Goal: Information Seeking & Learning: Learn about a topic

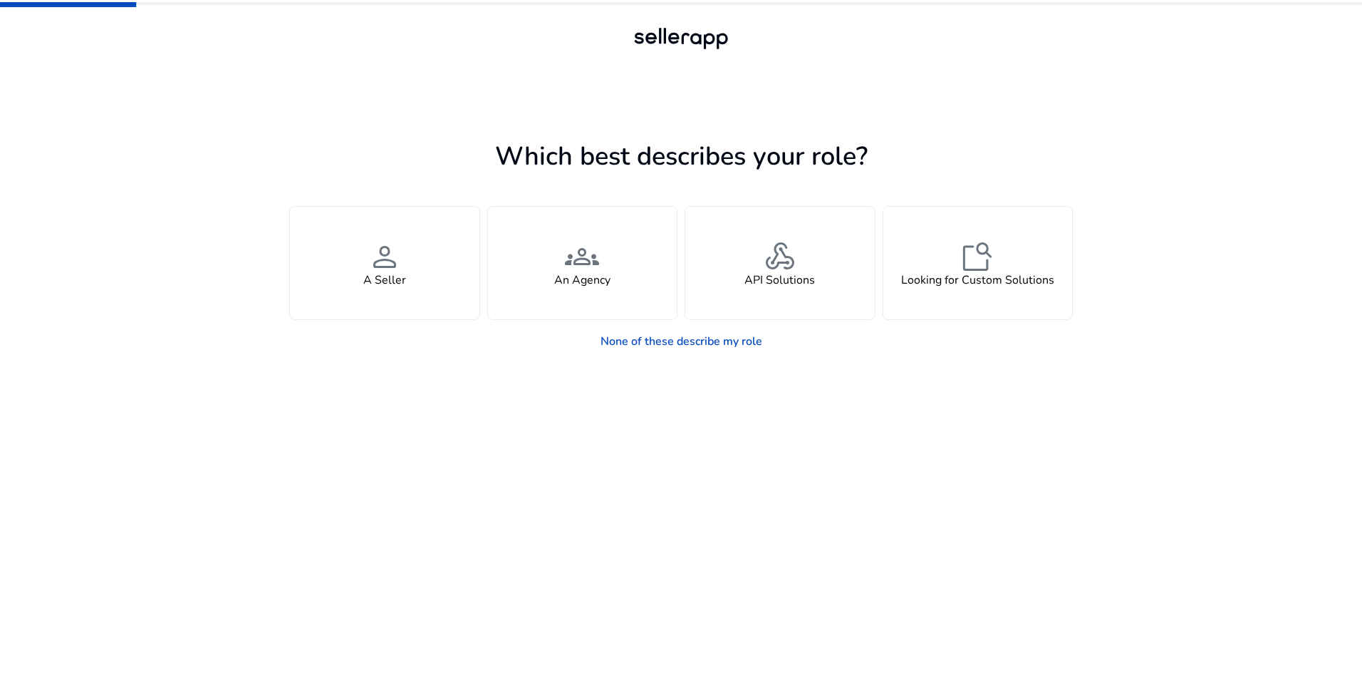
click at [447, 329] on div "None of these describe my role" at bounding box center [681, 338] width 784 height 36
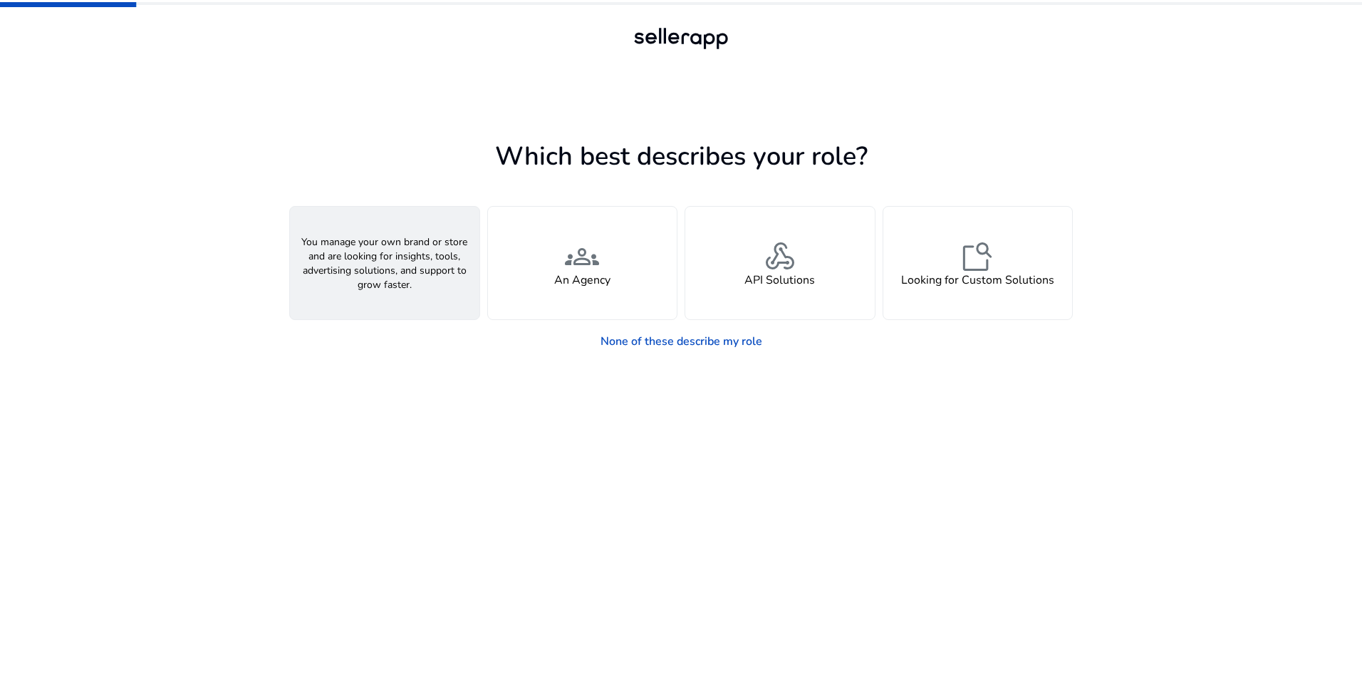
click at [445, 306] on div "person A Seller" at bounding box center [385, 263] width 190 height 113
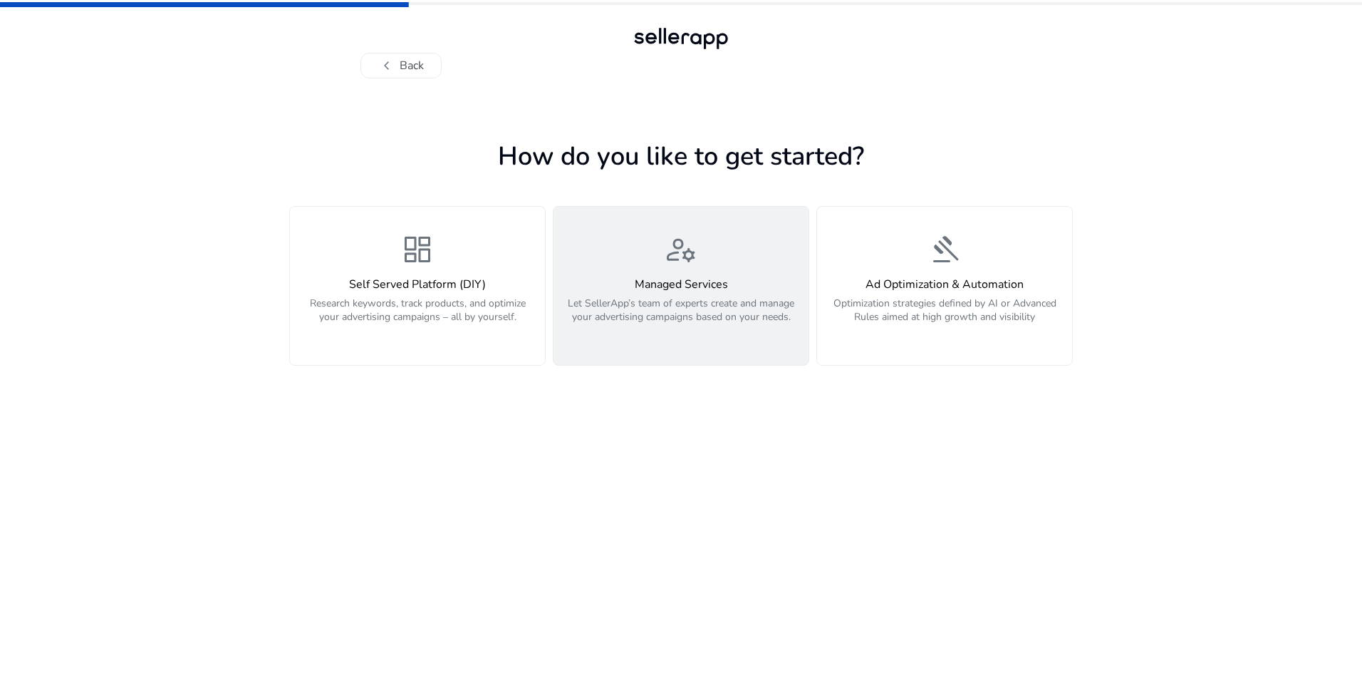
click at [678, 315] on p "Let SellerApp’s team of experts create and manage your advertising campaigns ba…" at bounding box center [681, 317] width 238 height 43
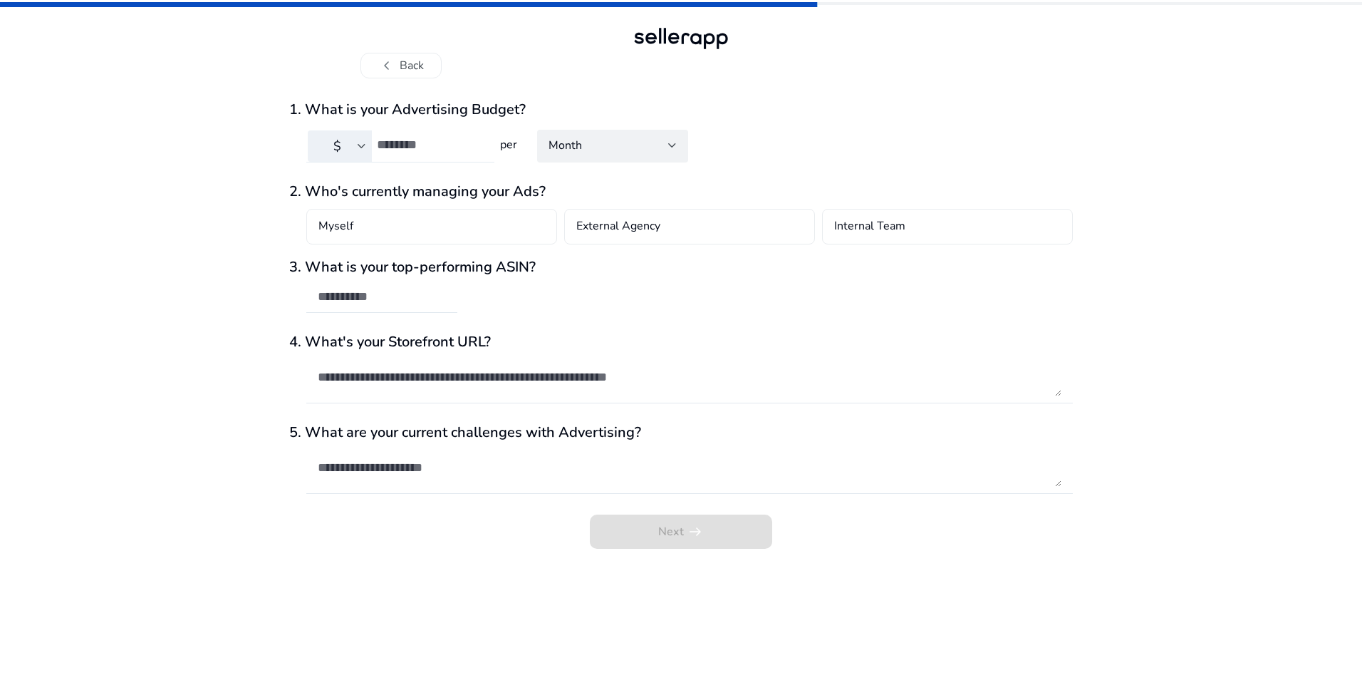
click at [401, 145] on input "number" at bounding box center [430, 145] width 106 height 16
type input "***"
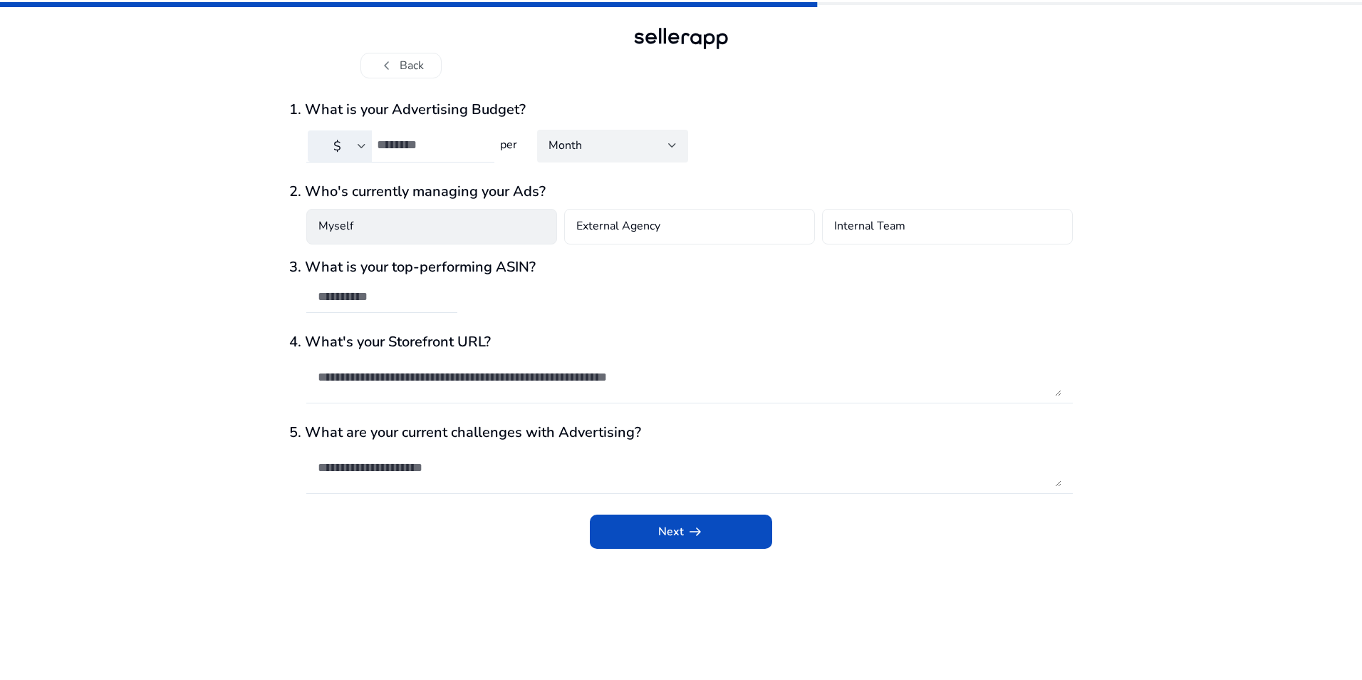
click at [438, 229] on div "Myself" at bounding box center [431, 227] width 251 height 36
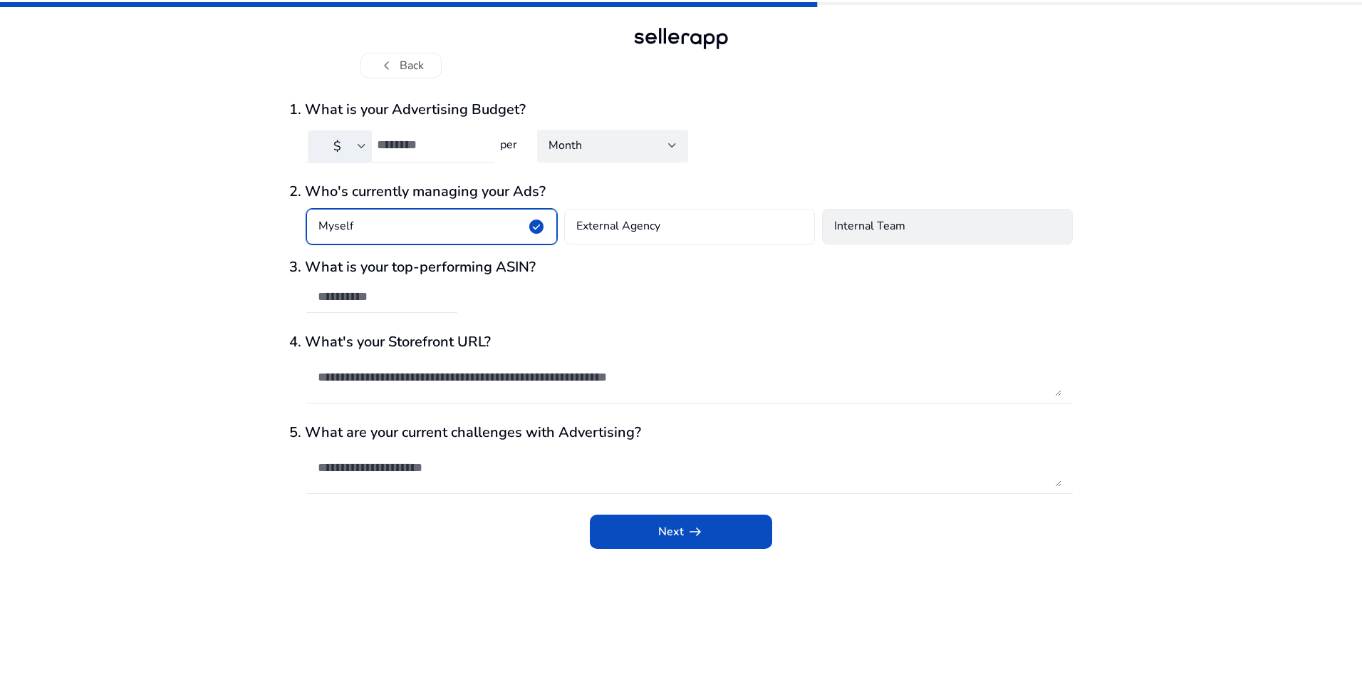
click at [914, 230] on div "Internal Team" at bounding box center [947, 227] width 251 height 36
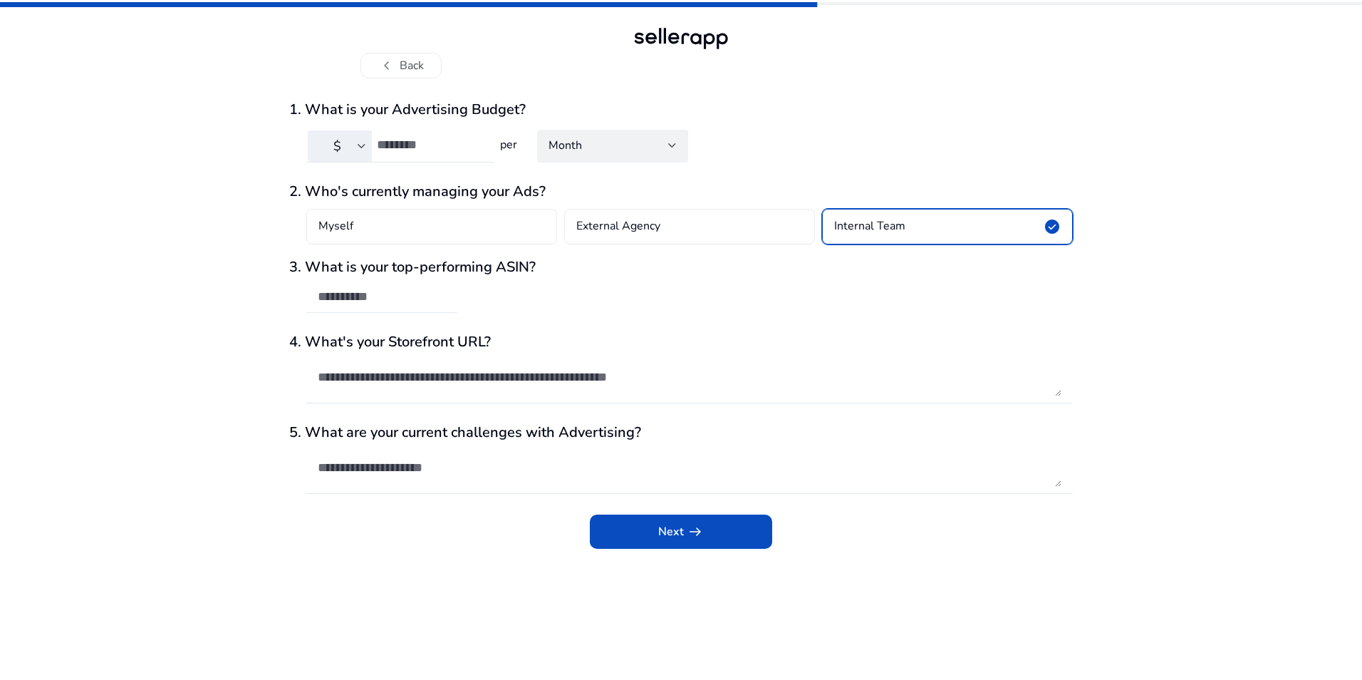
click at [403, 298] on input "text" at bounding box center [382, 297] width 128 height 16
click at [761, 534] on span "submit" at bounding box center [681, 531] width 182 height 34
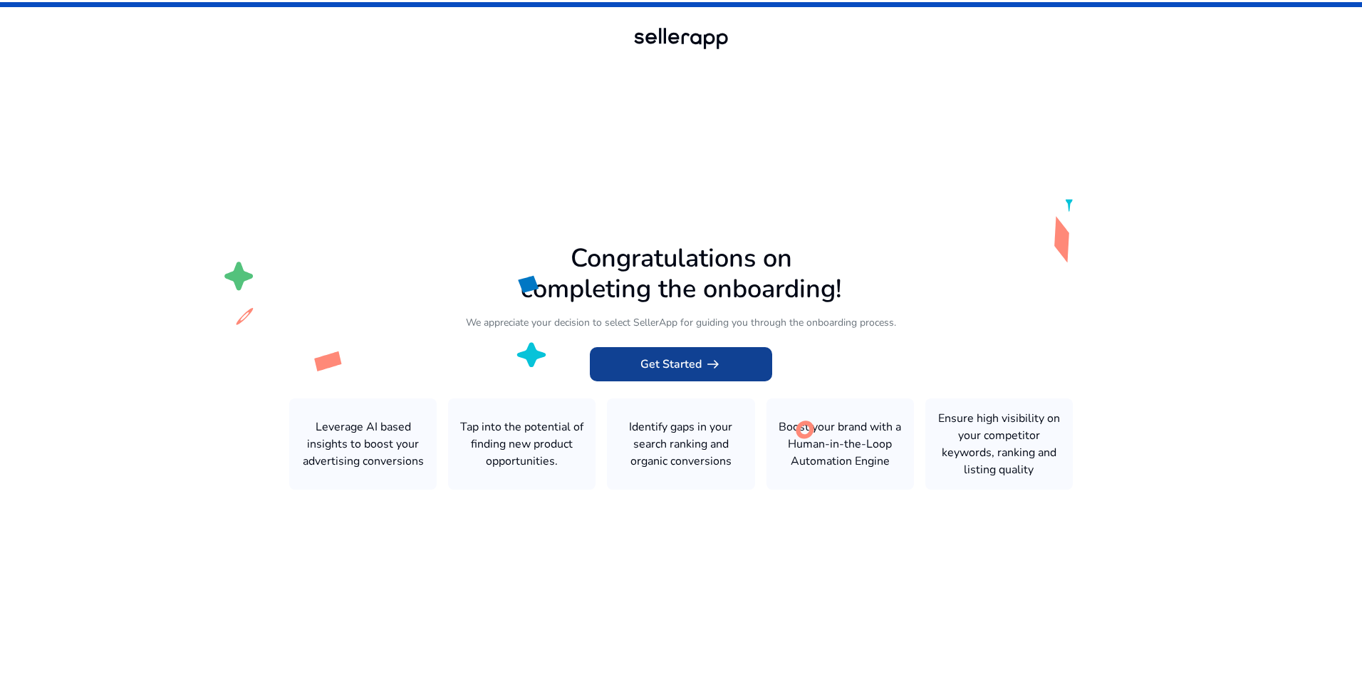
click at [718, 364] on span "arrow_right_alt" at bounding box center [713, 364] width 17 height 17
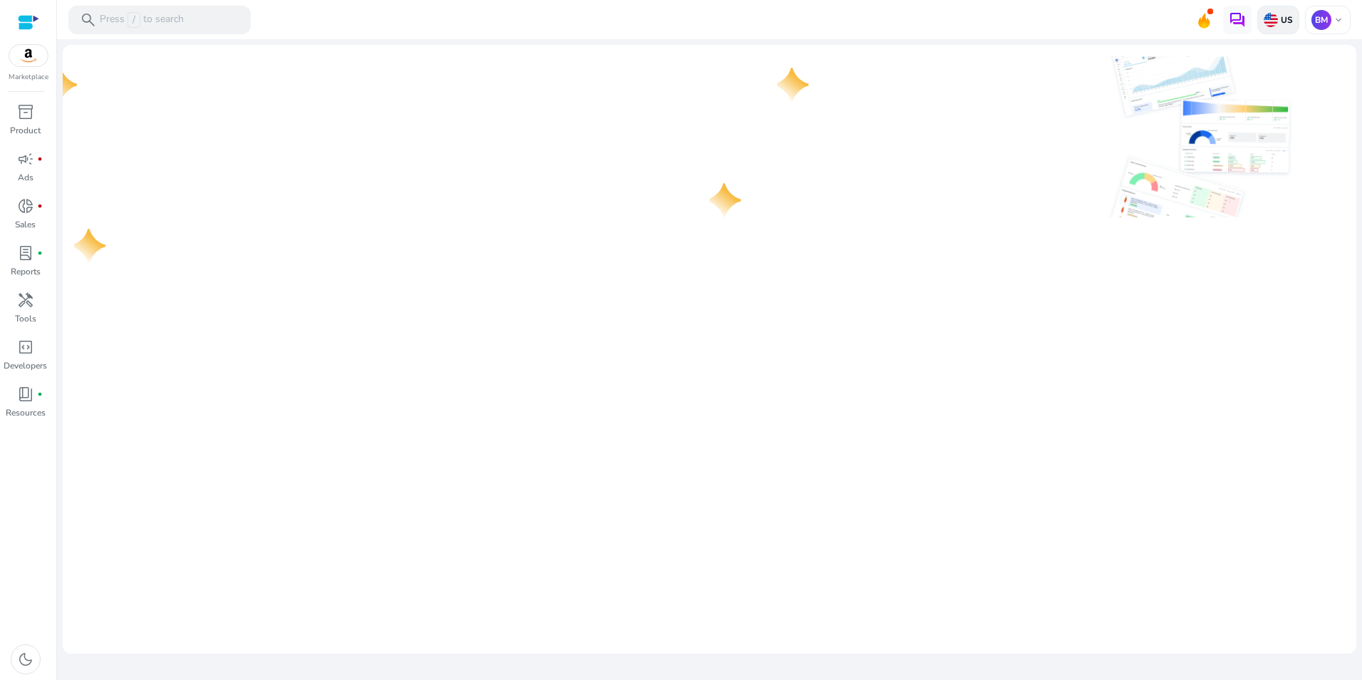
click at [1290, 14] on p "US" at bounding box center [1285, 19] width 15 height 11
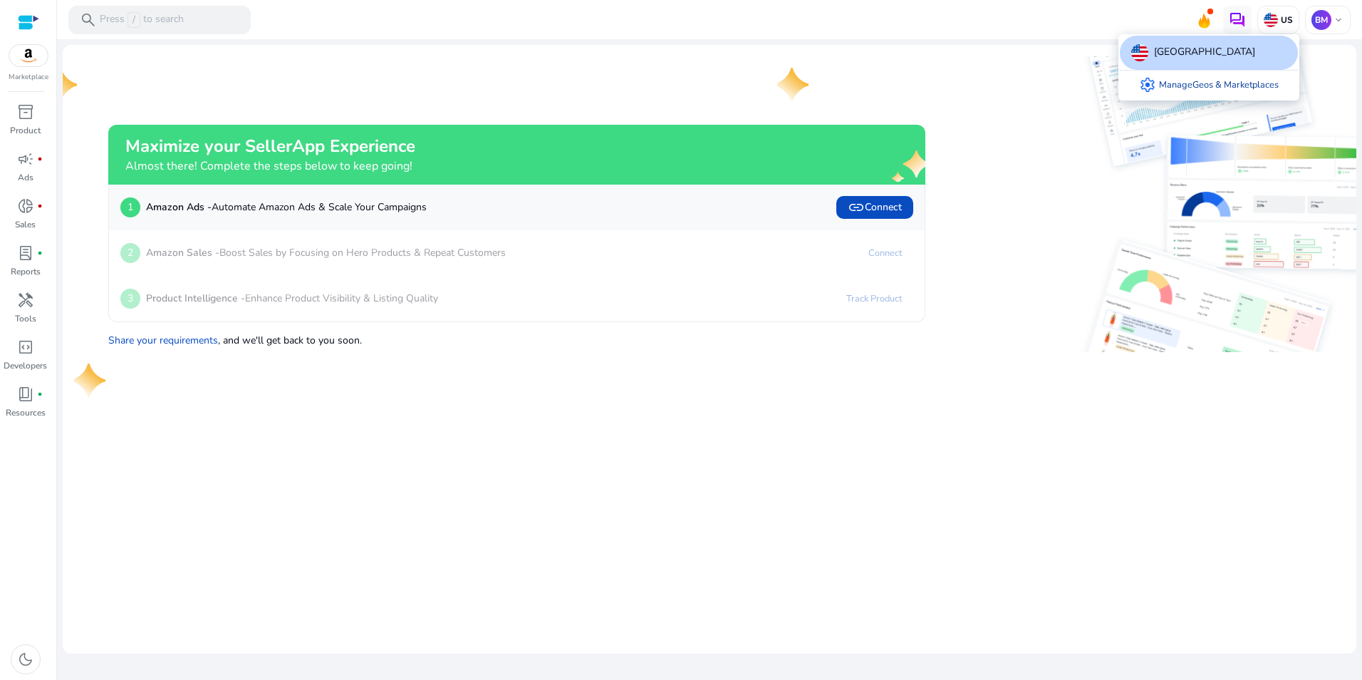
click at [1196, 89] on link "settings Manage Geos & Marketplaces" at bounding box center [1209, 85] width 162 height 29
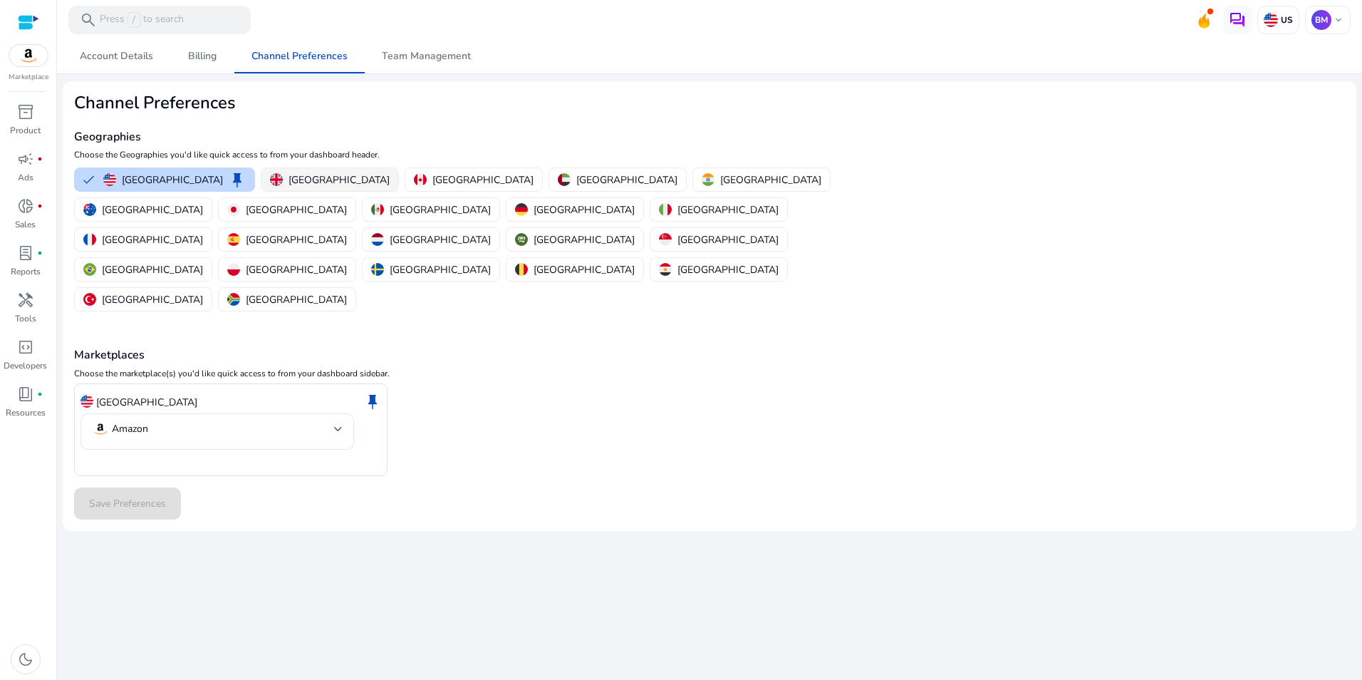
click at [267, 170] on button "United Kingdom" at bounding box center [330, 179] width 137 height 23
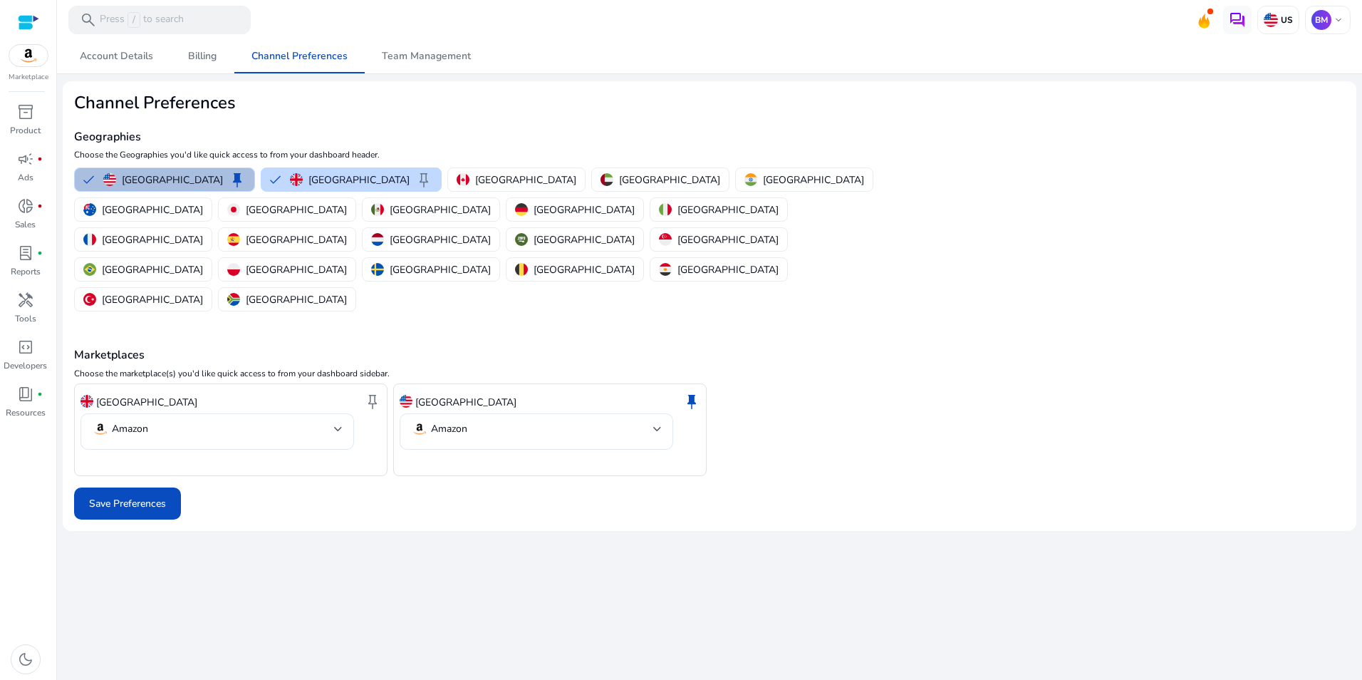
click at [438, 165] on div "United States keep United Kingdom keep Canada United Arab Emirates India Austra…" at bounding box center [494, 240] width 853 height 150
click at [475, 181] on p "Canada" at bounding box center [525, 179] width 101 height 15
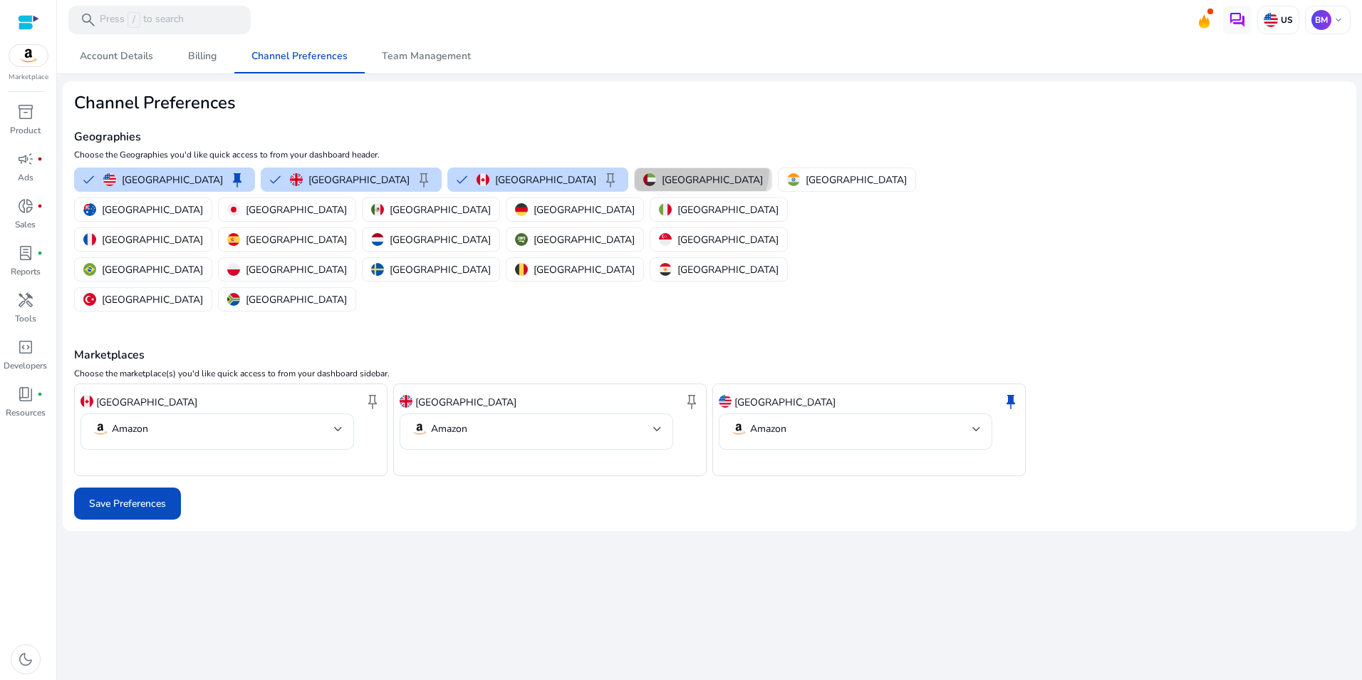
click at [635, 170] on button "United Arab Emirates" at bounding box center [703, 179] width 137 height 23
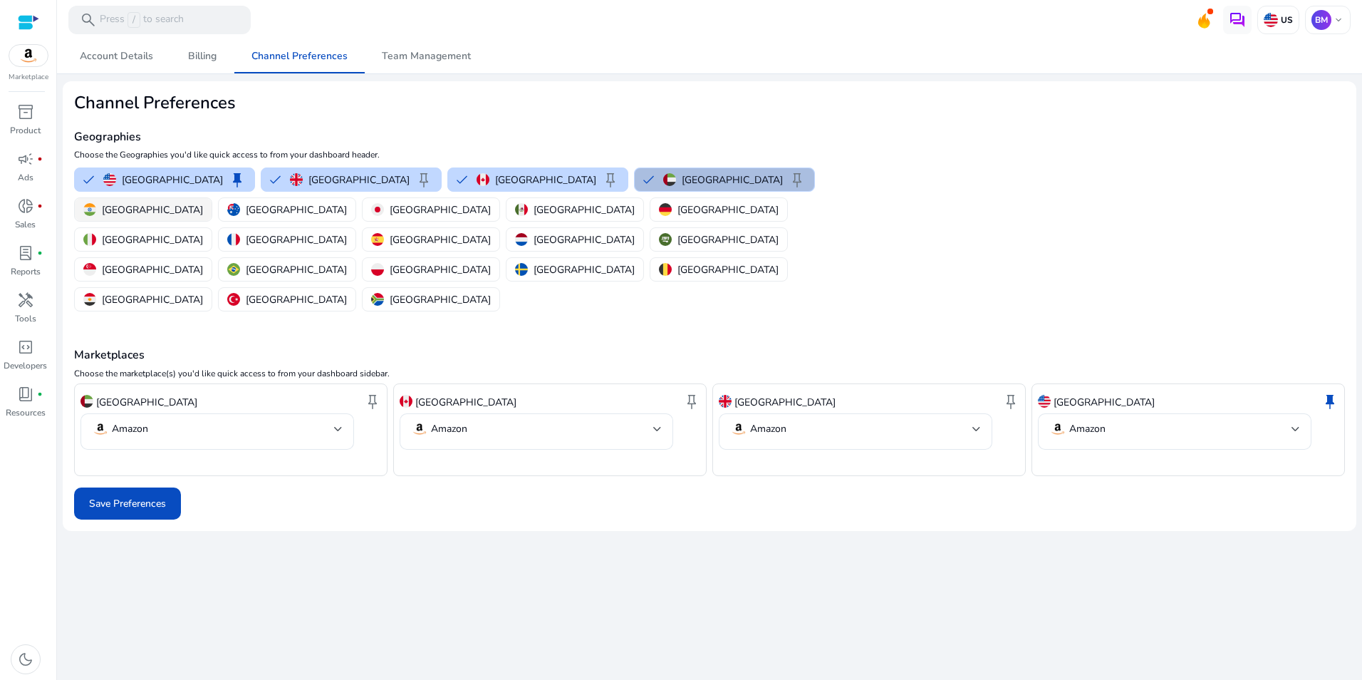
drag, startPoint x: 692, startPoint y: 175, endPoint x: 694, endPoint y: 187, distance: 12.3
click at [96, 203] on img "button" at bounding box center [89, 209] width 13 height 13
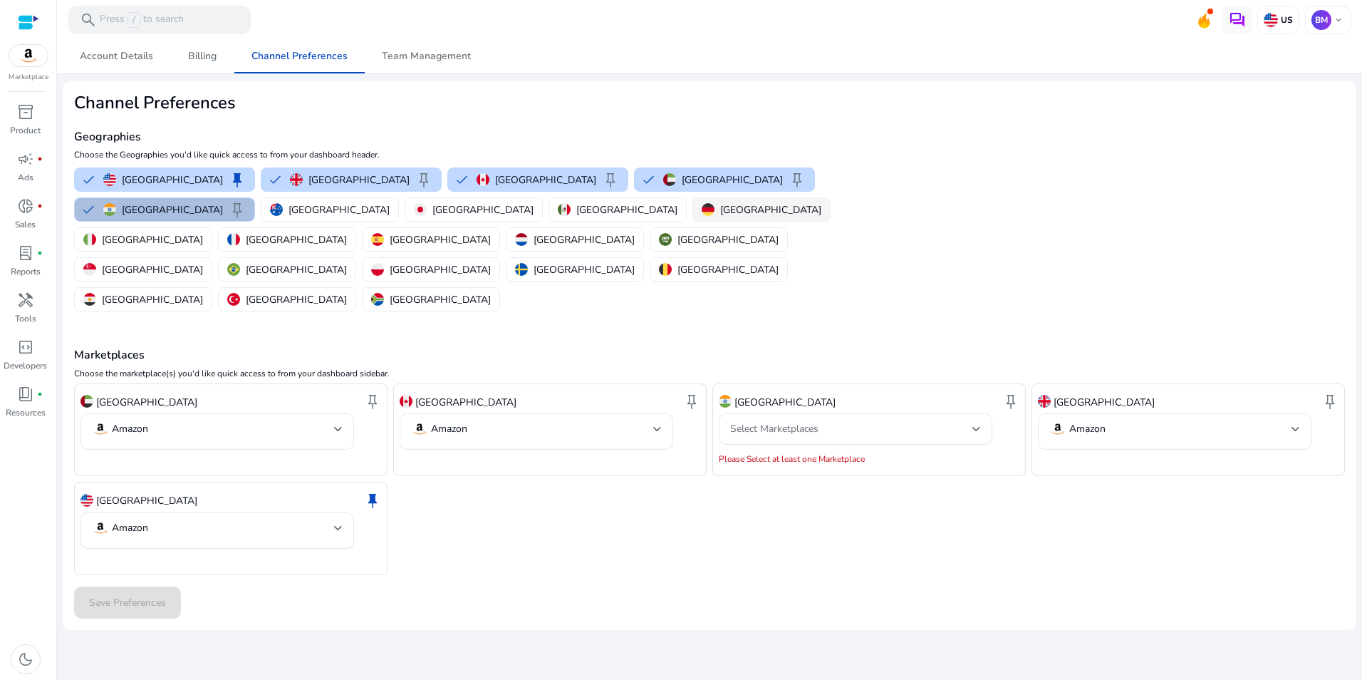
click at [720, 213] on p "Germany" at bounding box center [770, 209] width 101 height 15
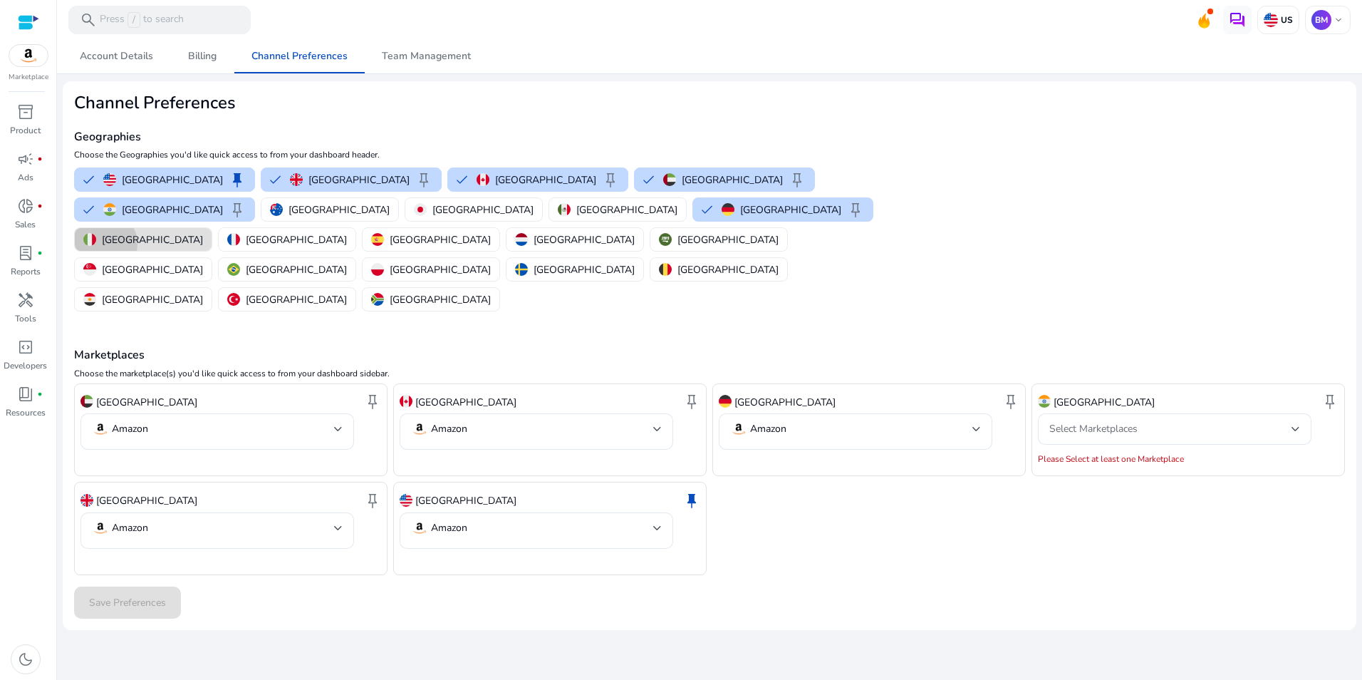
click at [203, 232] on p "Italy" at bounding box center [152, 239] width 101 height 15
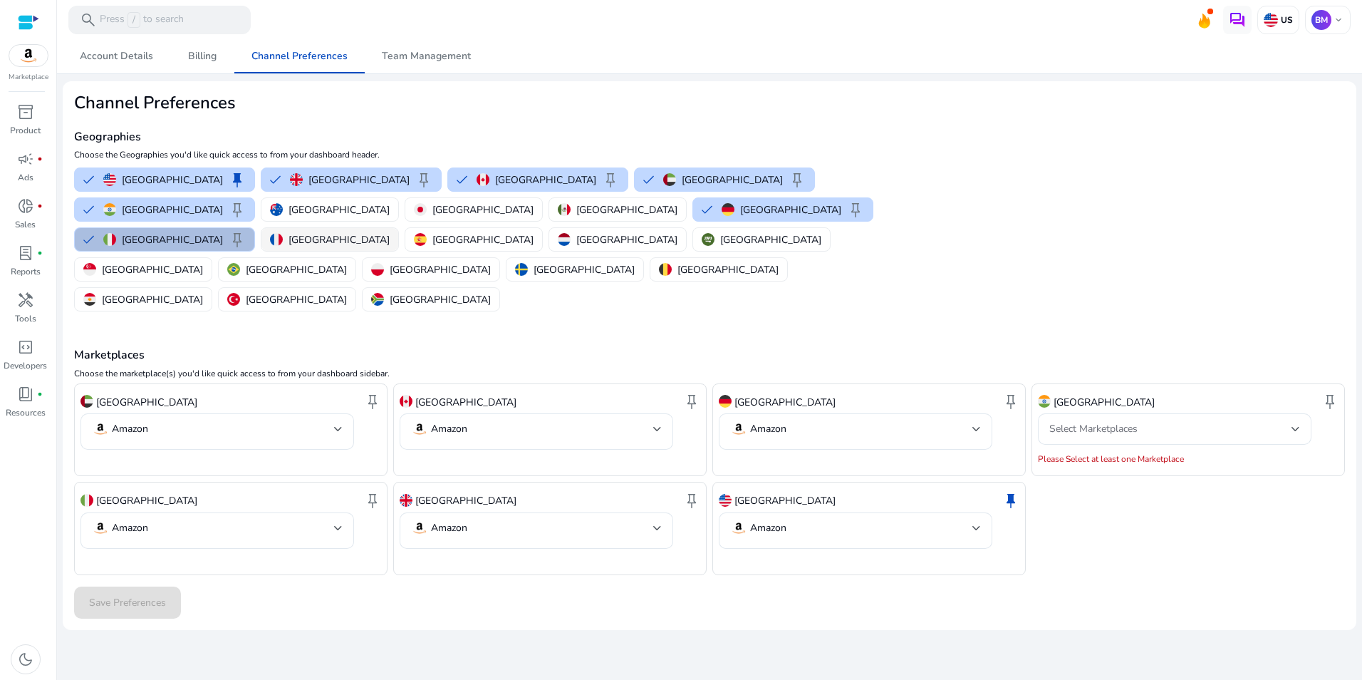
click at [283, 233] on img "button" at bounding box center [276, 239] width 13 height 13
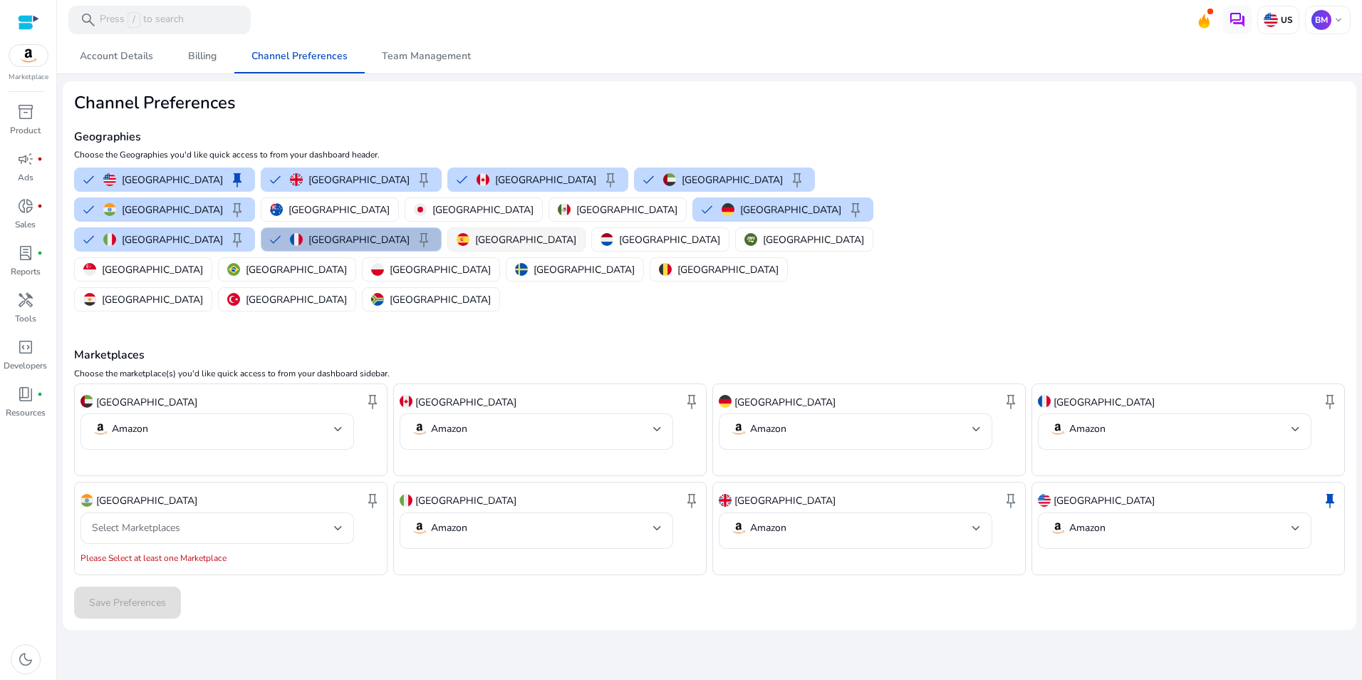
click at [575, 227] on mat-chip-option "Spain" at bounding box center [517, 239] width 138 height 24
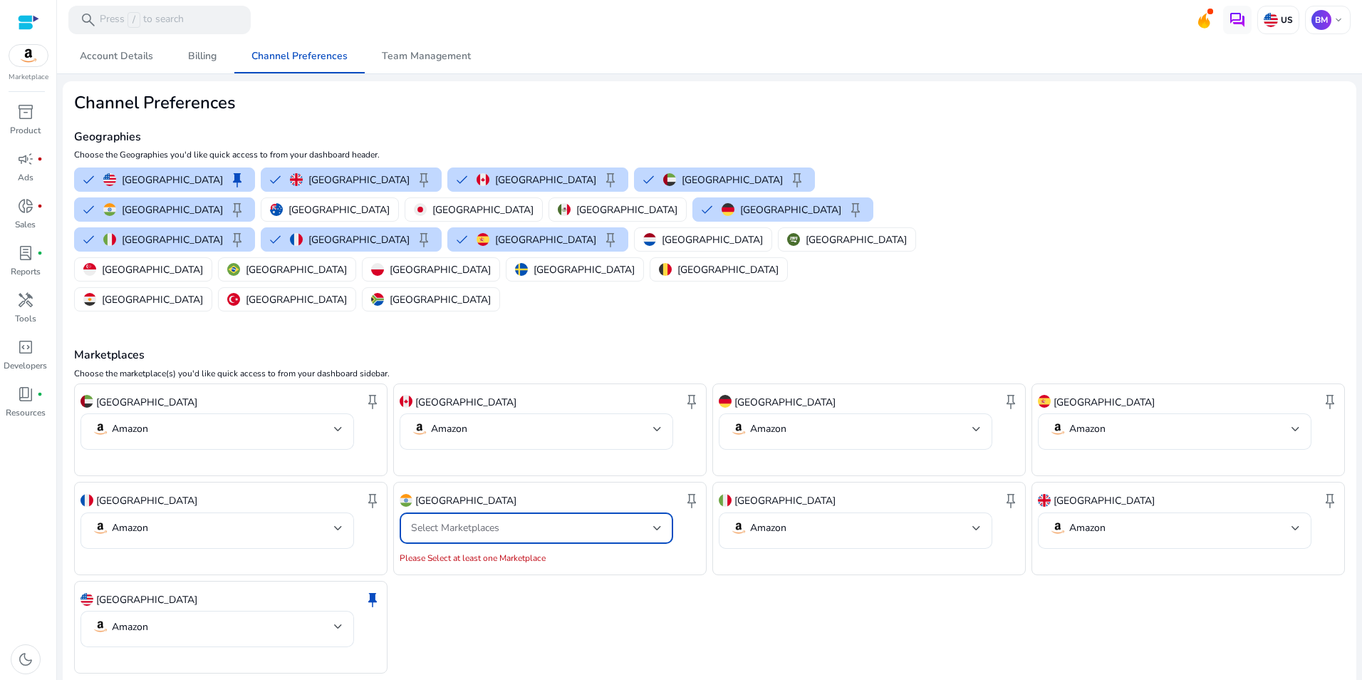
click at [566, 520] on div "Select Marketplaces" at bounding box center [532, 528] width 242 height 16
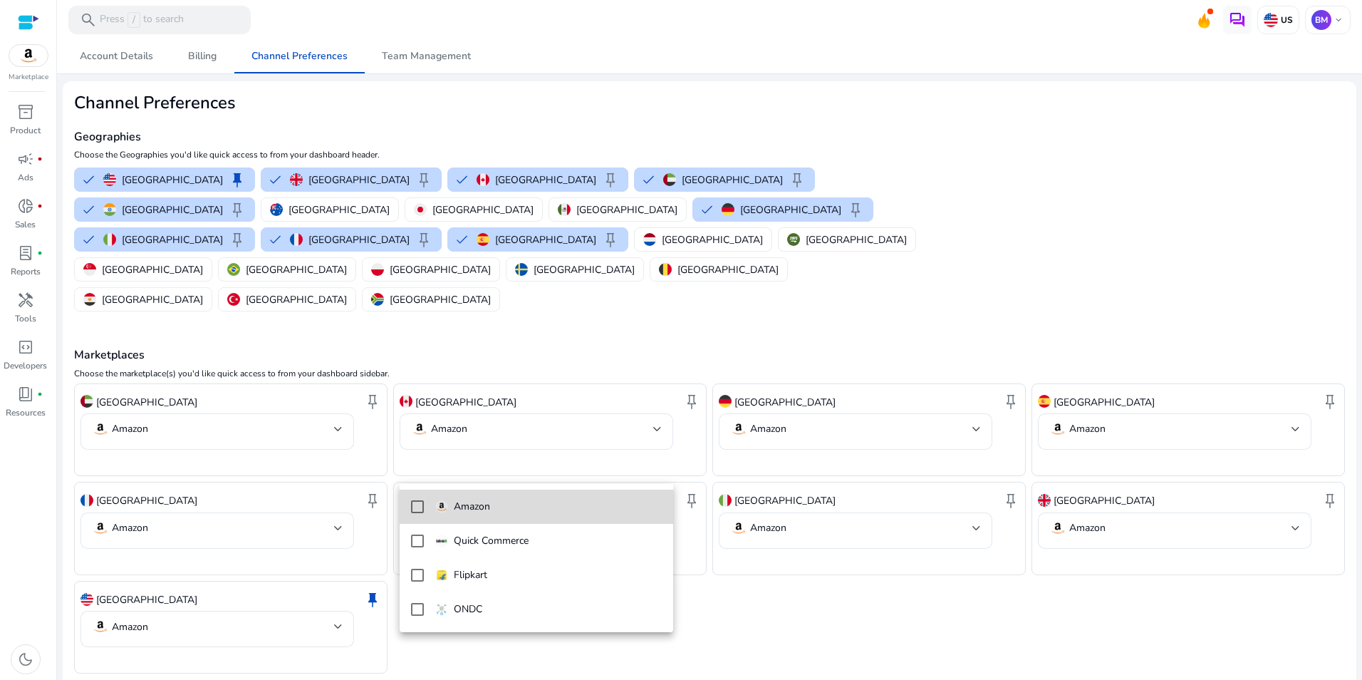
click at [548, 503] on span "Amazon" at bounding box center [548, 507] width 227 height 16
click at [250, 631] on div at bounding box center [681, 340] width 1362 height 680
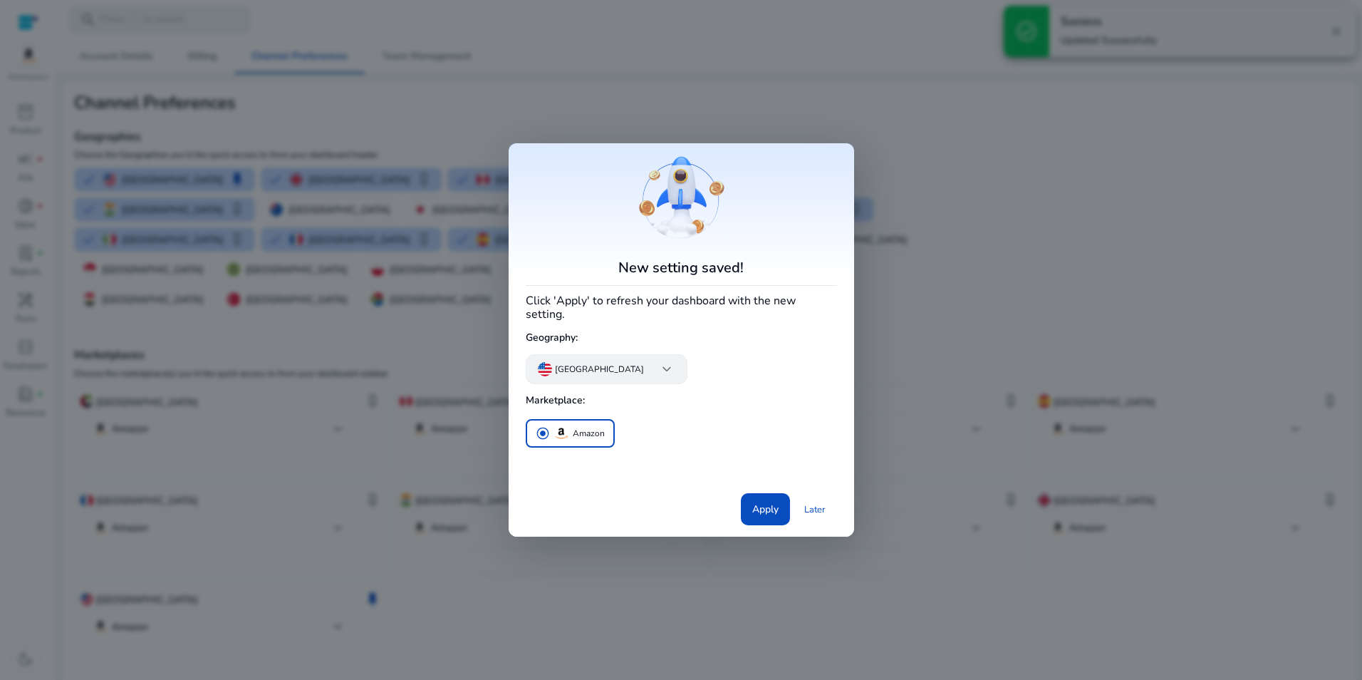
click at [658, 369] on span "keyboard_arrow_down" at bounding box center [666, 369] width 17 height 17
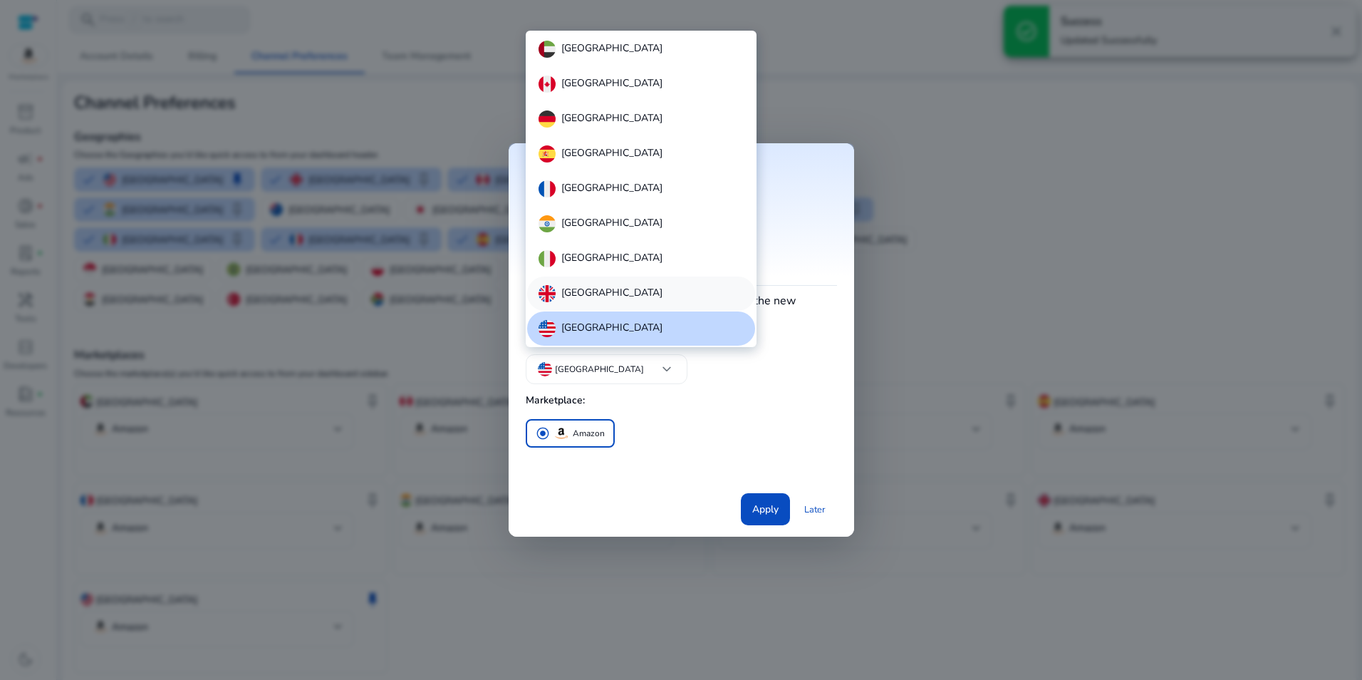
click at [627, 293] on p "United Kingdom" at bounding box center [612, 293] width 101 height 17
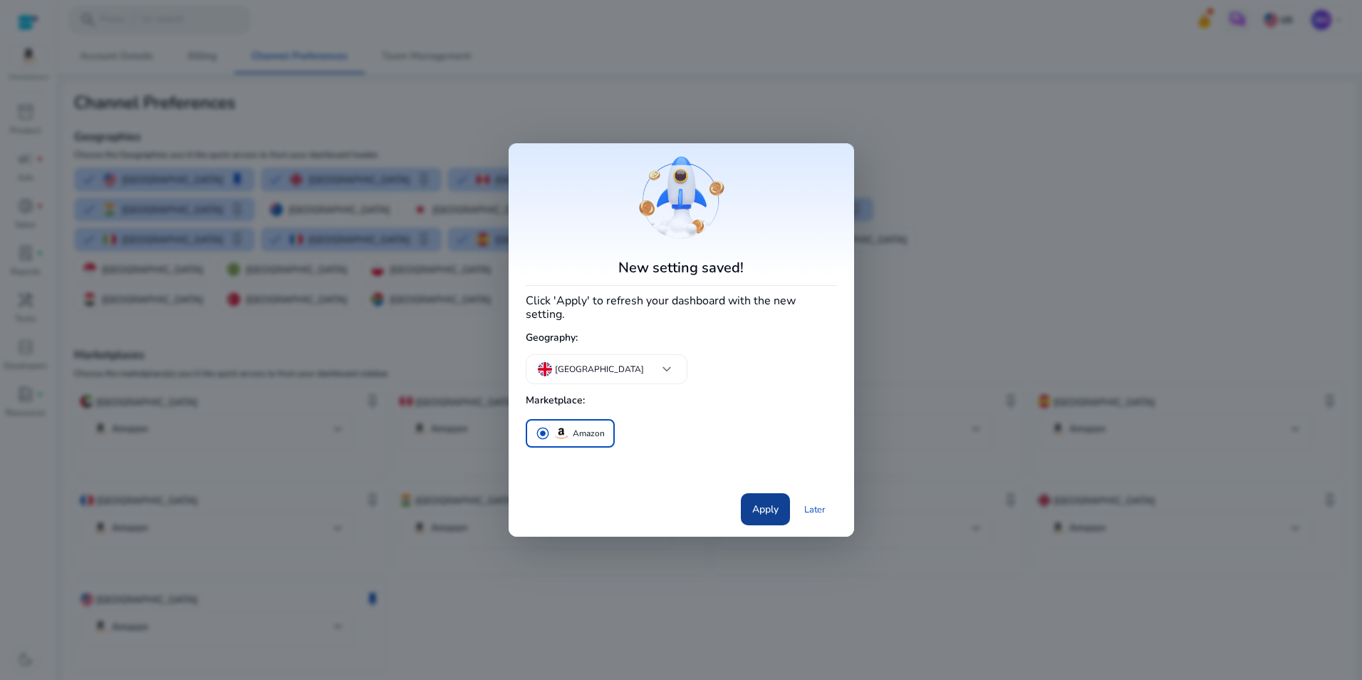
click at [770, 506] on span "Apply" at bounding box center [765, 509] width 26 height 15
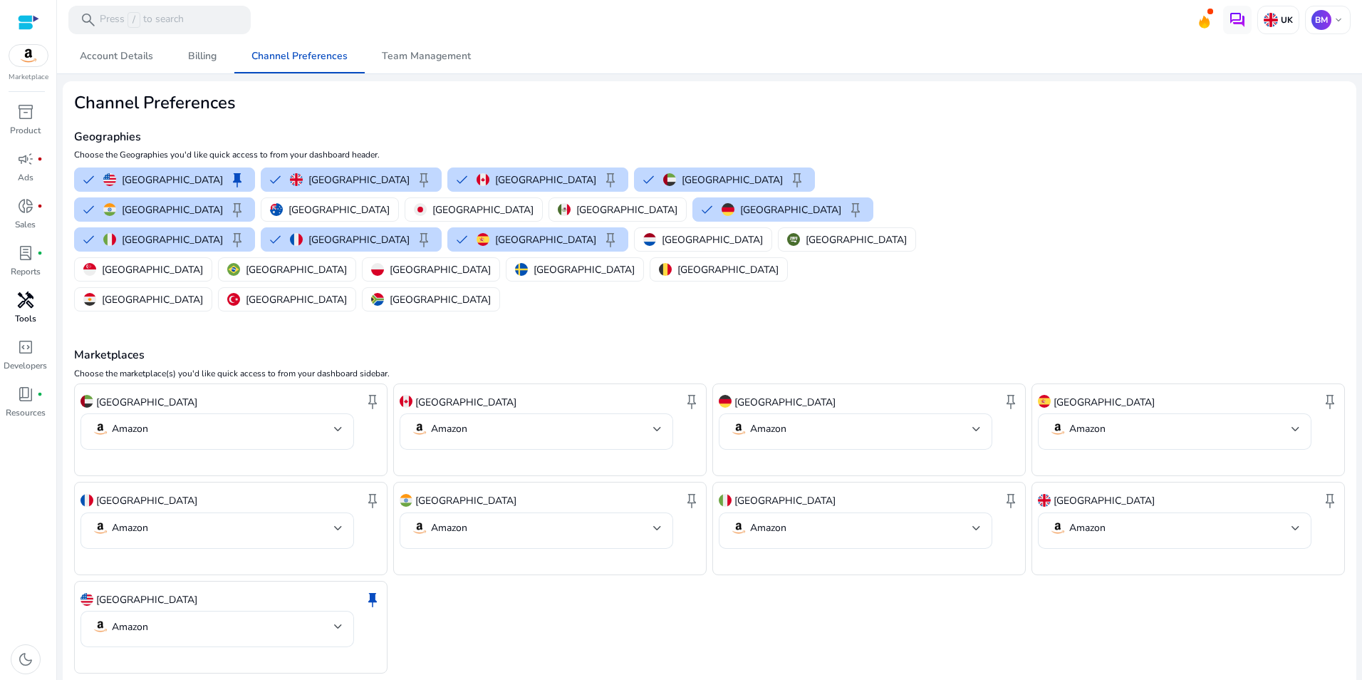
click at [29, 311] on div "handyman" at bounding box center [26, 300] width 40 height 23
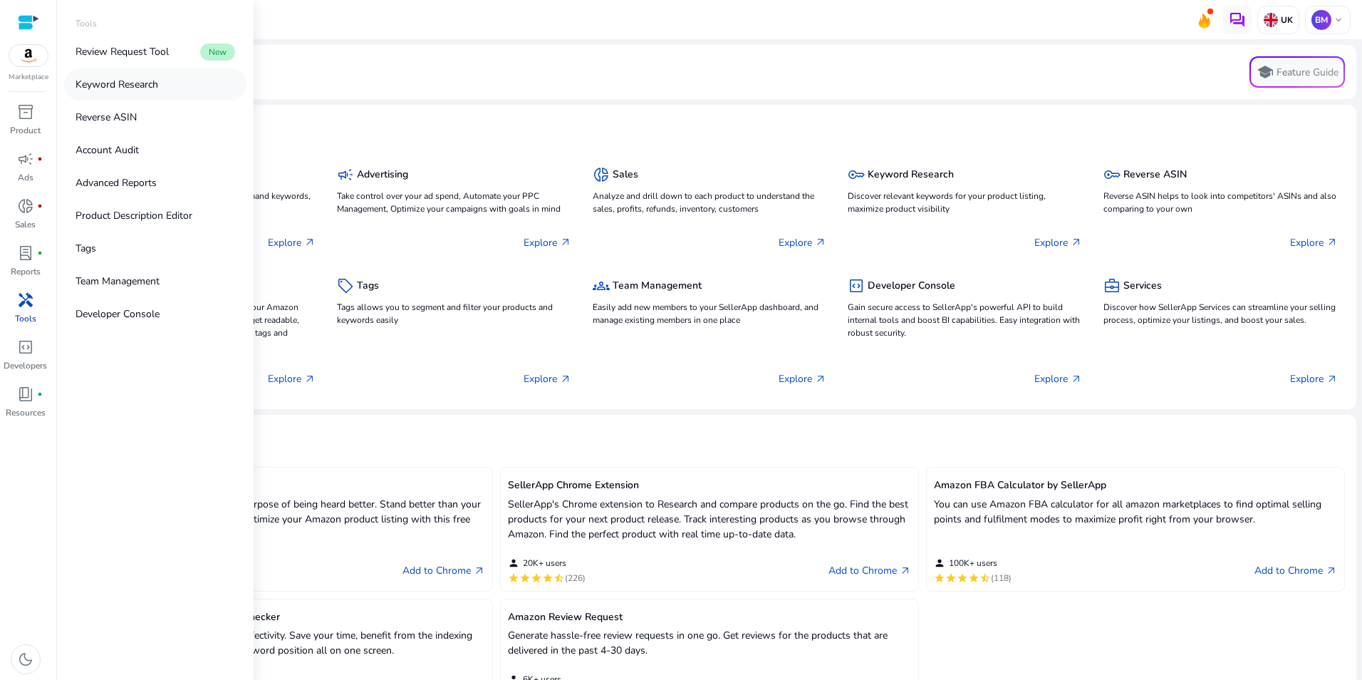
click at [124, 78] on p "Keyword Research" at bounding box center [117, 84] width 83 height 15
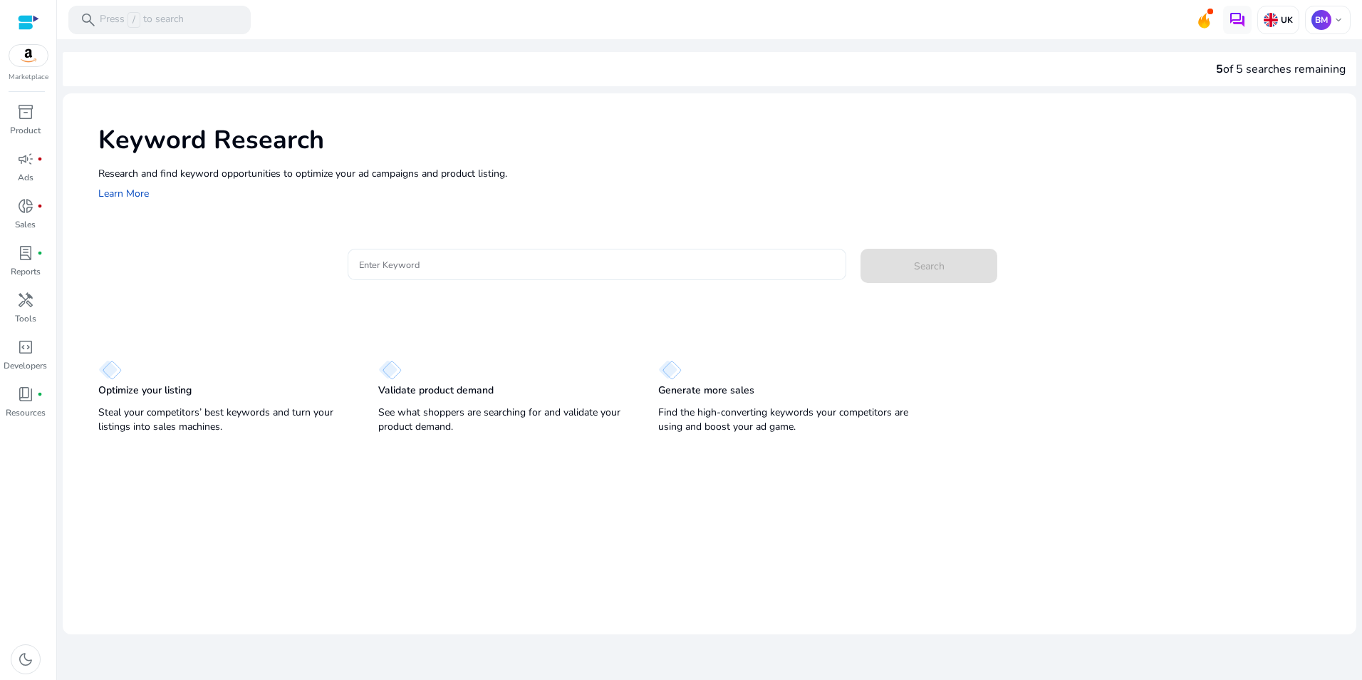
click at [460, 266] on input "Enter Keyword" at bounding box center [597, 265] width 476 height 16
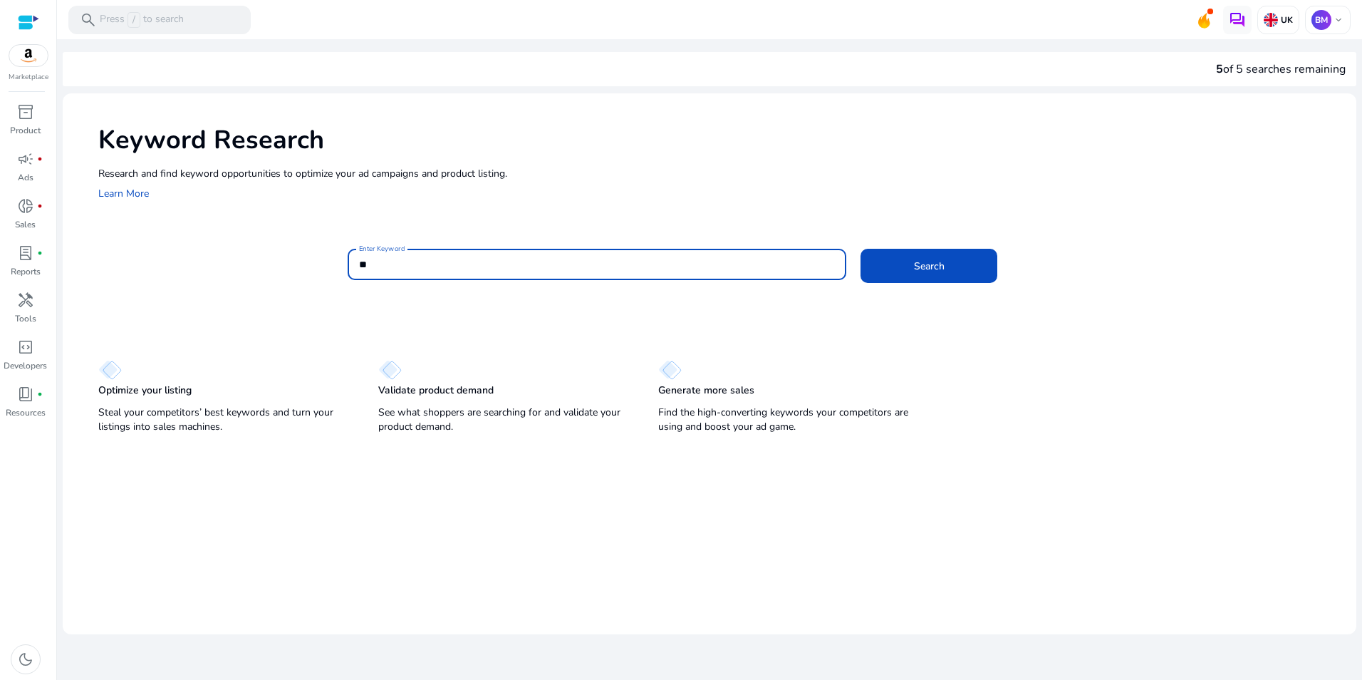
type input "*"
type input "**********"
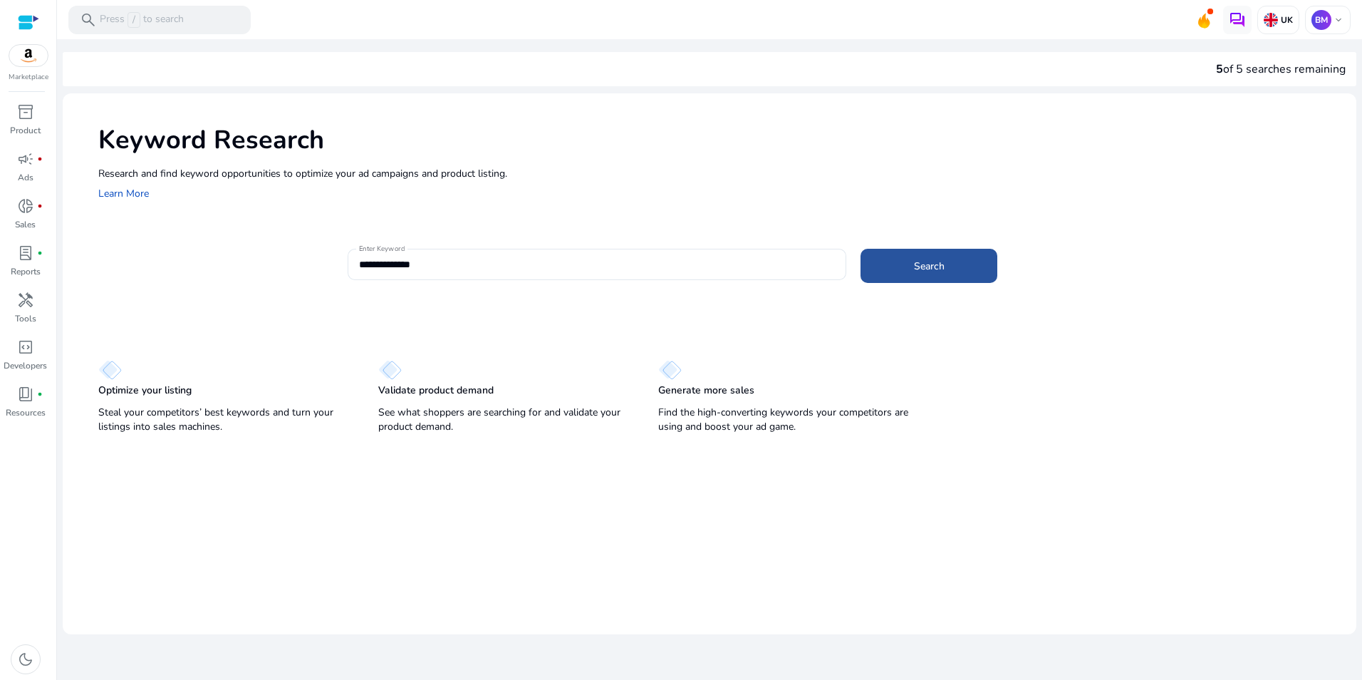
click at [940, 267] on span "Search" at bounding box center [929, 266] width 31 height 15
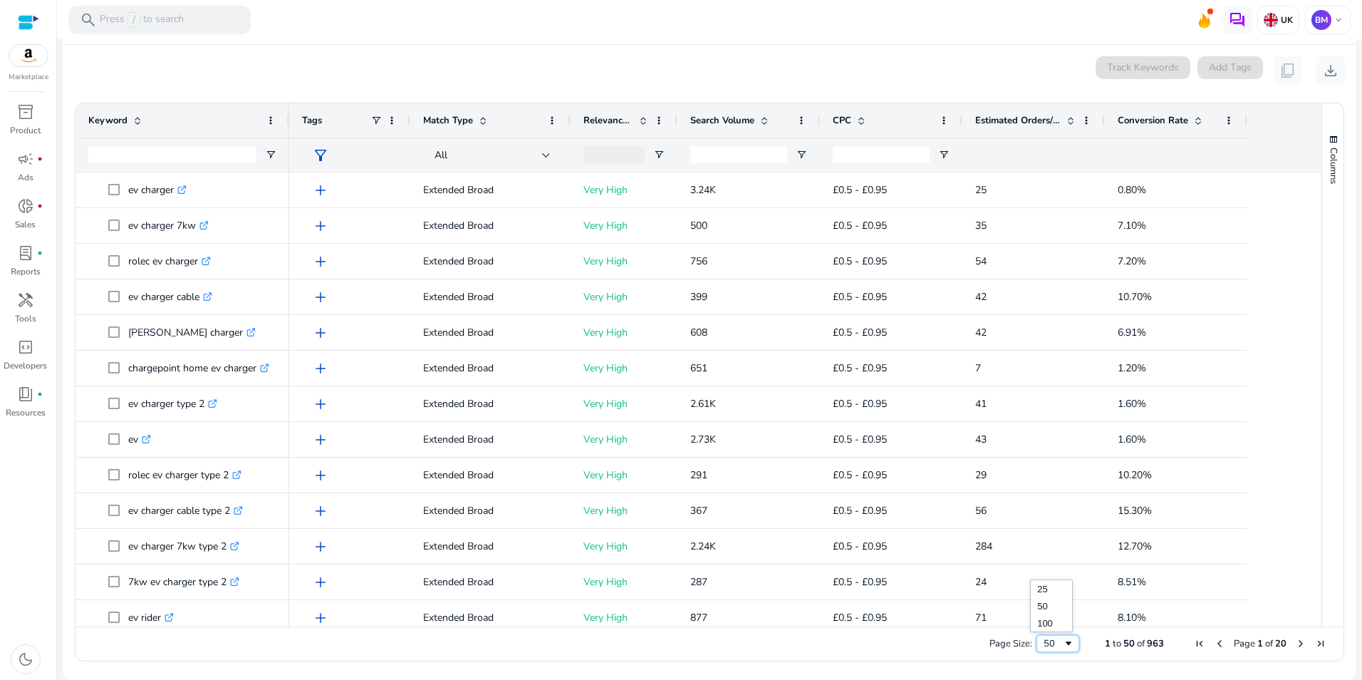
click at [1066, 636] on div "50" at bounding box center [1058, 643] width 43 height 17
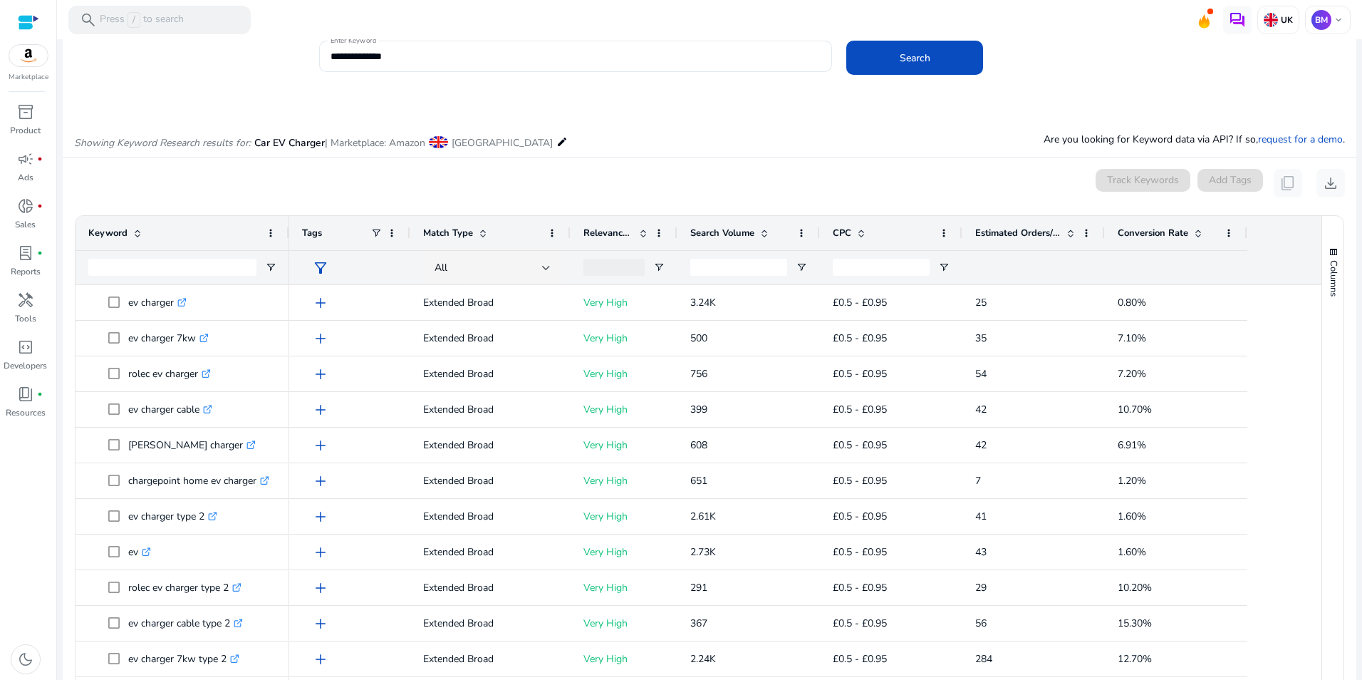
click at [1286, 182] on app-icon-holder "content_copy" at bounding box center [1288, 183] width 29 height 29
click at [135, 177] on div "0 keyword(s) selected Track Keywords Add Tags content_copy download" at bounding box center [709, 183] width 1271 height 29
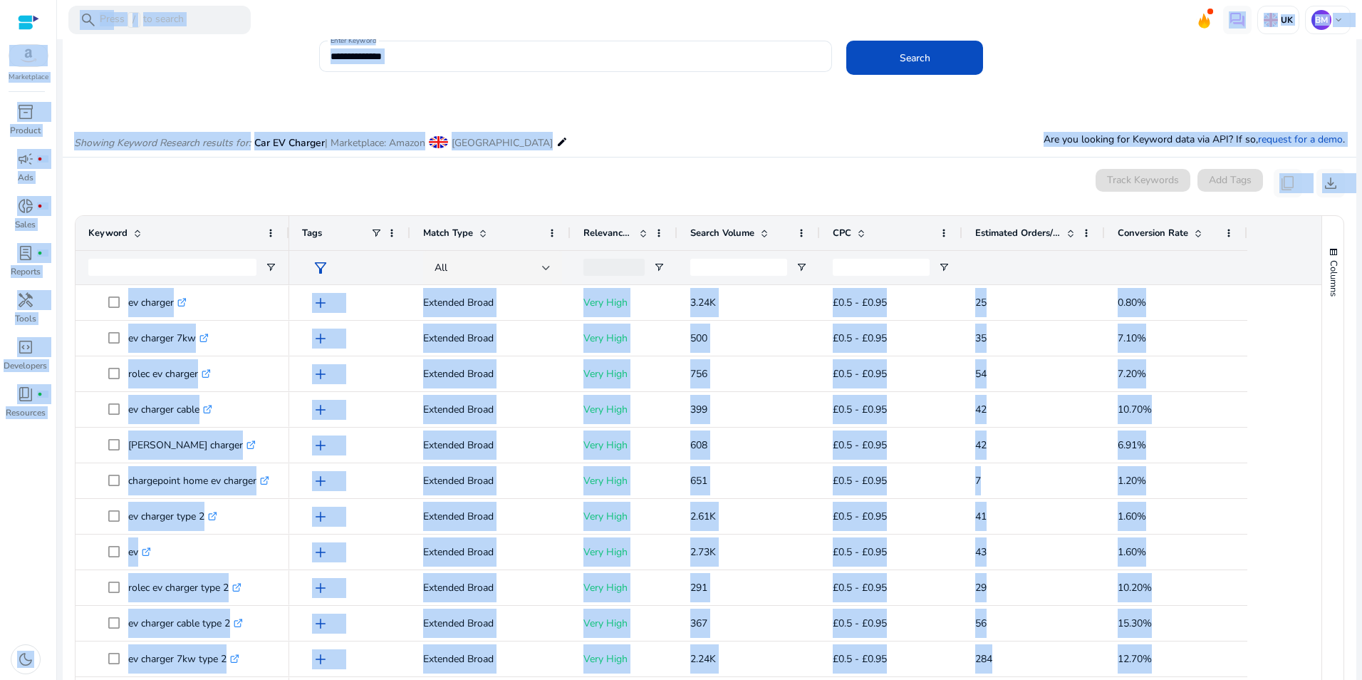
click at [159, 195] on div "0 keyword(s) selected Track Keywords Add Tags content_copy download" at bounding box center [709, 183] width 1271 height 29
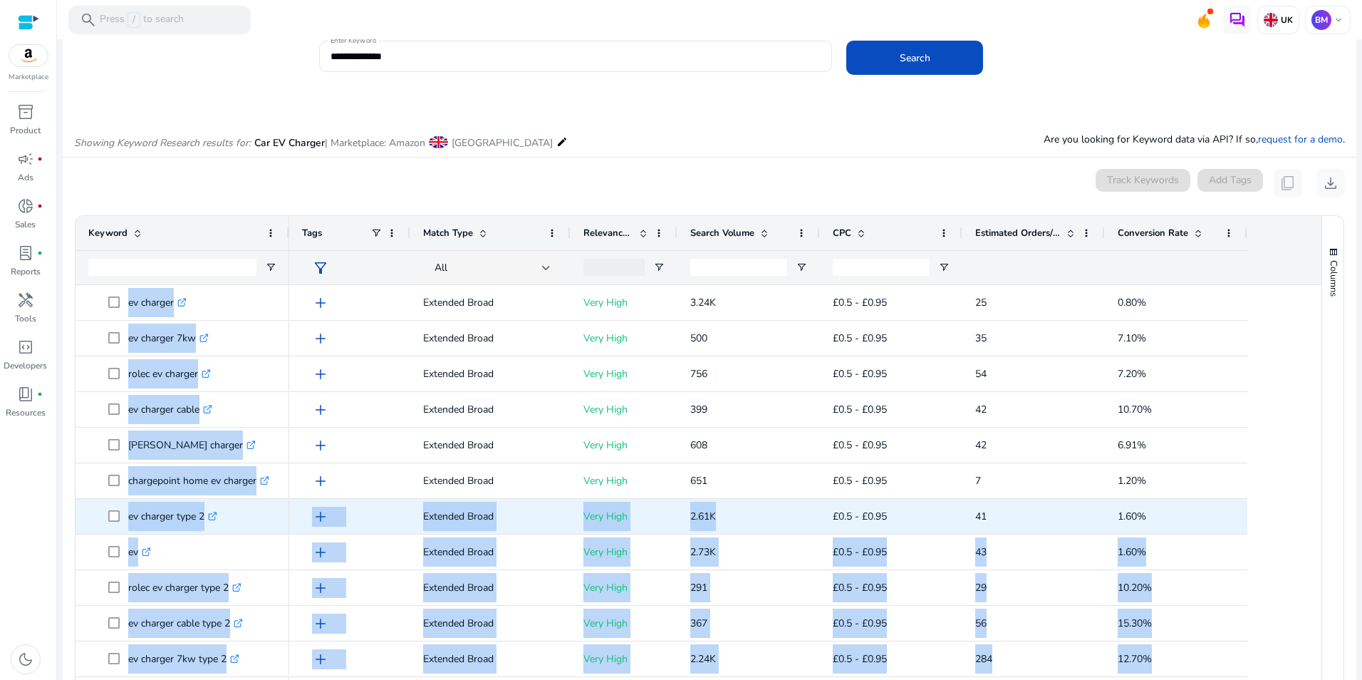
drag, startPoint x: 75, startPoint y: 215, endPoint x: 836, endPoint y: 523, distance: 820.9
click at [836, 523] on ag-grid-angular "Press SPACE to deselect this row. Drag here to set row groups Drag here to set …" at bounding box center [709, 494] width 1293 height 573
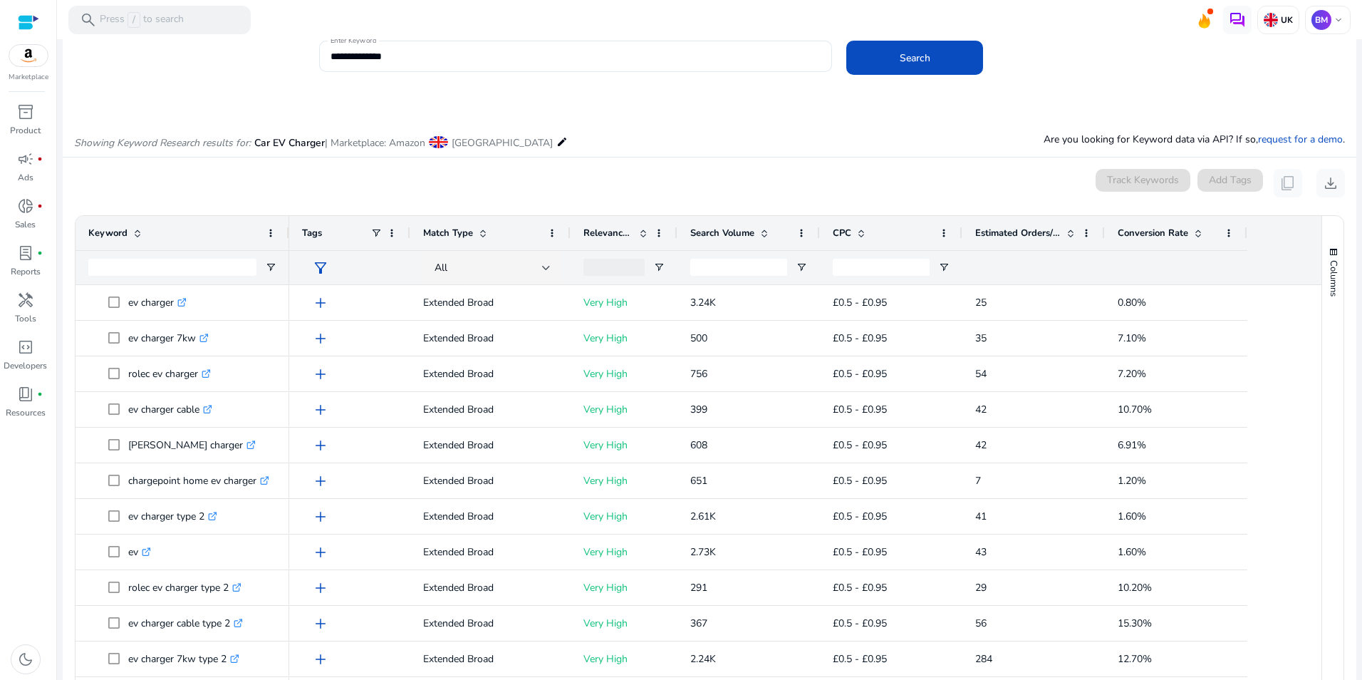
click at [676, 170] on div "0 keyword(s) selected Track Keywords Add Tags content_copy download" at bounding box center [709, 183] width 1271 height 29
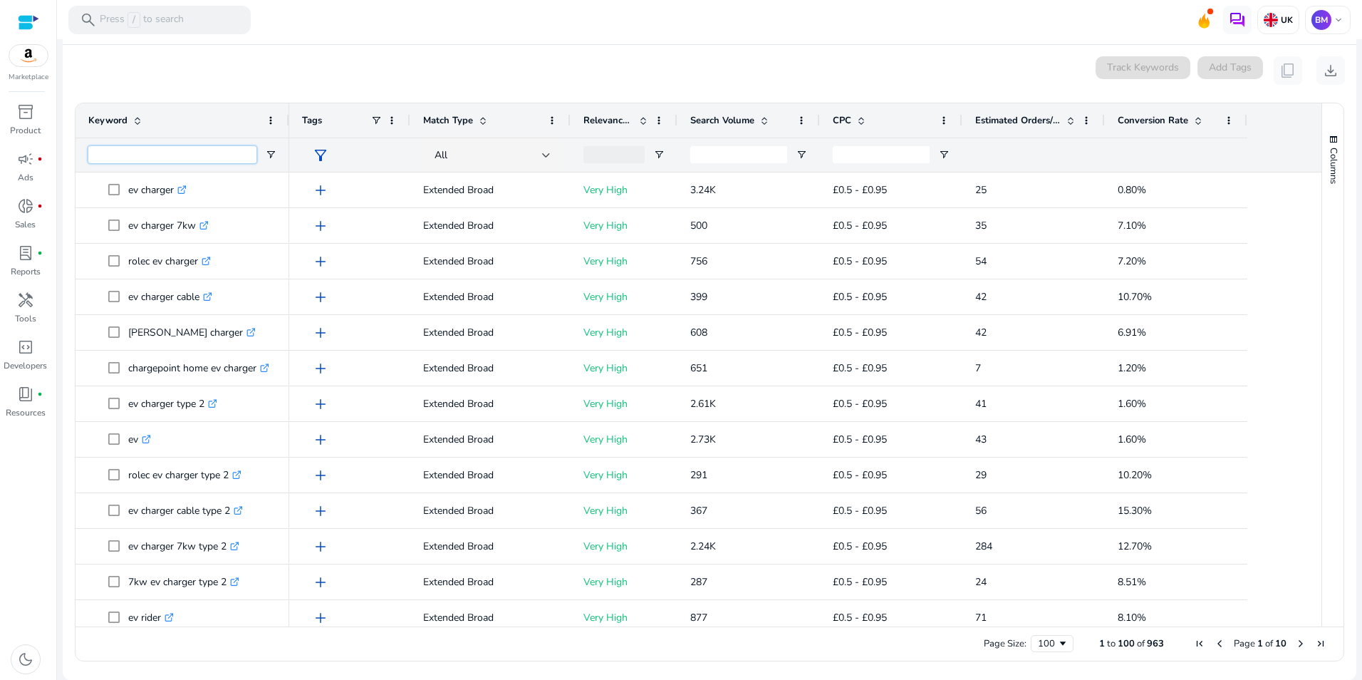
click at [238, 153] on input "Keyword Filter Input" at bounding box center [172, 154] width 168 height 17
click at [271, 155] on span "Open Filter Menu" at bounding box center [270, 154] width 11 height 11
click at [311, 177] on div "Contains" at bounding box center [322, 181] width 87 height 11
click at [265, 71] on div "0 keyword(s) selected Track Keywords Add Tags content_copy download" at bounding box center [709, 70] width 1271 height 29
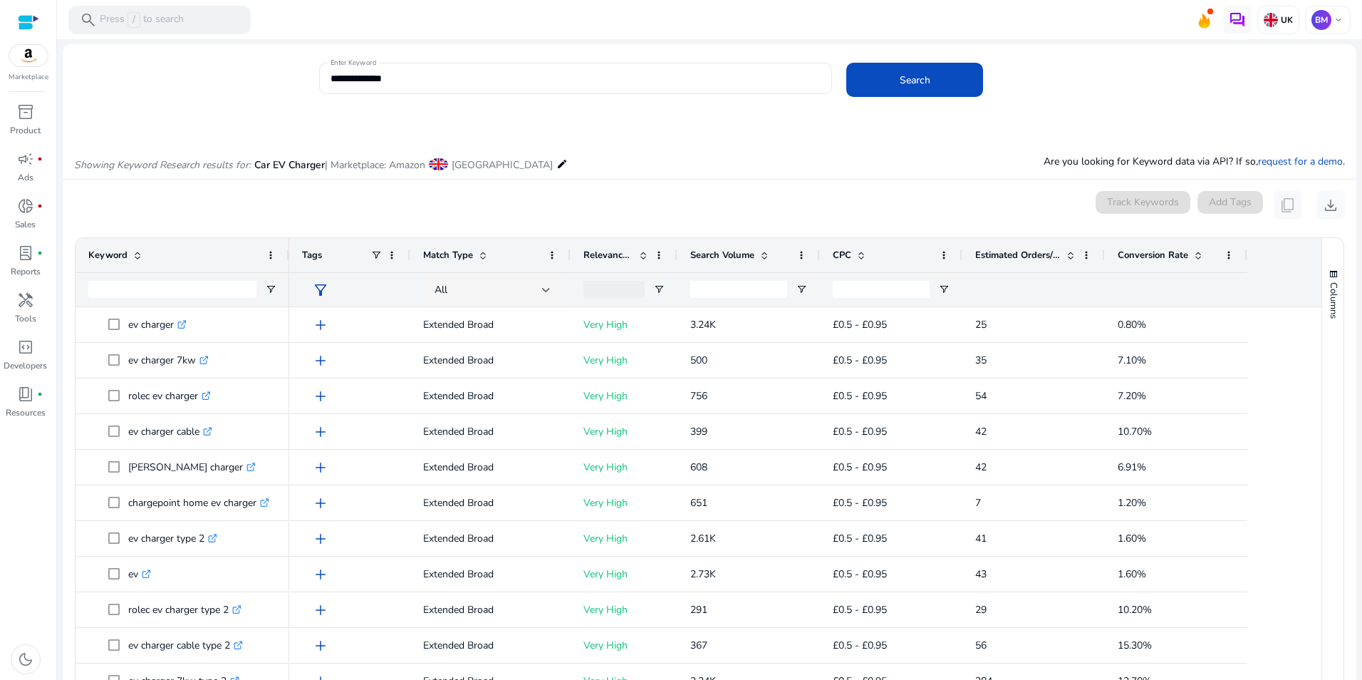
scroll to position [143, 0]
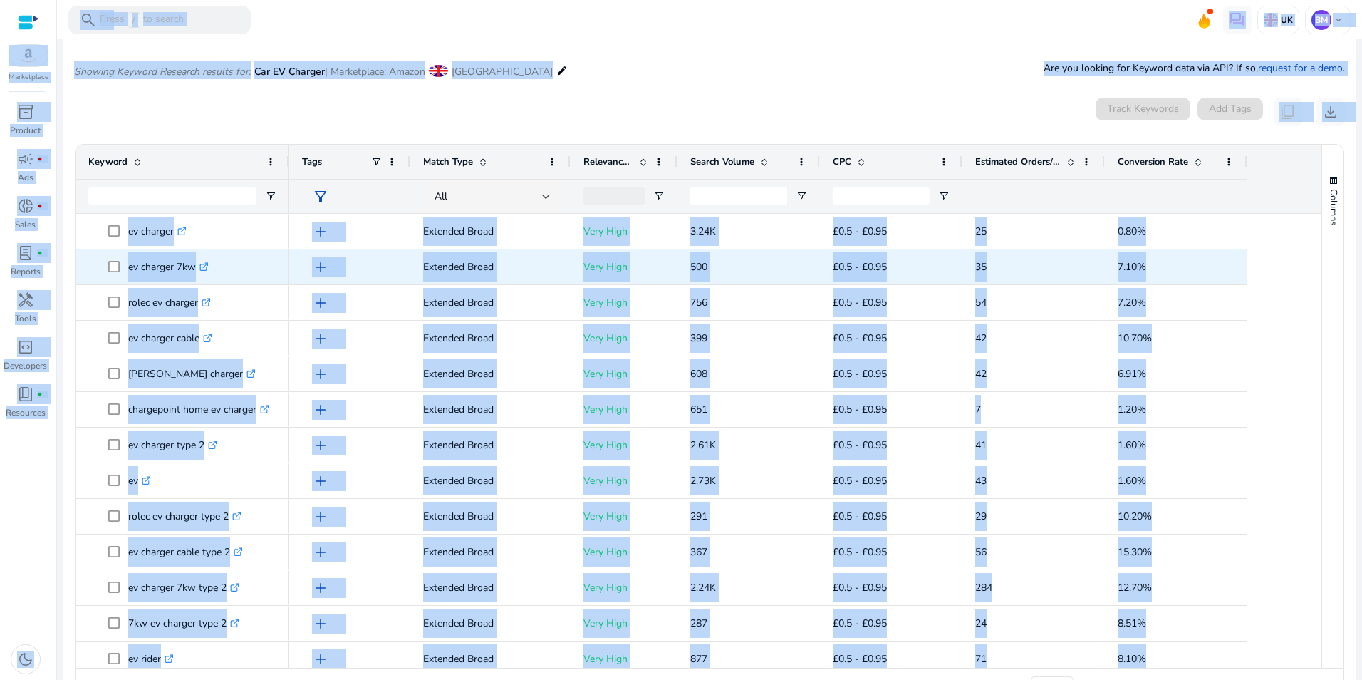
copy body "Marketplace inventory_2 Product campaign fiber_manual_record Ads donut_small fi…"
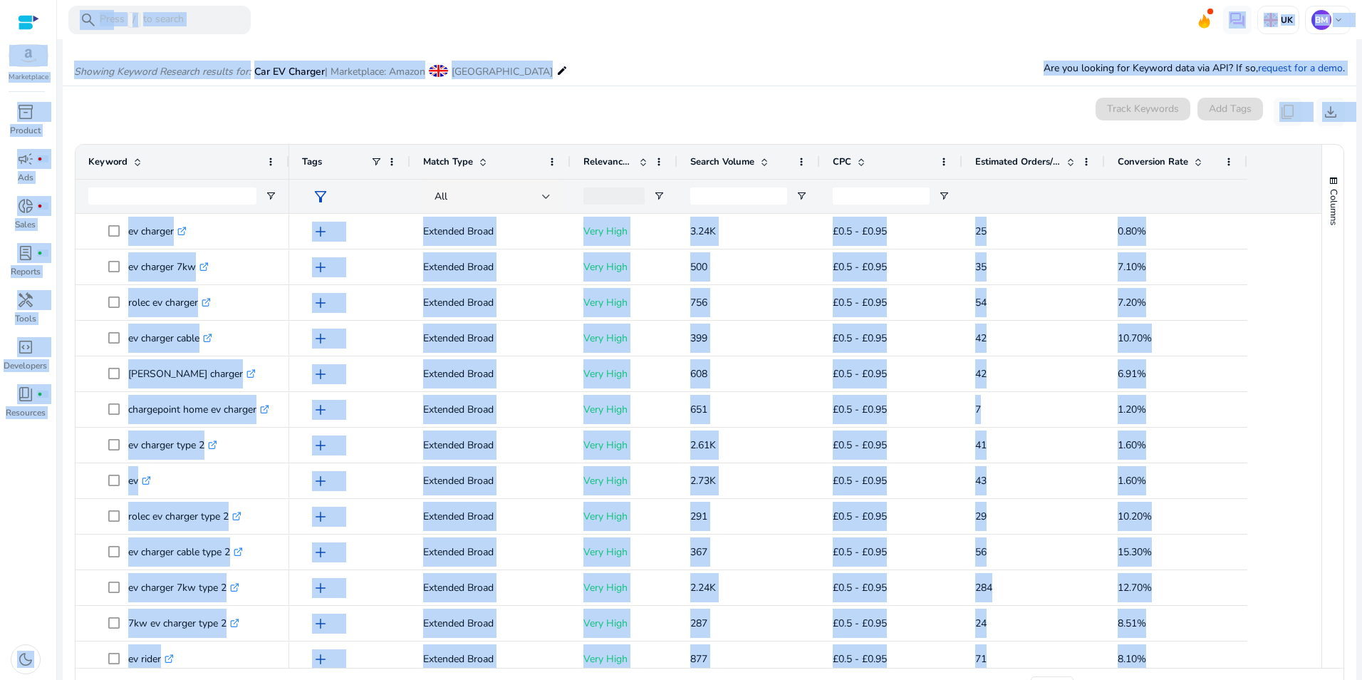
click at [347, 18] on mat-toolbar "search Press / to search UK BM keyboard_arrow_down" at bounding box center [709, 19] width 1305 height 39
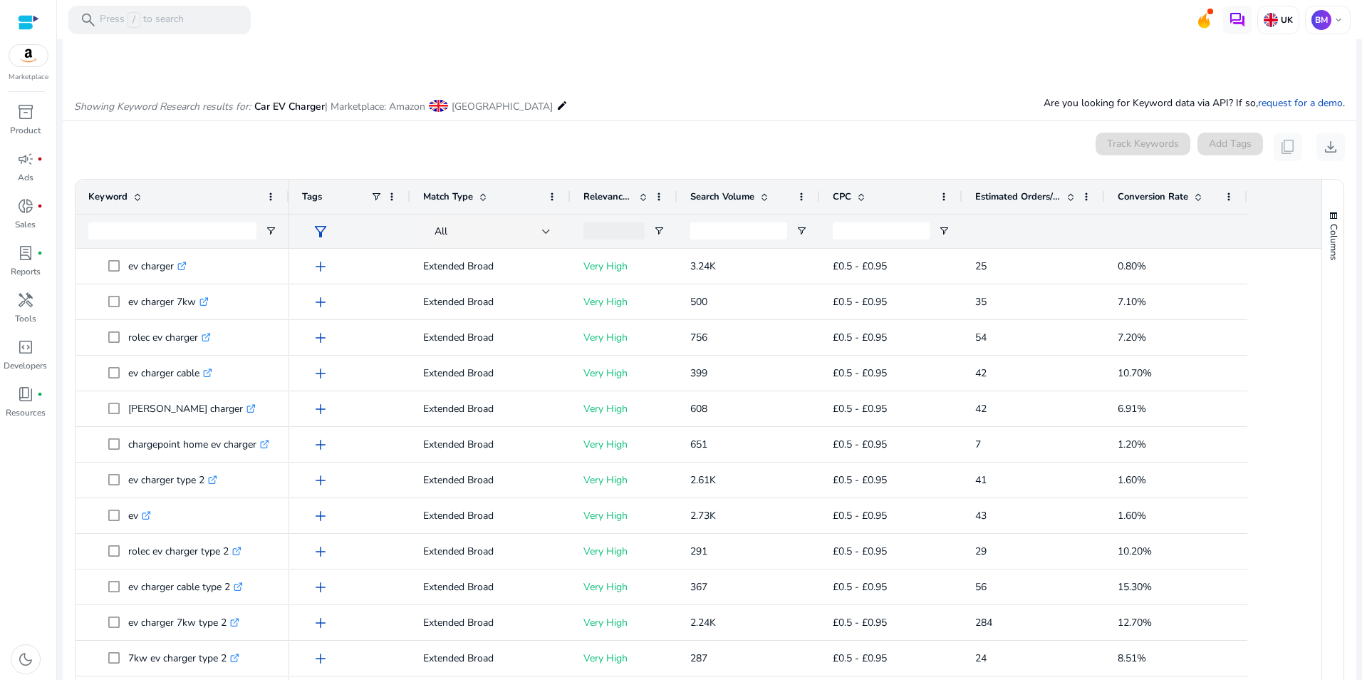
scroll to position [0, 0]
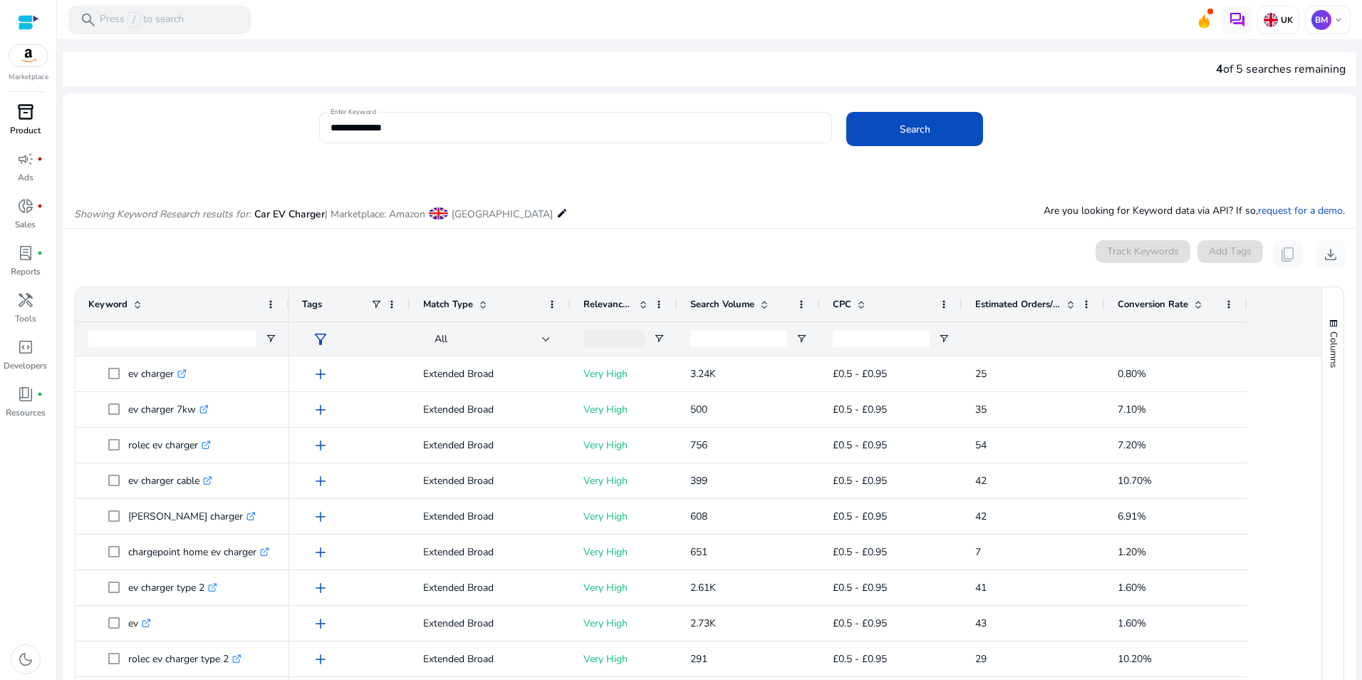
click at [16, 115] on div "inventory_2" at bounding box center [26, 111] width 40 height 23
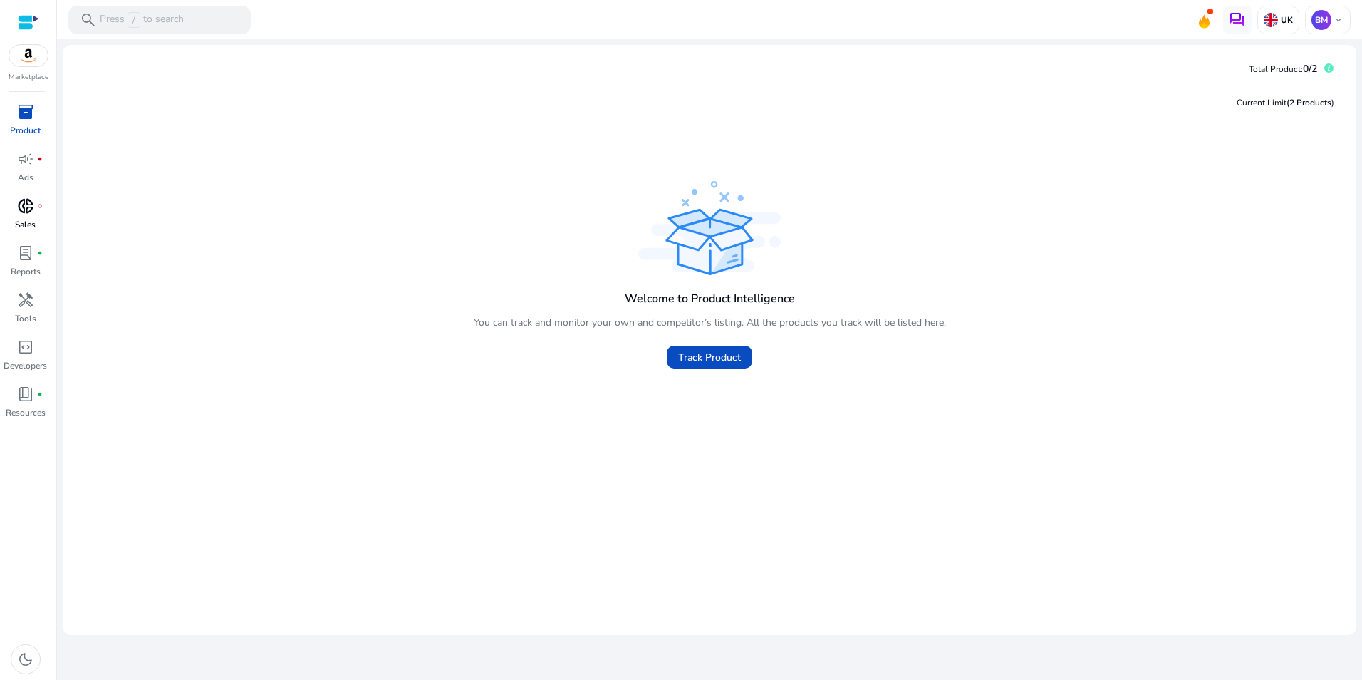
click at [28, 222] on p "Sales" at bounding box center [25, 224] width 21 height 13
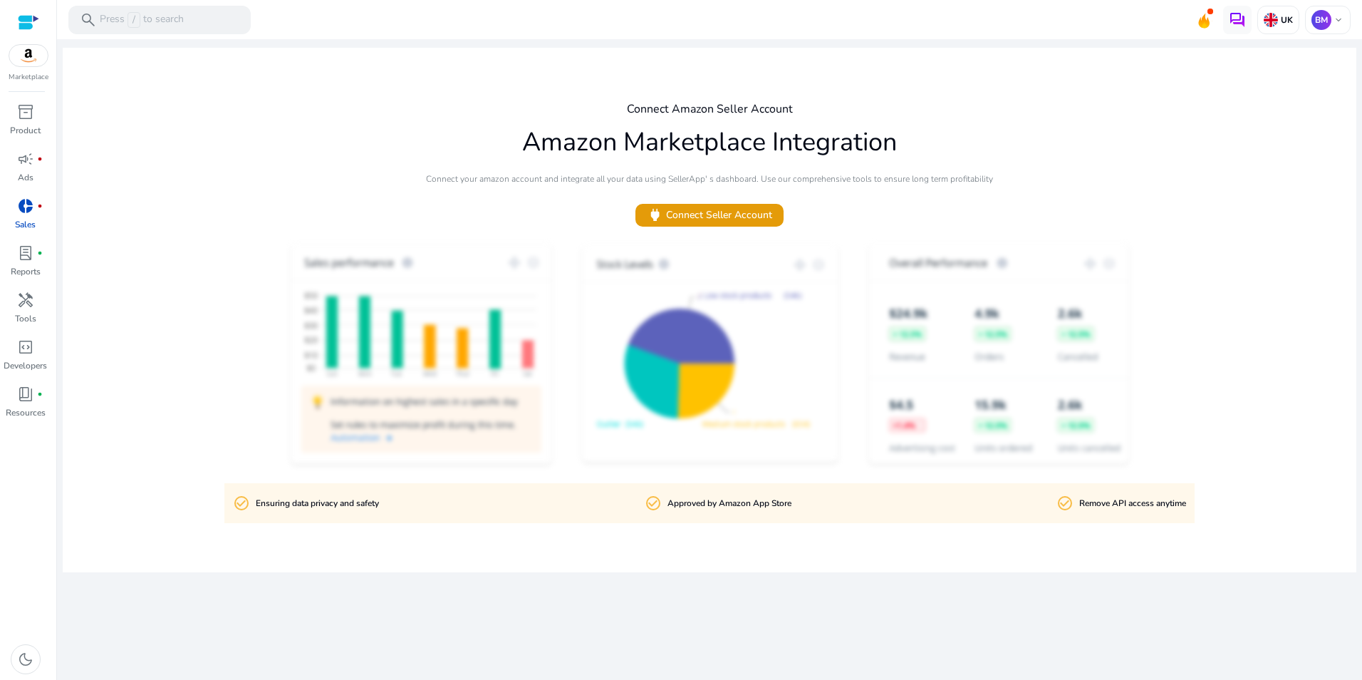
click at [26, 21] on div at bounding box center [28, 22] width 21 height 16
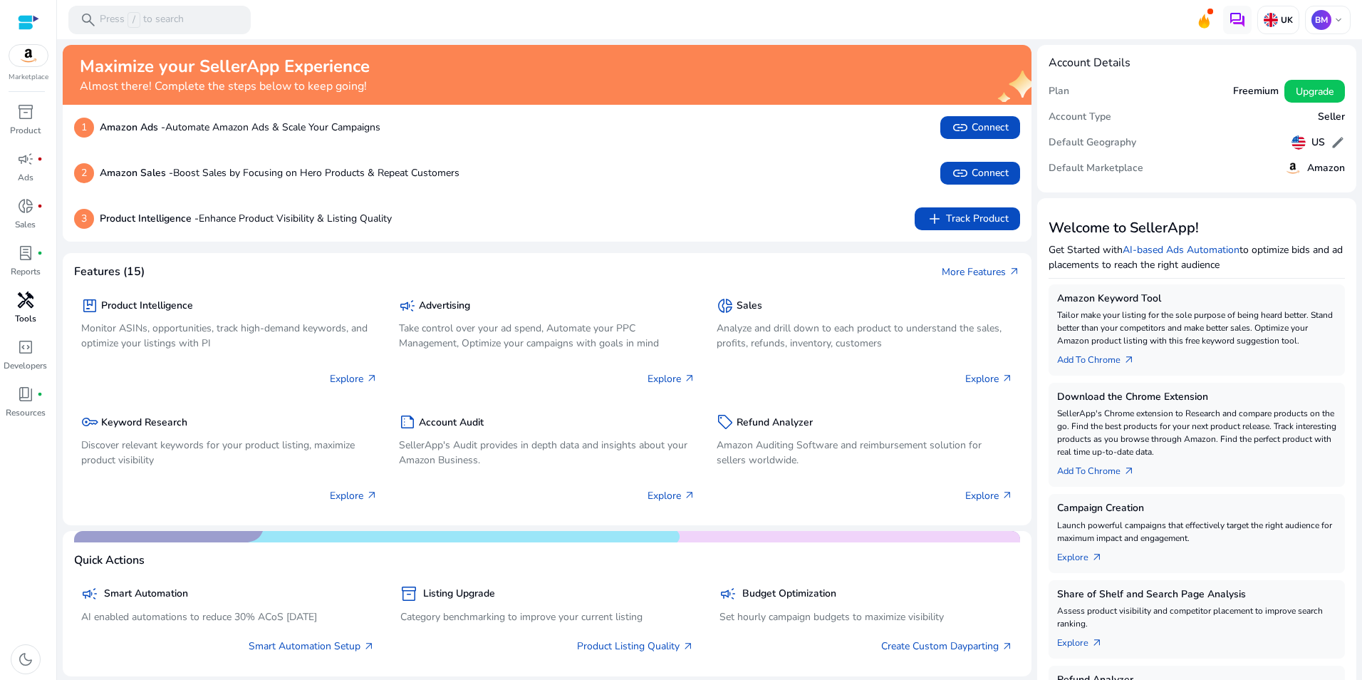
click at [14, 310] on div "handyman" at bounding box center [26, 300] width 40 height 23
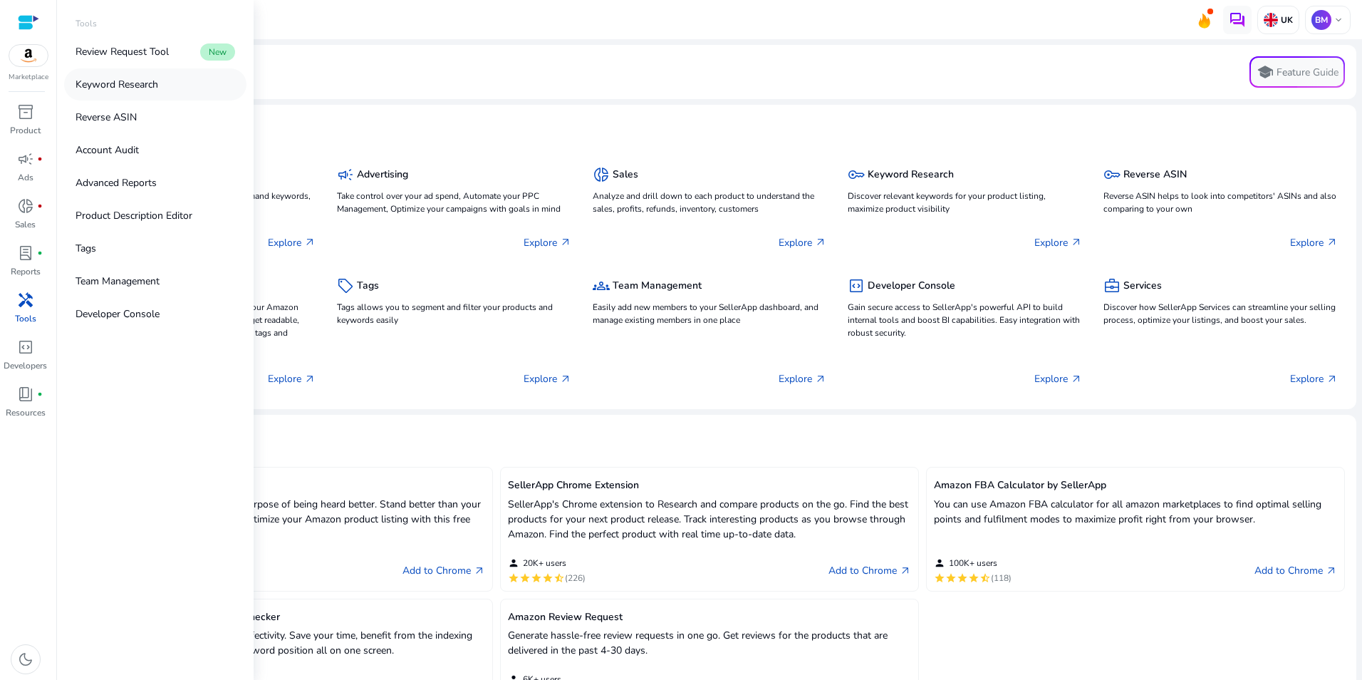
click at [154, 78] on p "Keyword Research" at bounding box center [117, 84] width 83 height 15
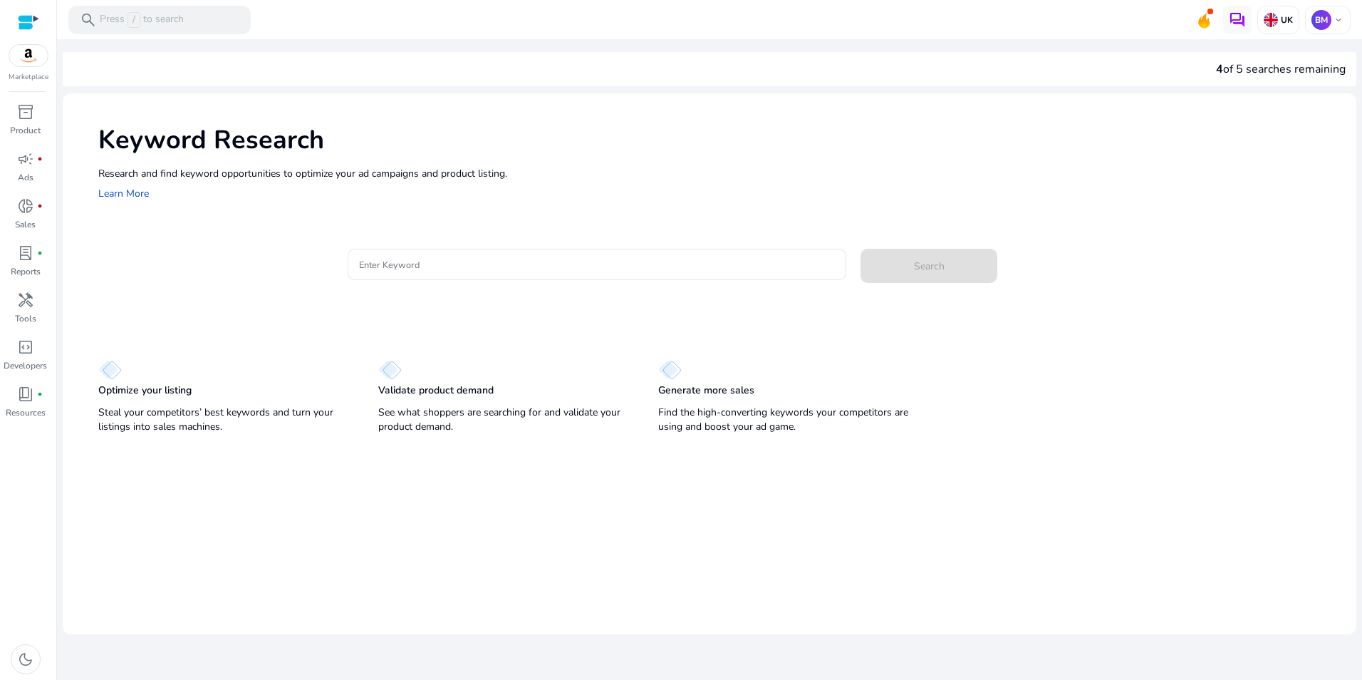
click at [1276, 75] on div "4 of 5 searches remaining" at bounding box center [1281, 69] width 130 height 17
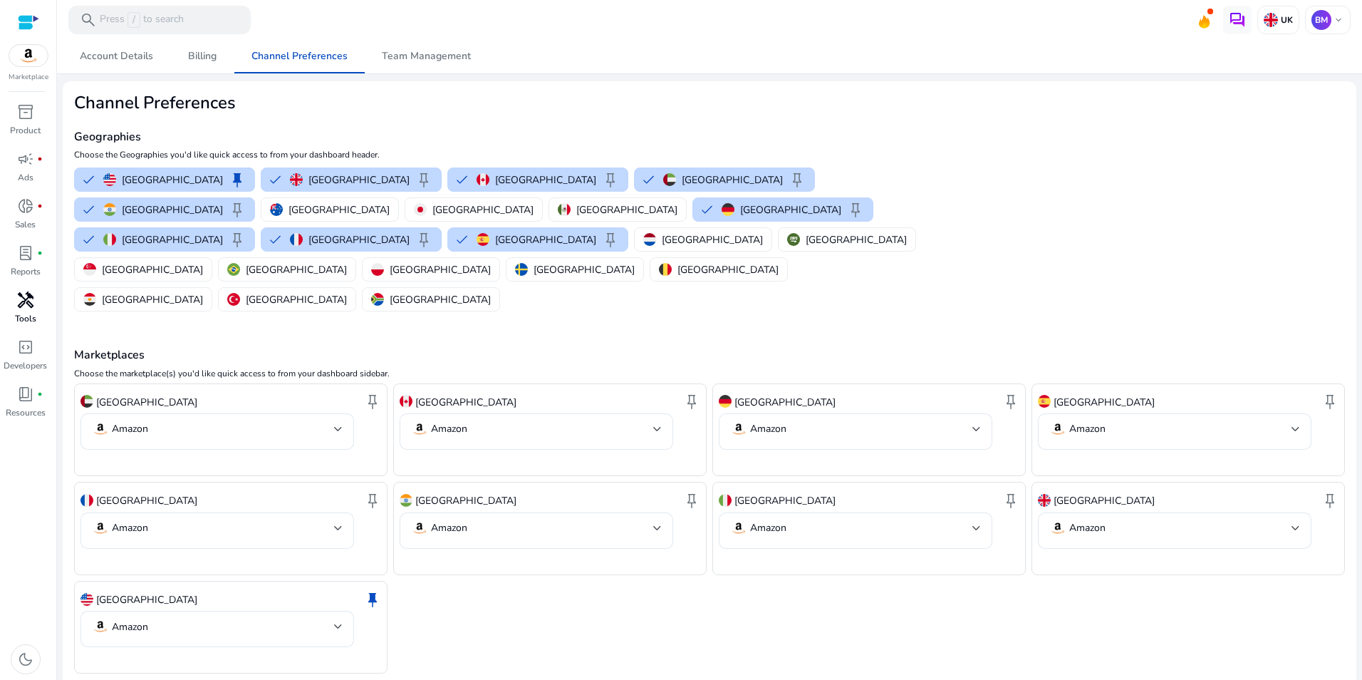
click at [20, 308] on span "handyman" at bounding box center [25, 299] width 17 height 17
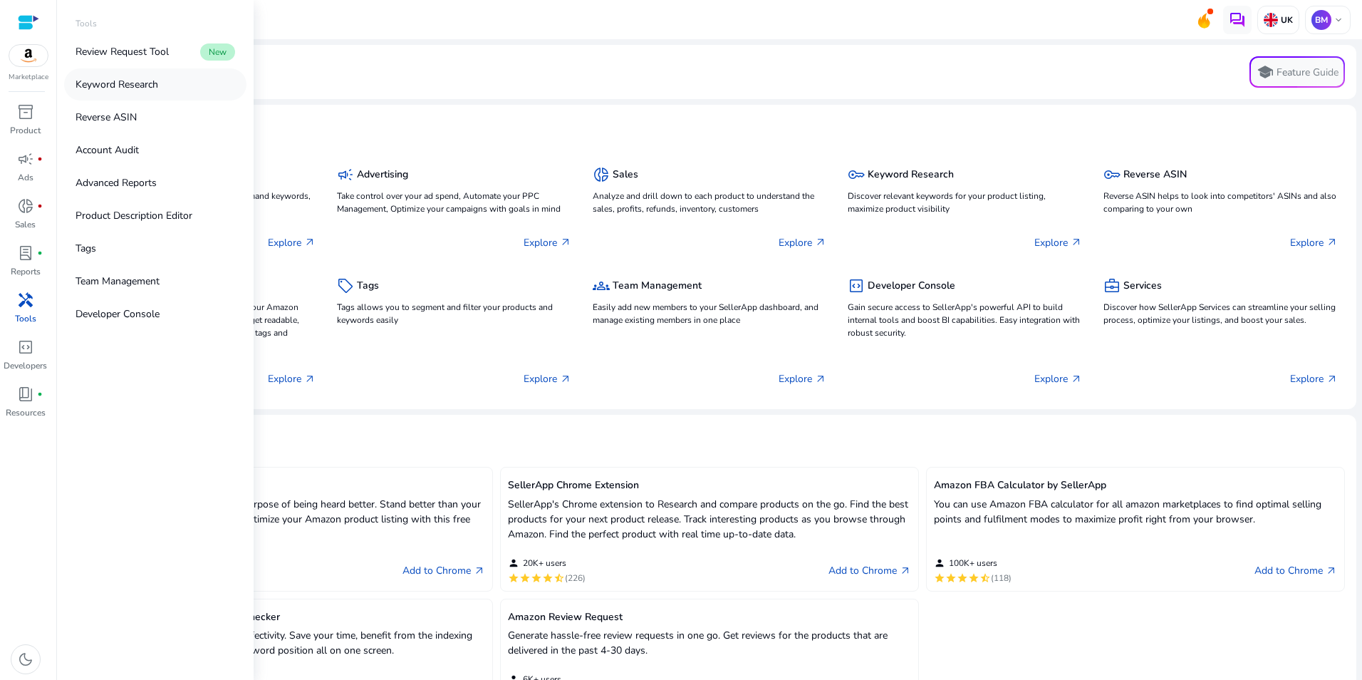
click at [151, 83] on p "Keyword Research" at bounding box center [117, 84] width 83 height 15
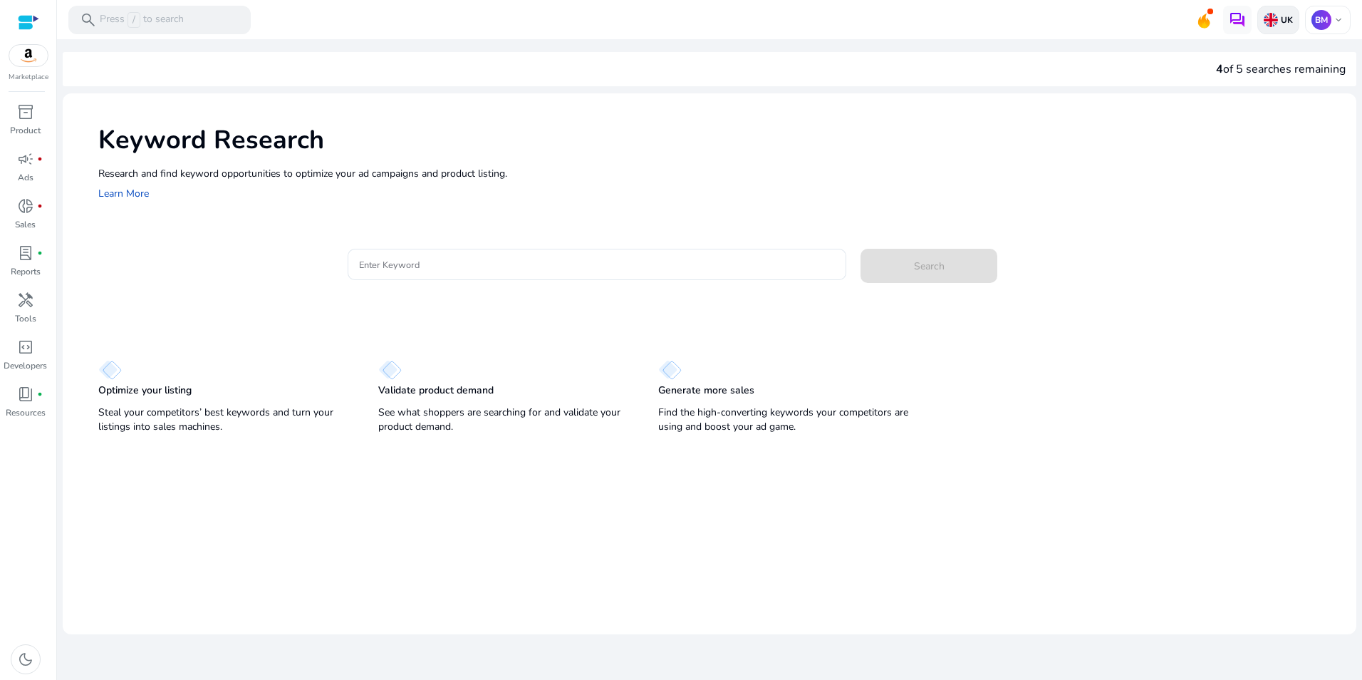
click at [1271, 13] on img at bounding box center [1271, 20] width 14 height 14
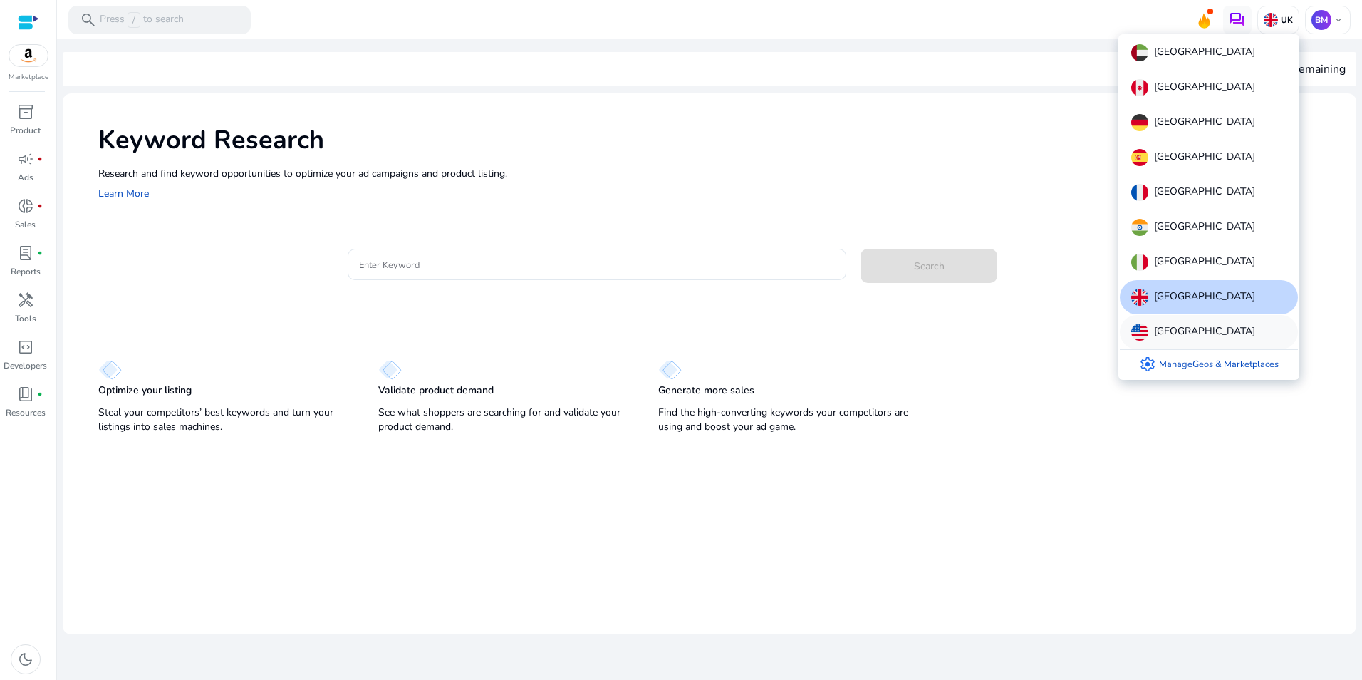
click at [1218, 336] on div "[GEOGRAPHIC_DATA]" at bounding box center [1209, 332] width 178 height 34
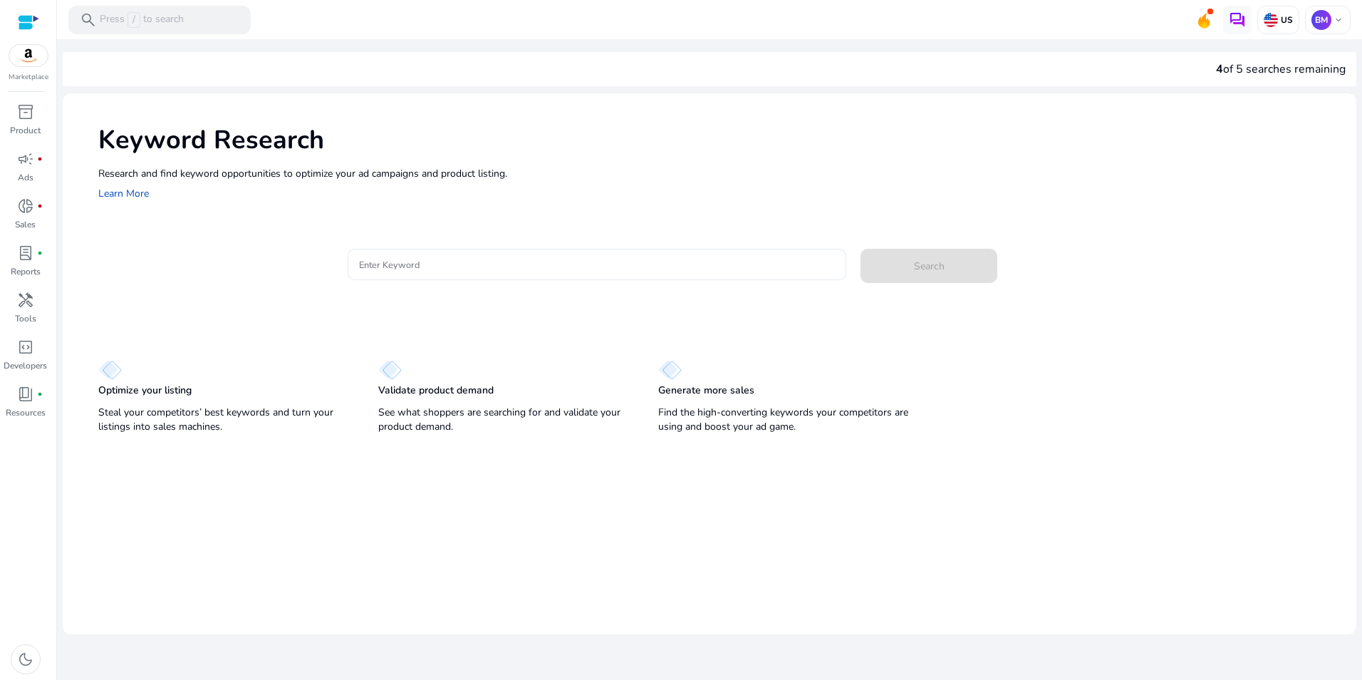
click at [458, 257] on input "Enter Keyword" at bounding box center [597, 265] width 476 height 16
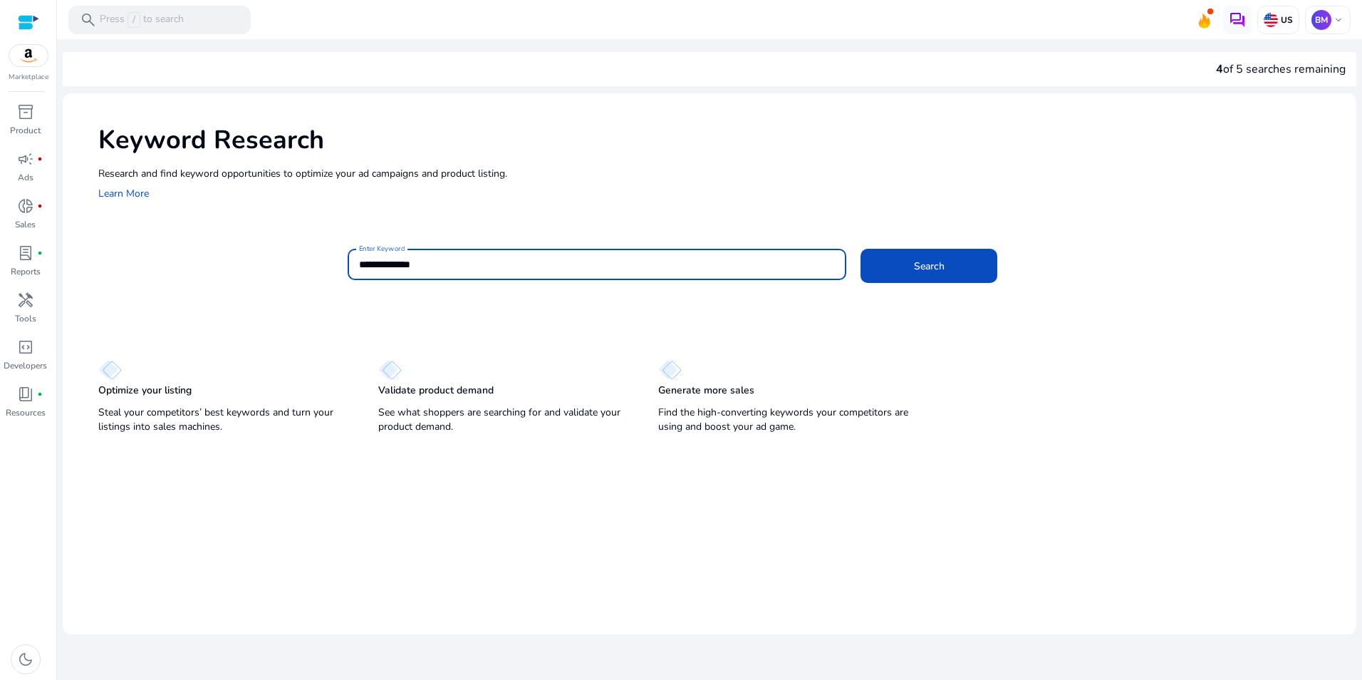
type input "**********"
click at [861, 249] on button "Search" at bounding box center [929, 266] width 137 height 34
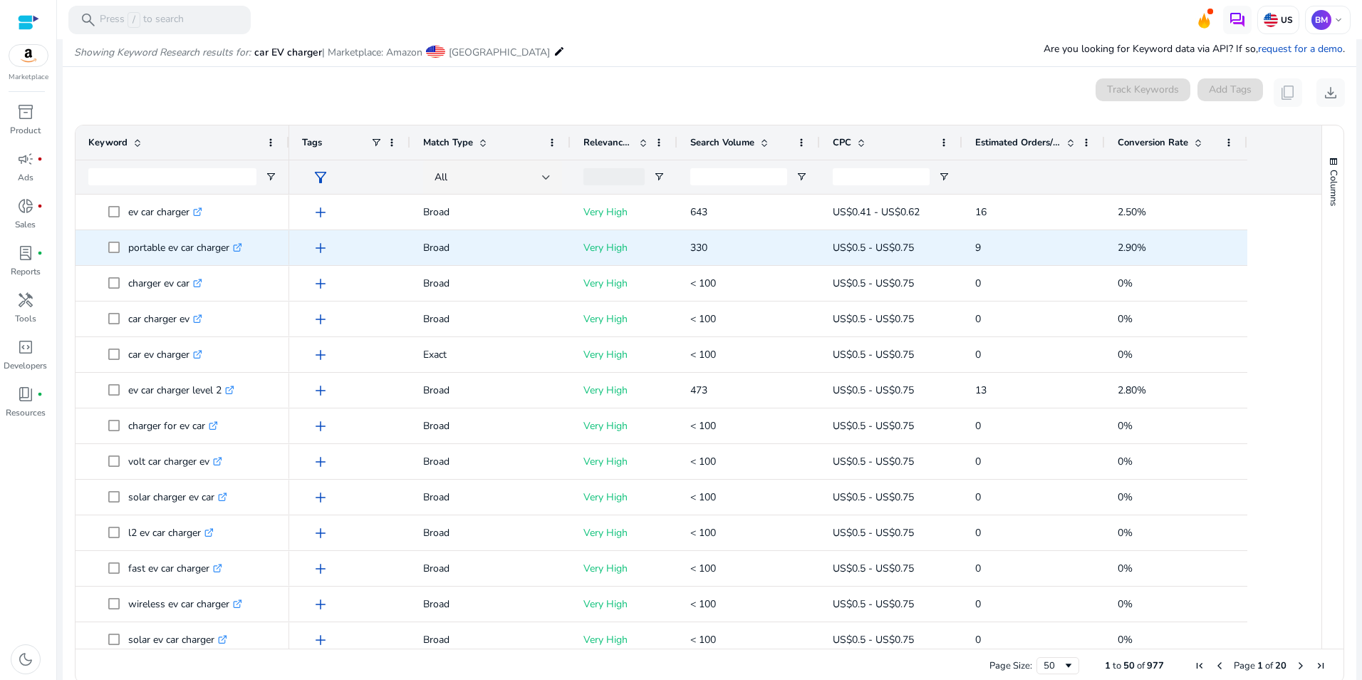
scroll to position [170, 0]
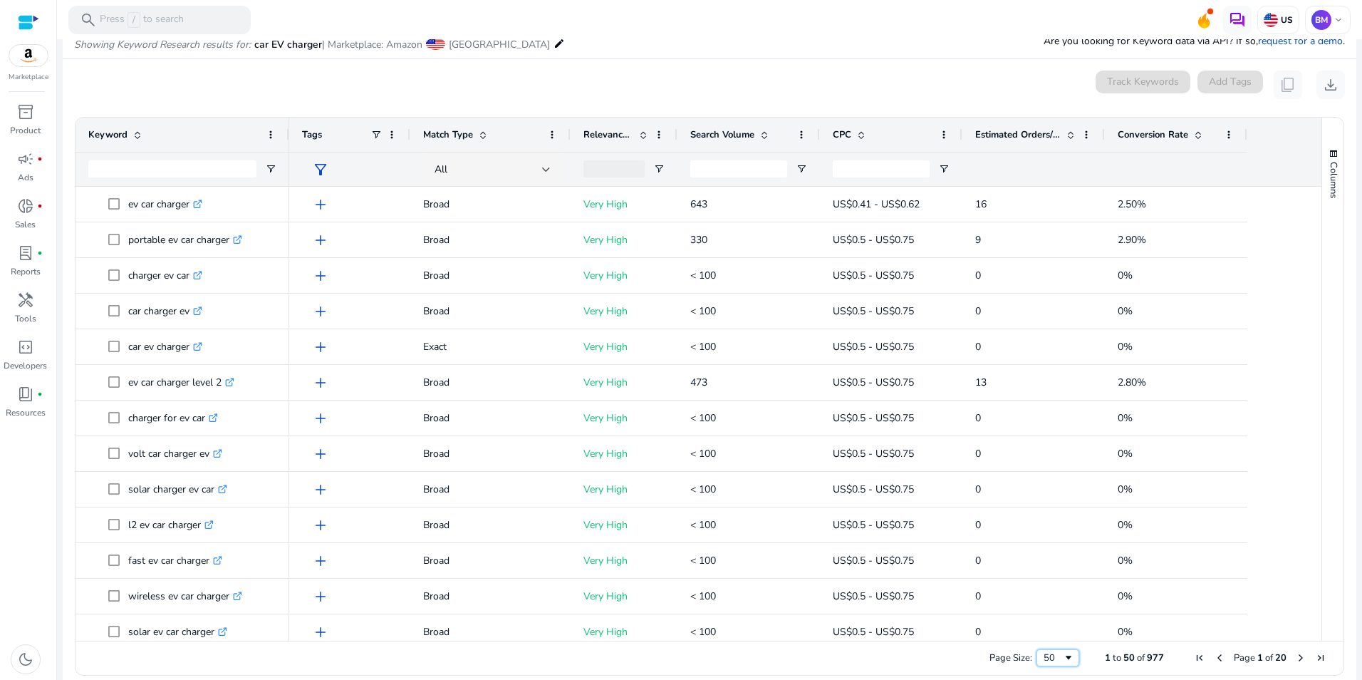
click at [1048, 661] on div "50" at bounding box center [1053, 657] width 19 height 13
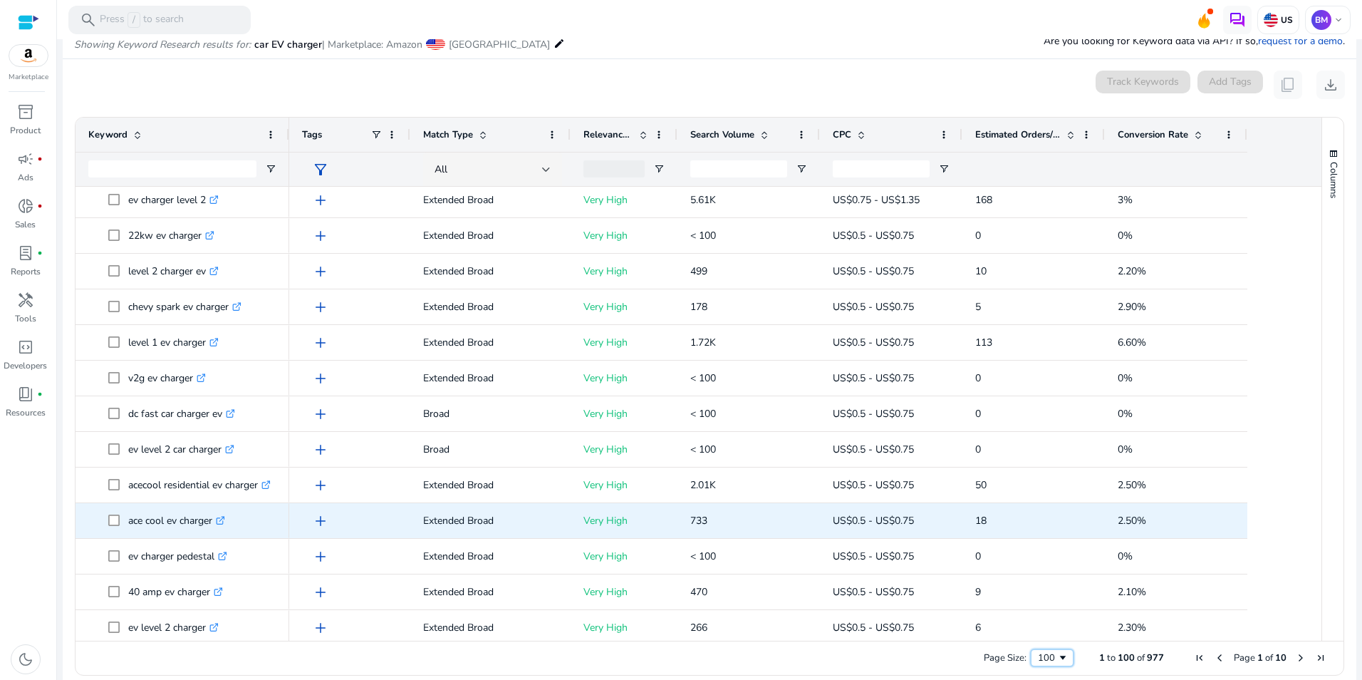
scroll to position [1211, 0]
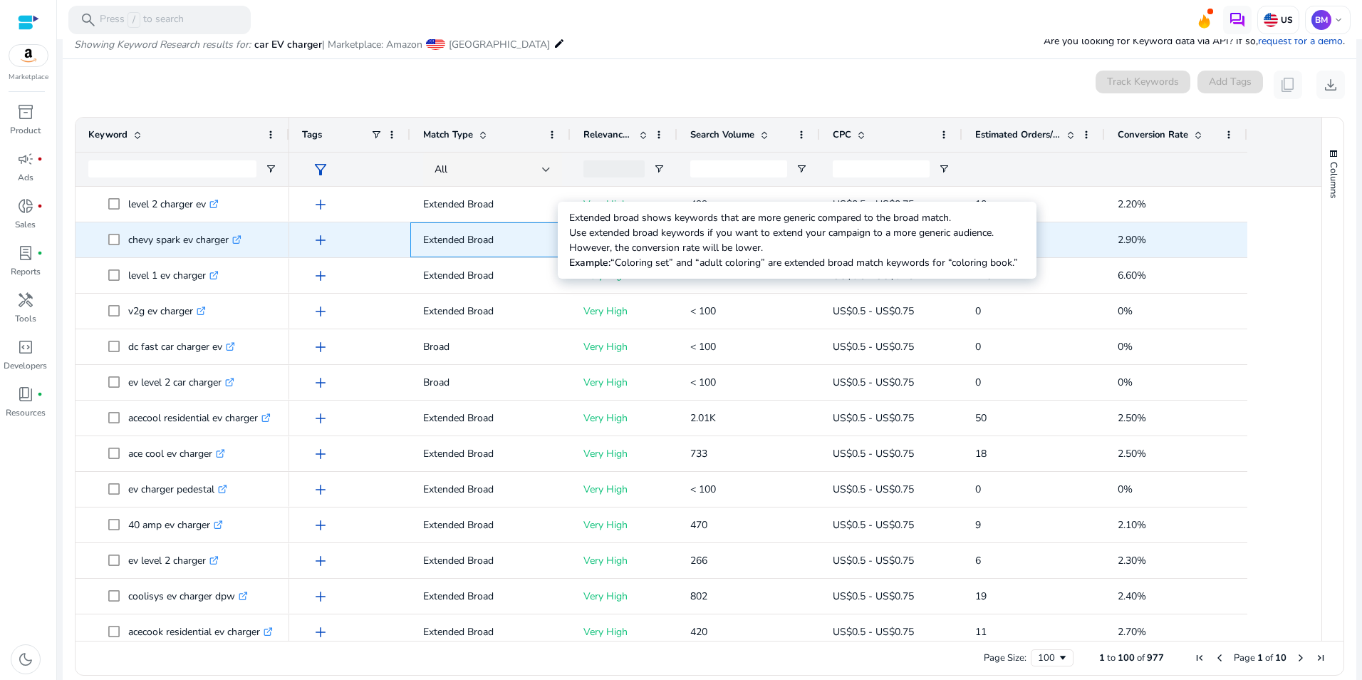
click at [538, 244] on p "Extended Broad" at bounding box center [490, 239] width 135 height 29
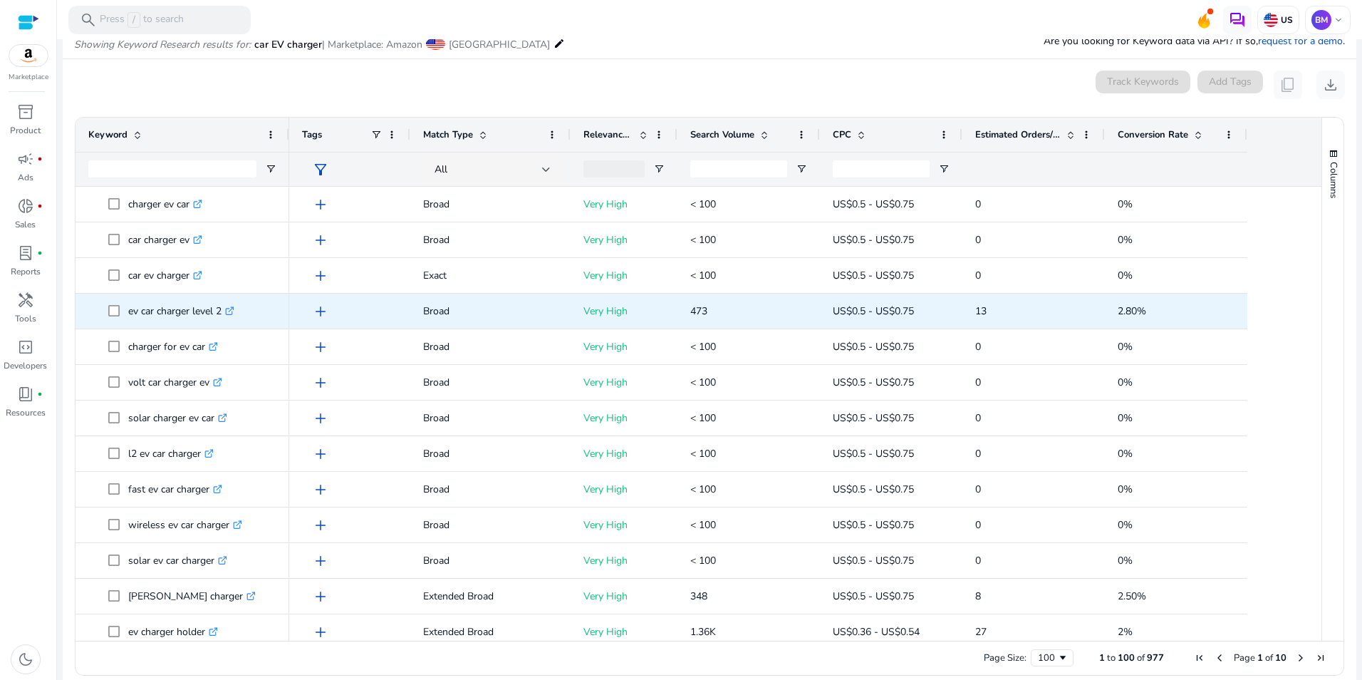
scroll to position [0, 0]
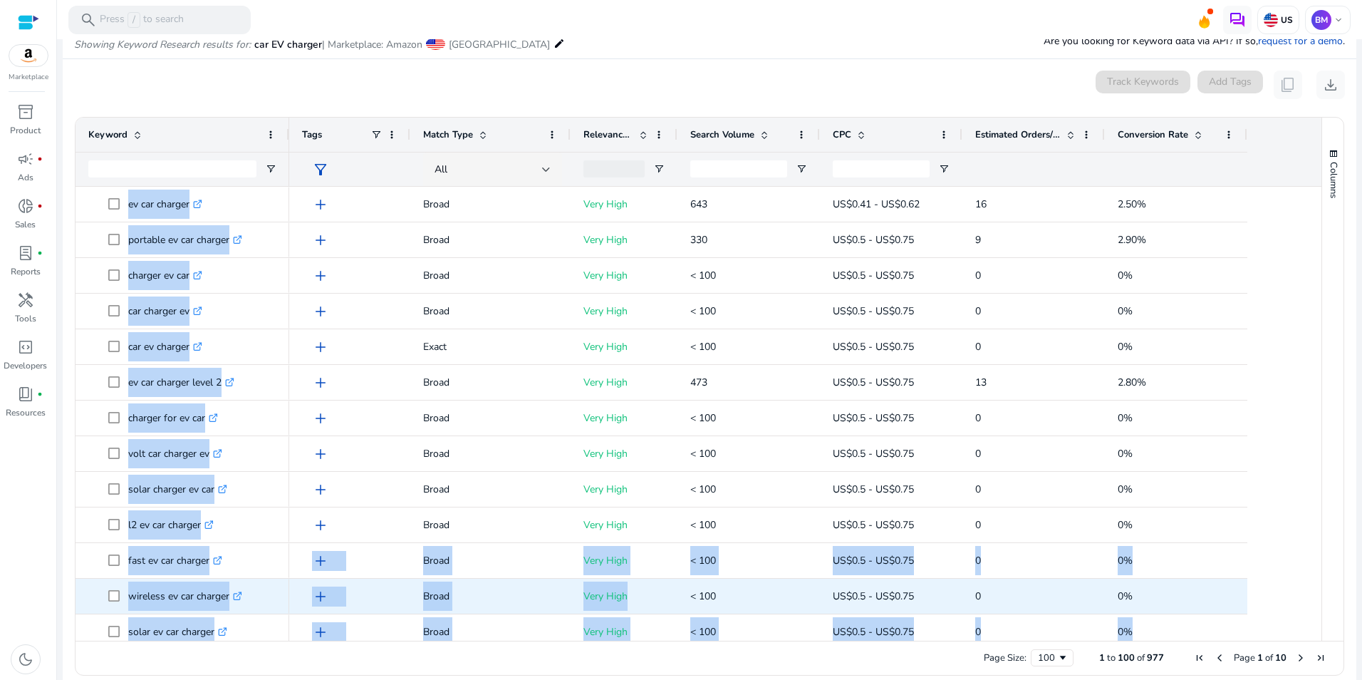
drag, startPoint x: 84, startPoint y: 111, endPoint x: 637, endPoint y: 586, distance: 729.2
click at [637, 590] on ag-grid-angular "Press SPACE to select this row. Drag here to set row groups Drag here to set co…" at bounding box center [709, 396] width 1293 height 573
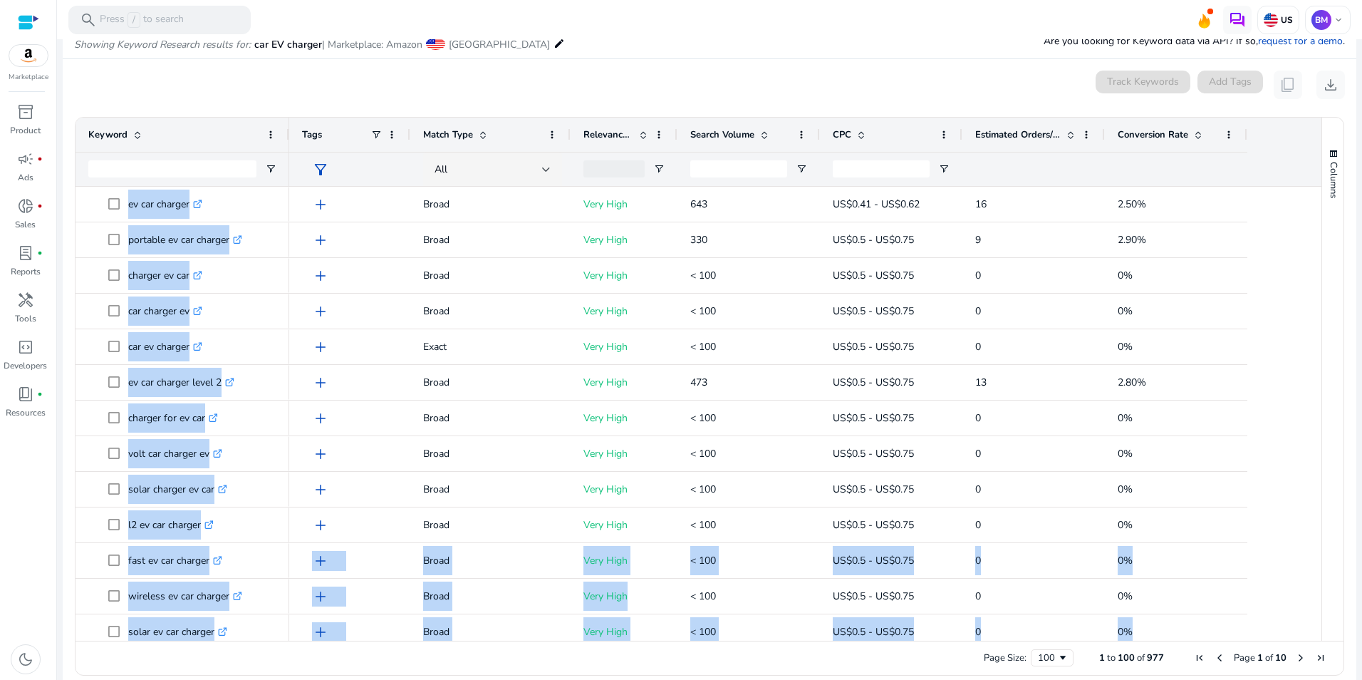
drag, startPoint x: 637, startPoint y: 586, endPoint x: 611, endPoint y: 362, distance: 226.0
click at [611, 362] on span "Very High" at bounding box center [624, 346] width 81 height 38
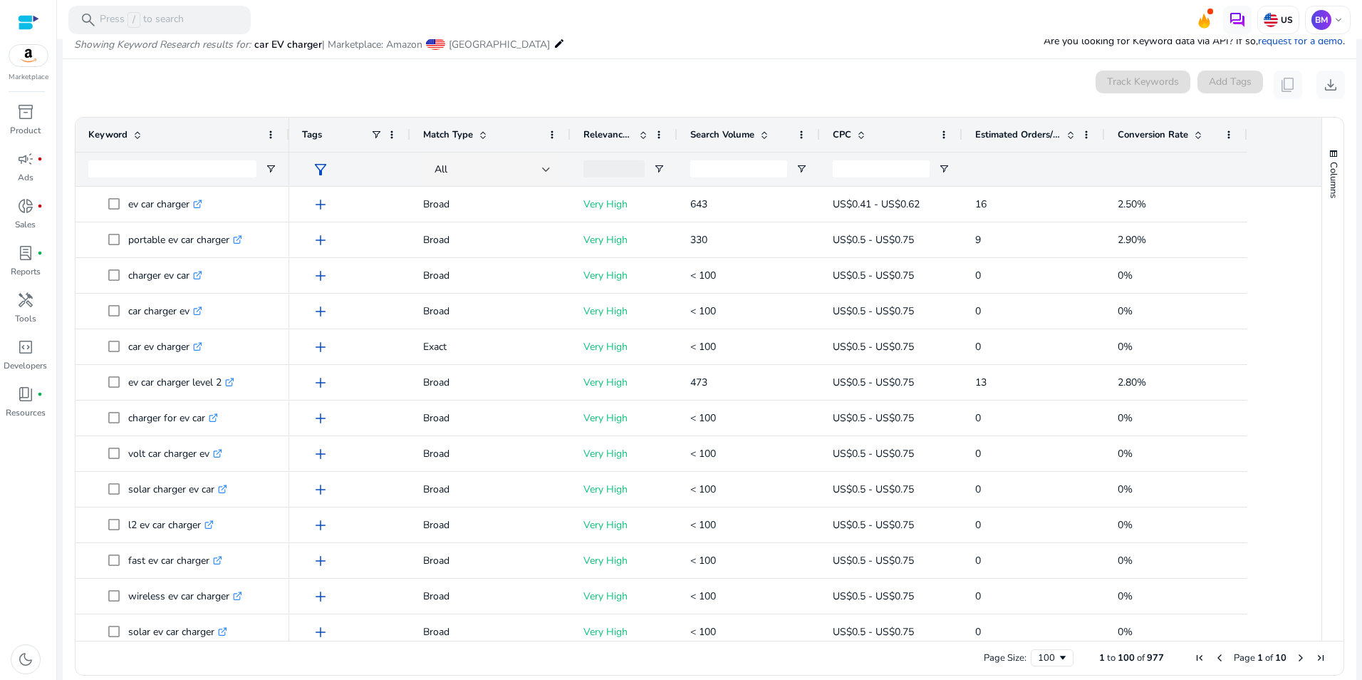
click at [518, 94] on div "0 keyword(s) selected Track Keywords Add Tags content_copy download" at bounding box center [709, 85] width 1271 height 29
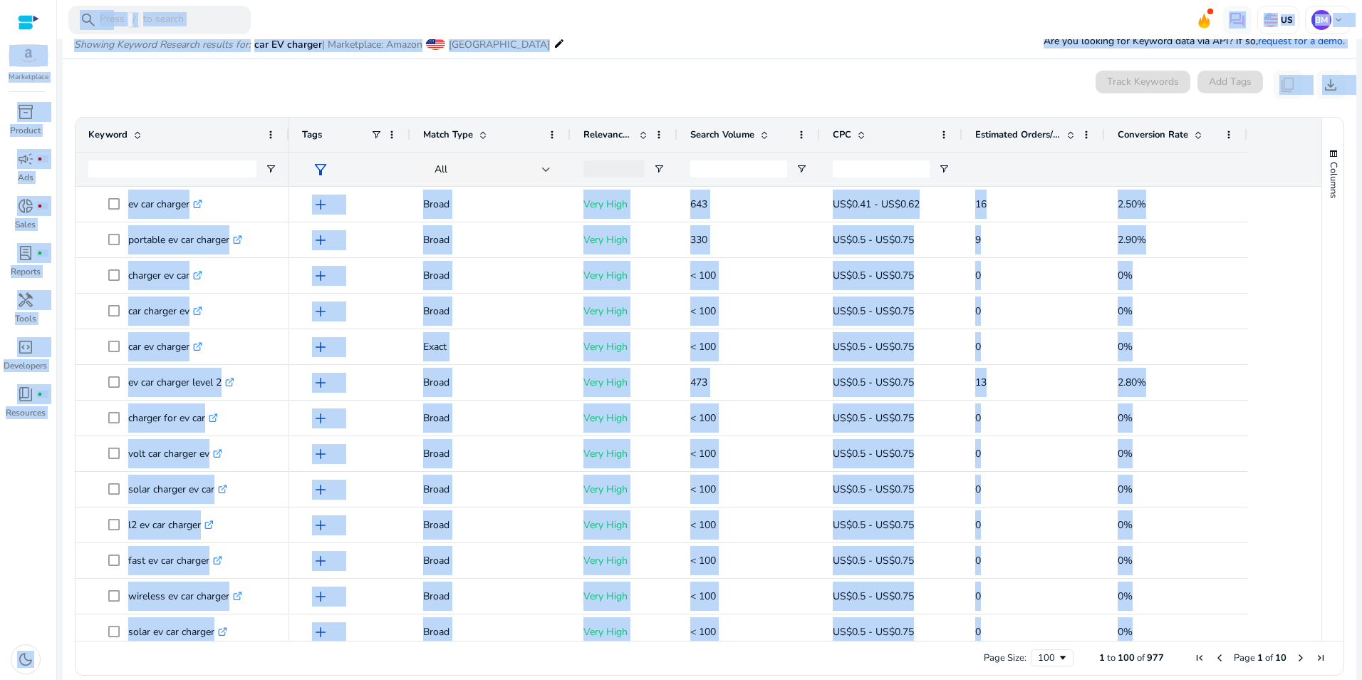
copy body "Marketplace inventory_2 Product campaign fiber_manual_record Ads donut_small fi…"
click at [1238, 100] on mat-card "0 keyword(s) selected Track Keywords Add Tags content_copy download Press SPACE…" at bounding box center [710, 376] width 1294 height 635
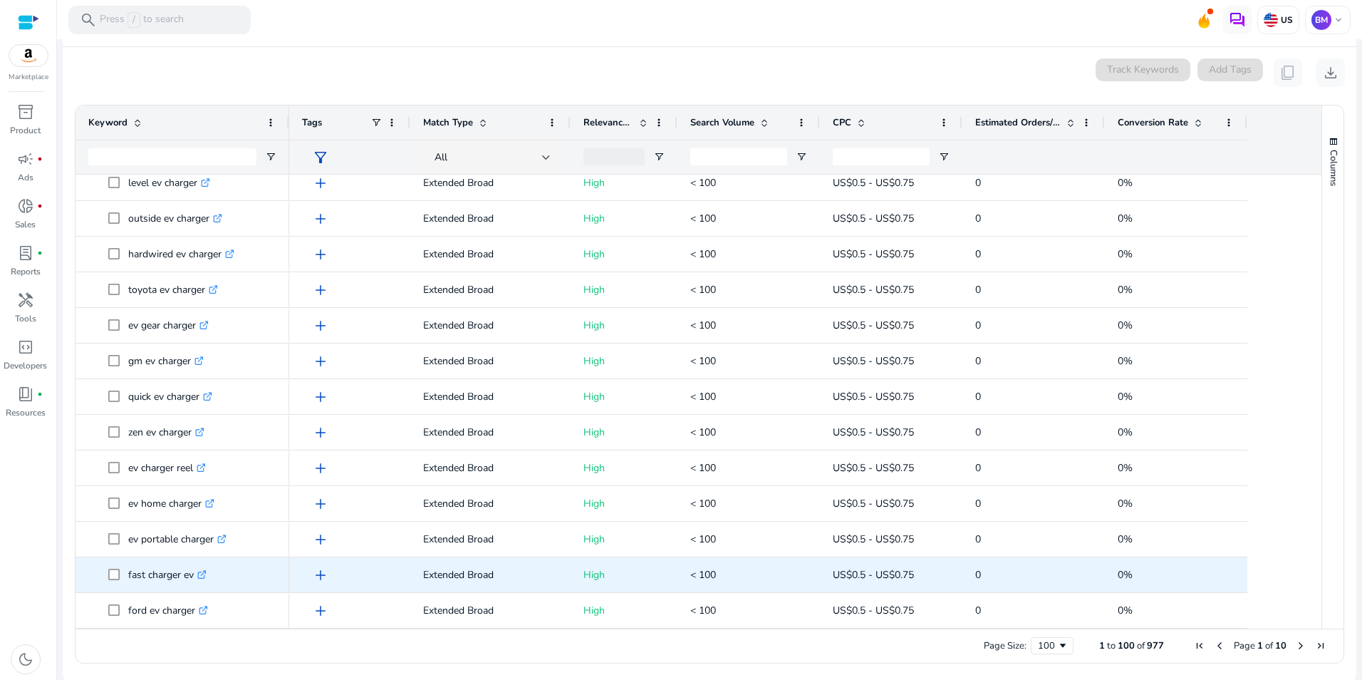
scroll to position [184, 0]
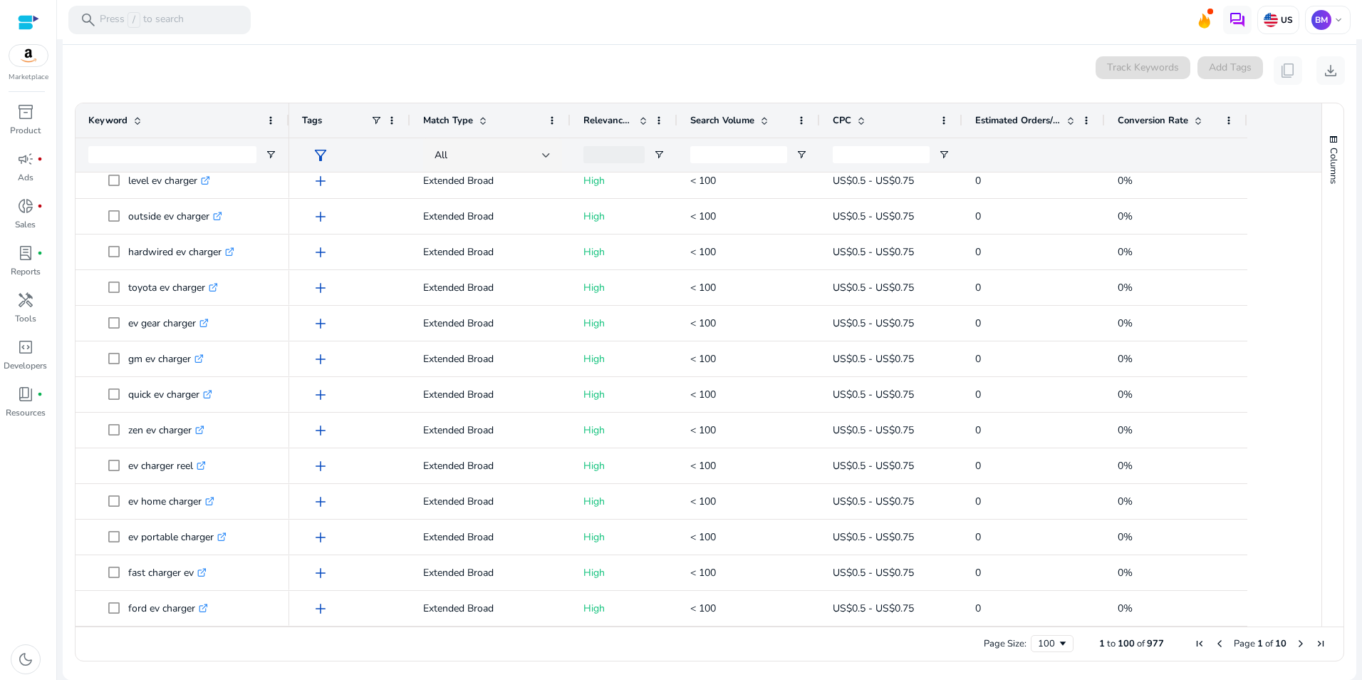
click at [1295, 643] on span "Next Page" at bounding box center [1300, 643] width 11 height 11
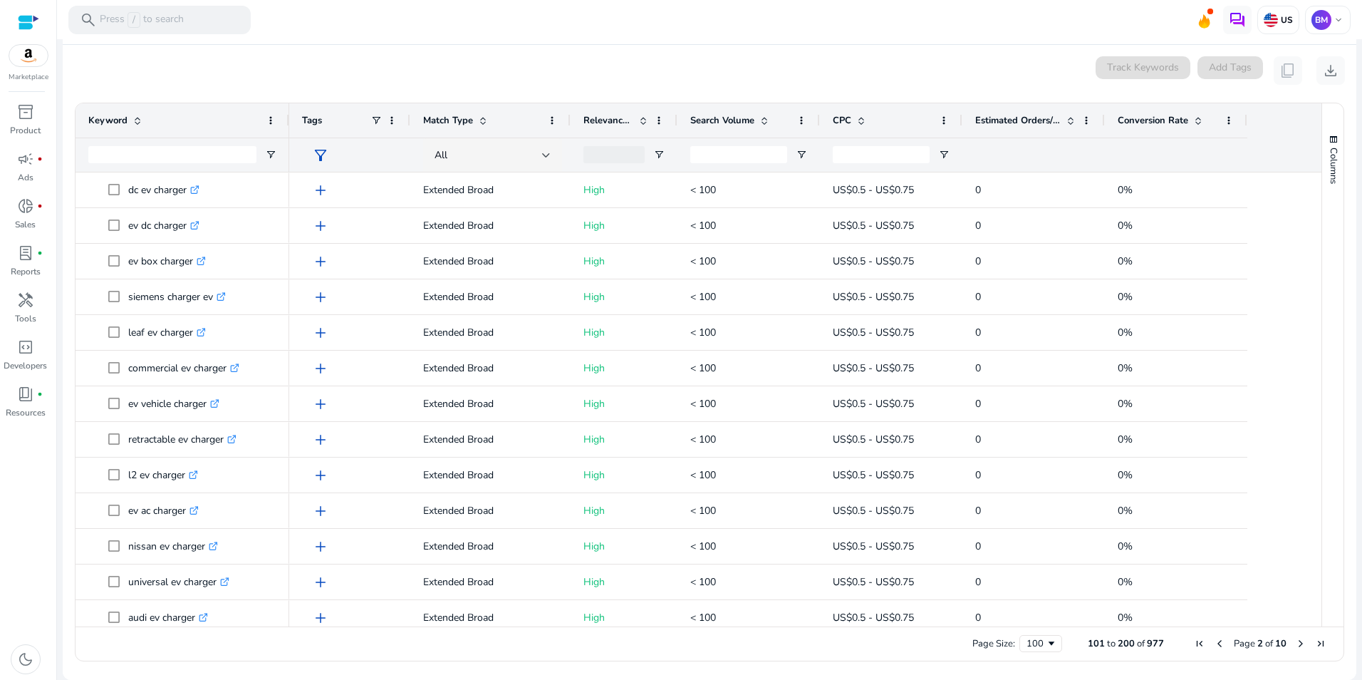
click at [1199, 655] on div "Page Size: 100 101 to 200 of 977 Page 2 of 10" at bounding box center [710, 643] width 1268 height 34
click at [1169, 639] on div "Page Size: 100 101 to 200 of 977 Page 2 of 10" at bounding box center [710, 643] width 1268 height 34
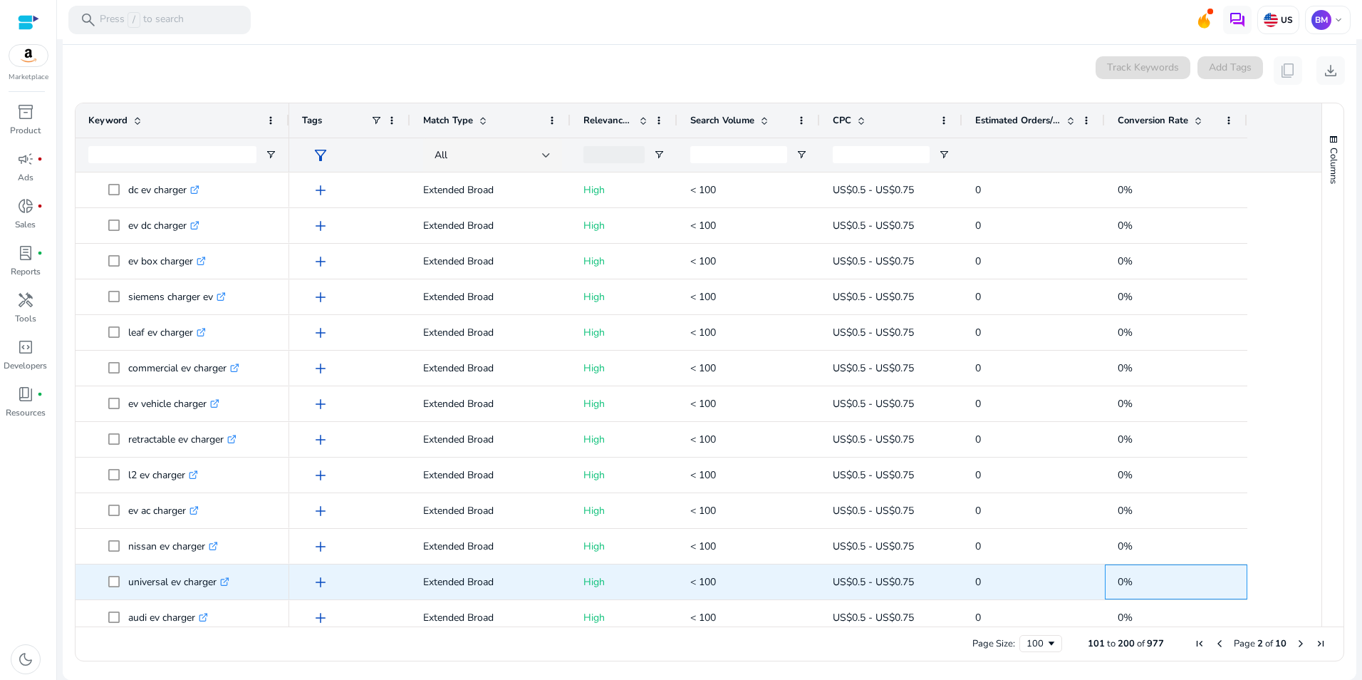
click at [1162, 581] on span "0%" at bounding box center [1176, 581] width 117 height 29
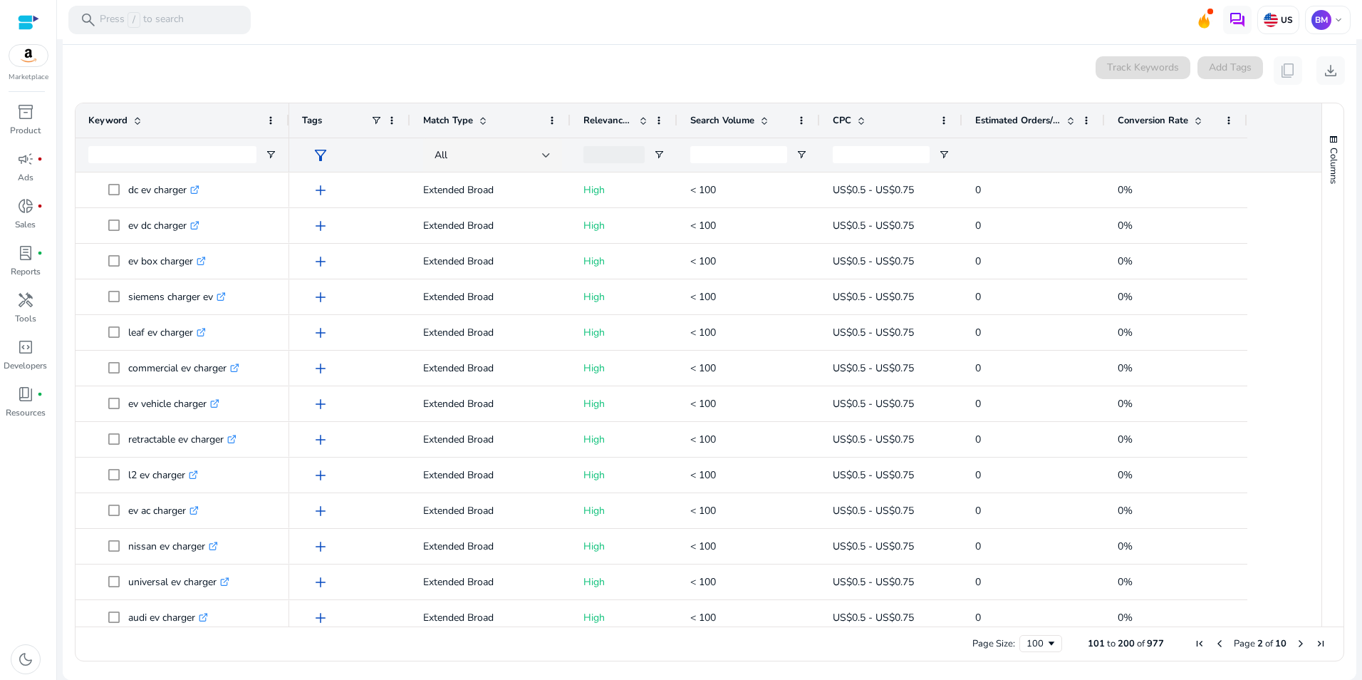
click at [1295, 646] on span "Next Page" at bounding box center [1300, 643] width 11 height 11
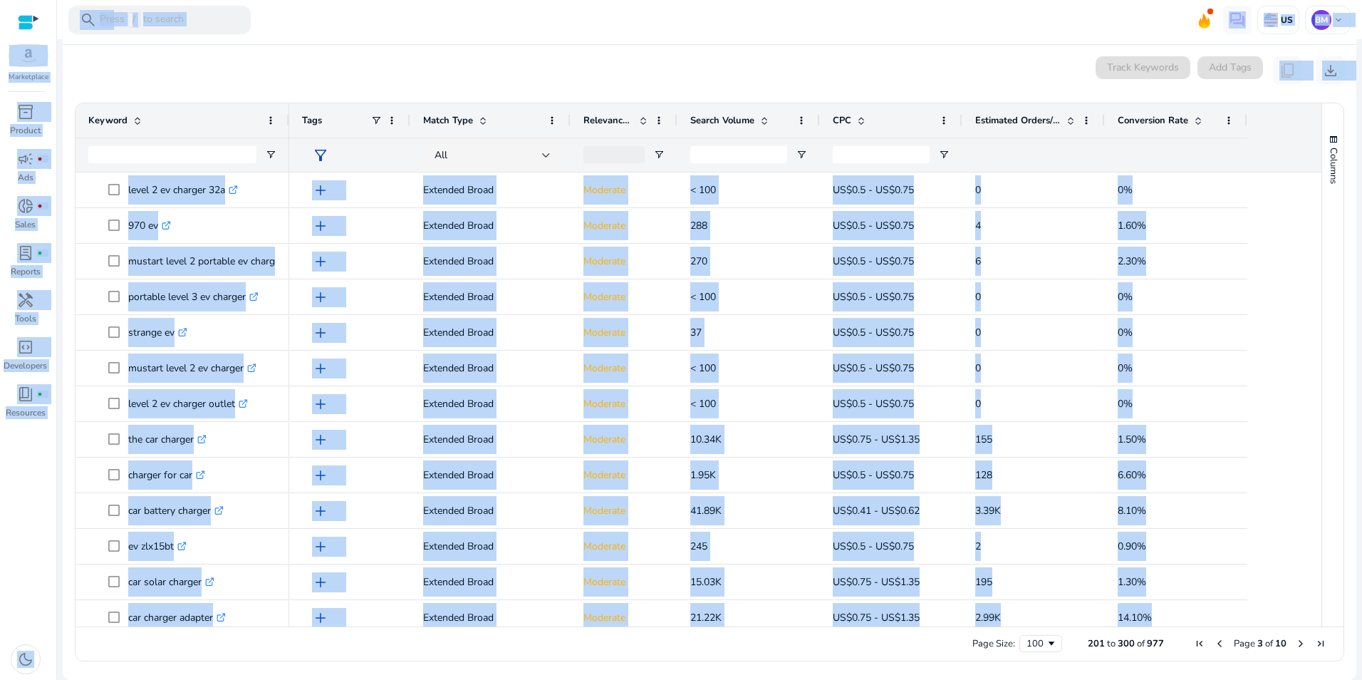
click at [1178, 653] on div "Page Size: 100 201 to 300 of 977 Page 3 of 10" at bounding box center [710, 643] width 1268 height 34
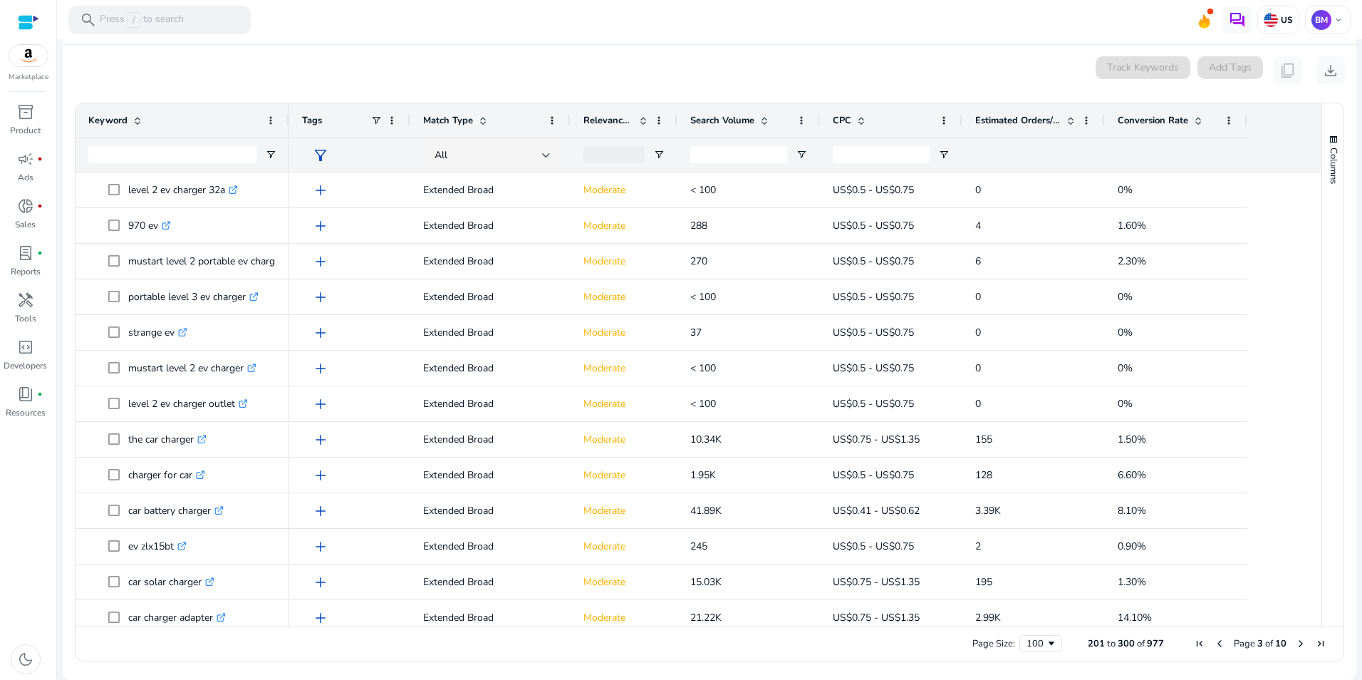
click at [1297, 643] on span "Next Page" at bounding box center [1300, 643] width 11 height 11
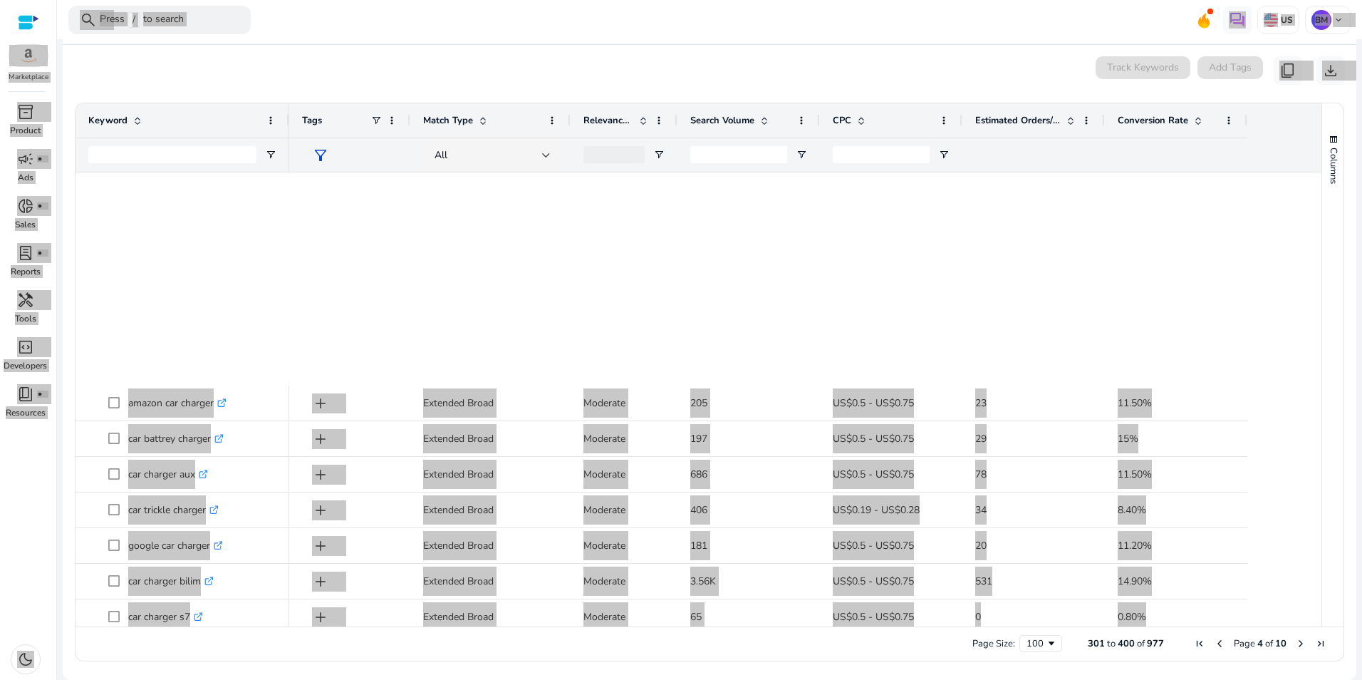
scroll to position [0, 0]
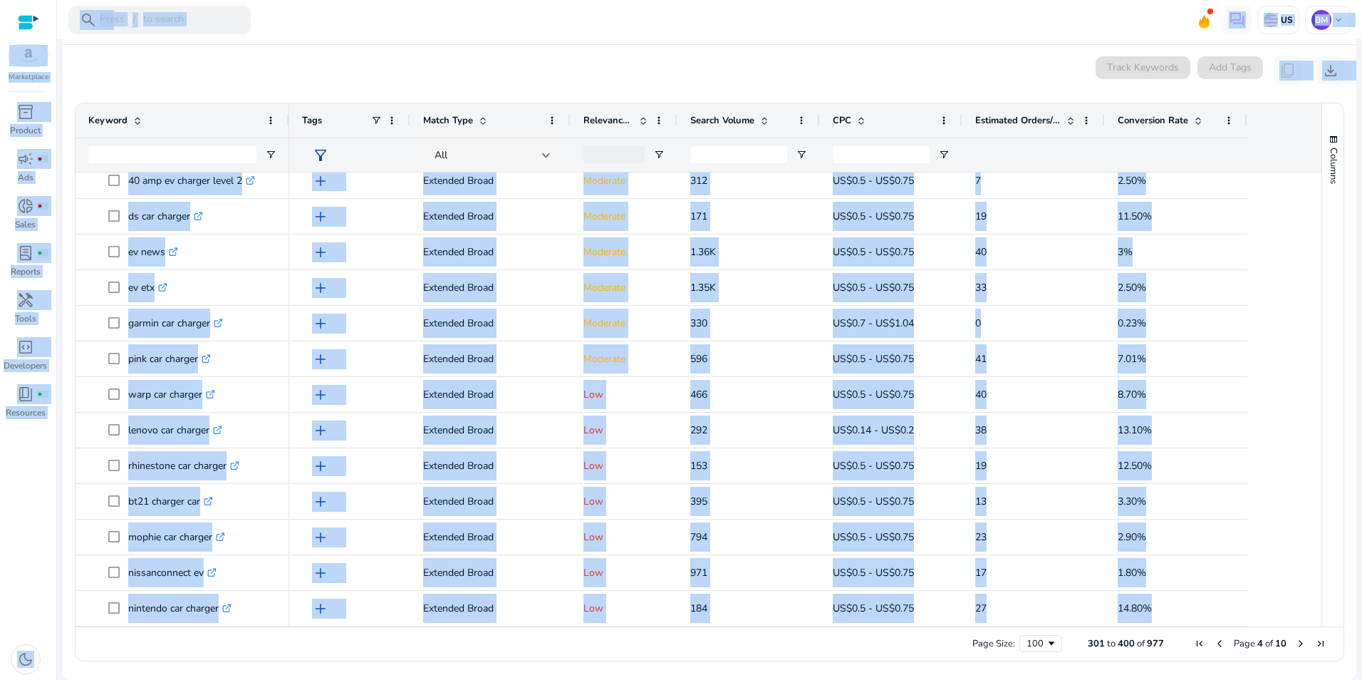
click at [711, 66] on div "0 keyword(s) selected Track Keywords Add Tags content_copy download" at bounding box center [709, 70] width 1271 height 29
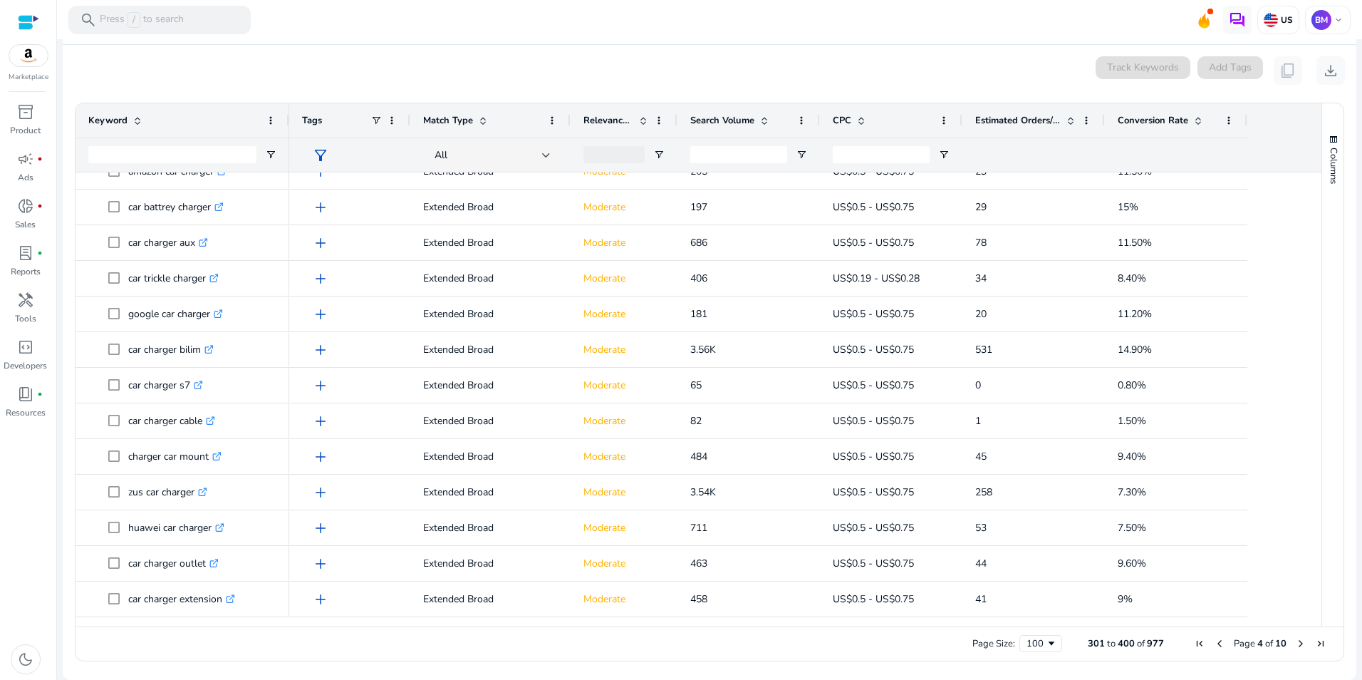
scroll to position [420, 0]
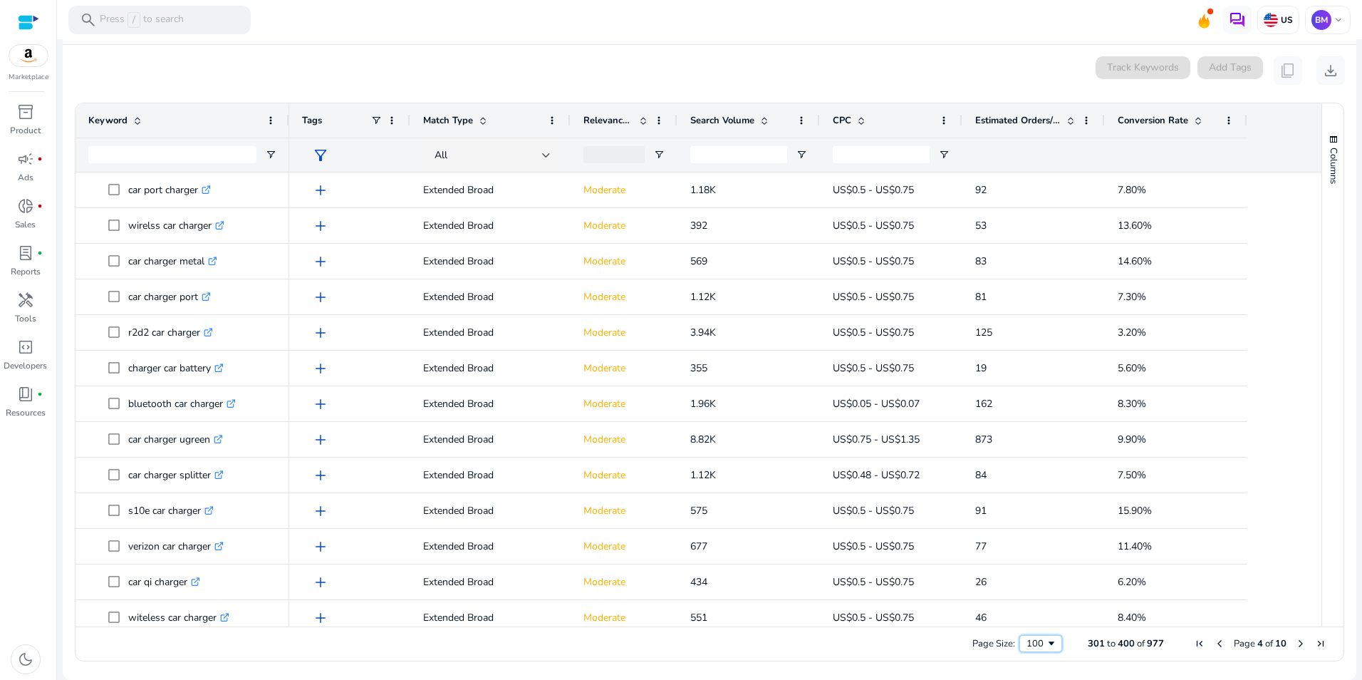
click at [1051, 640] on span "Page Size" at bounding box center [1051, 643] width 11 height 11
click at [1196, 644] on span "First Page" at bounding box center [1199, 643] width 11 height 11
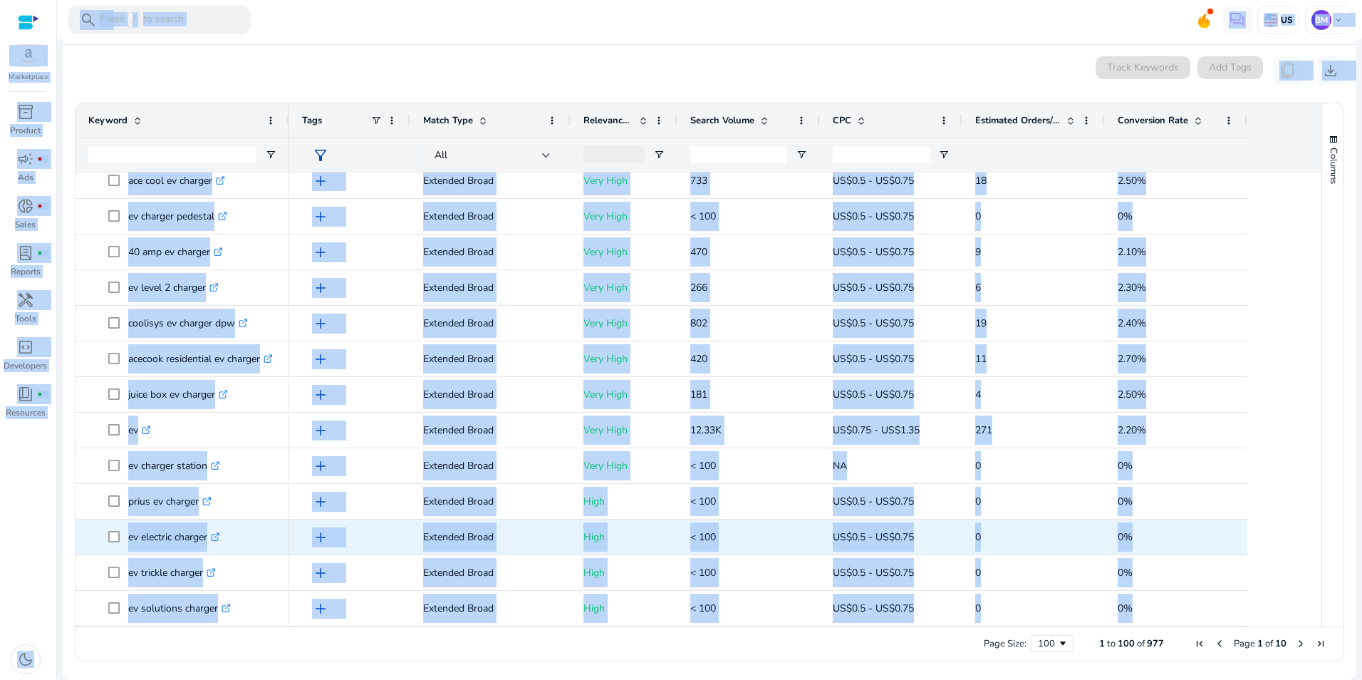
scroll to position [1470, 0]
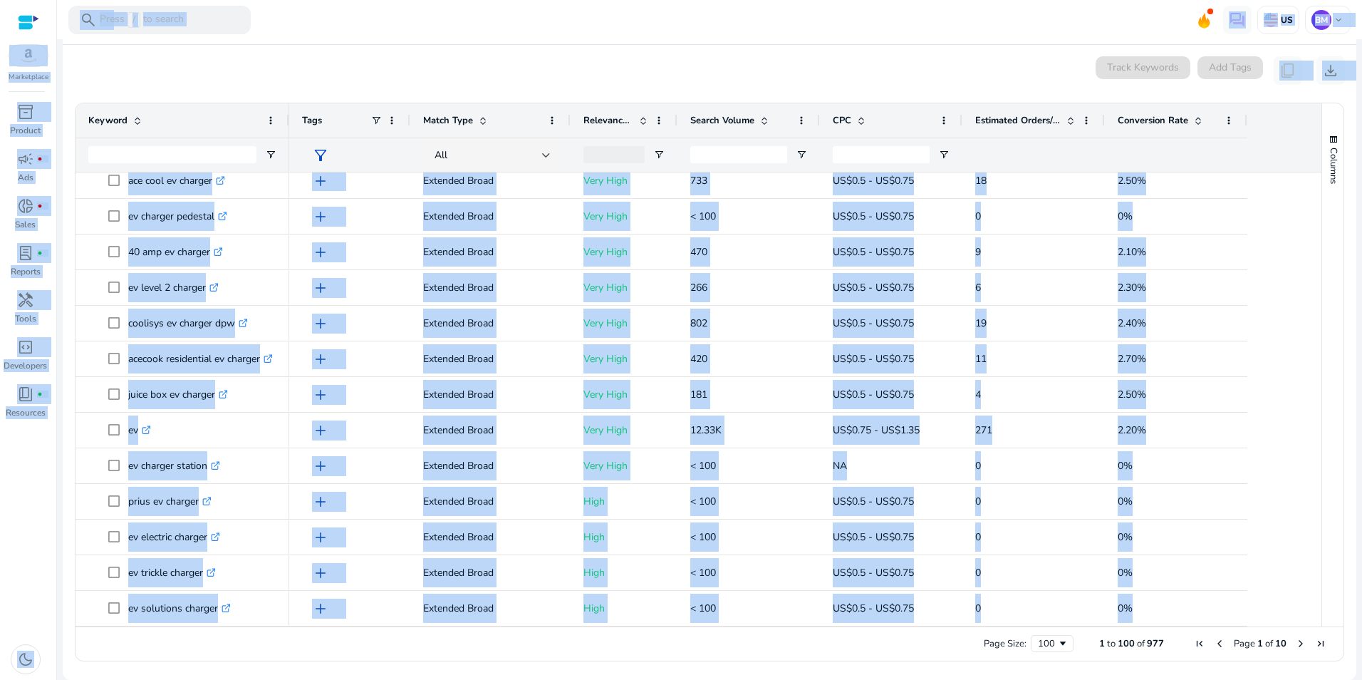
click at [14, 548] on div "inventory_2 Product campaign fiber_manual_record Ads donut_small fiber_manual_r…" at bounding box center [28, 389] width 56 height 579
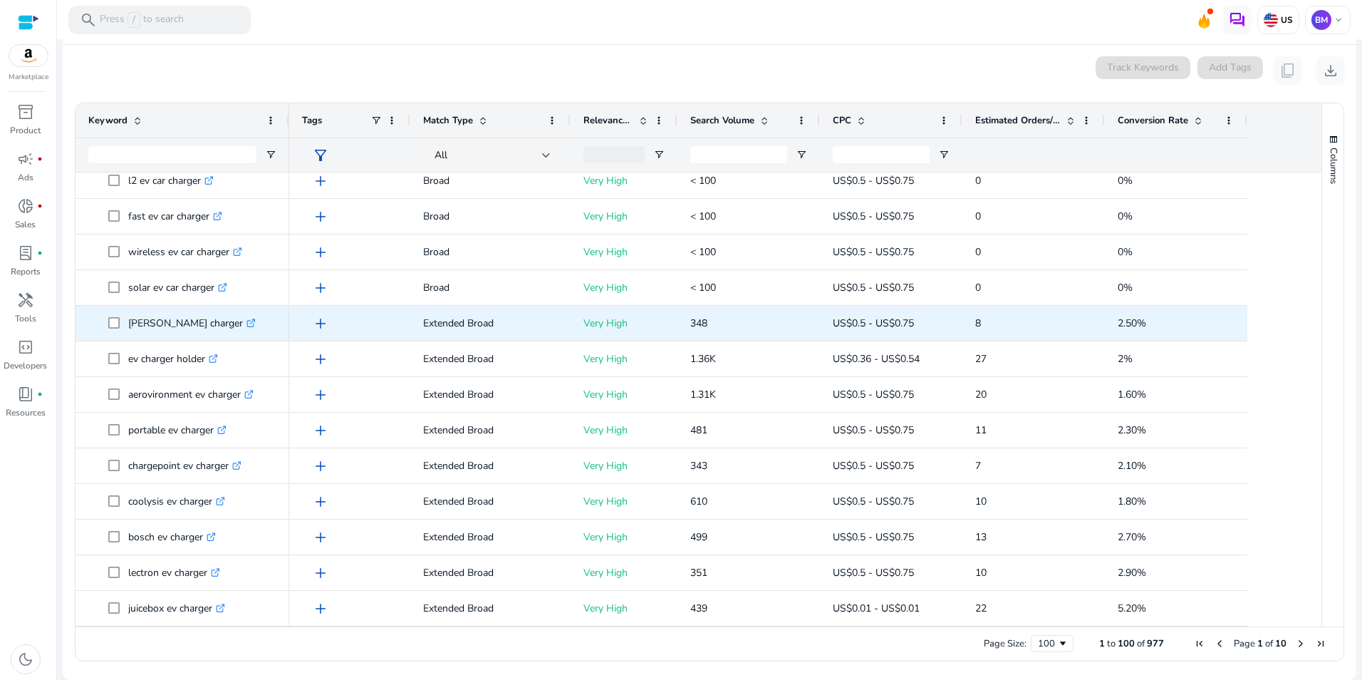
scroll to position [0, 0]
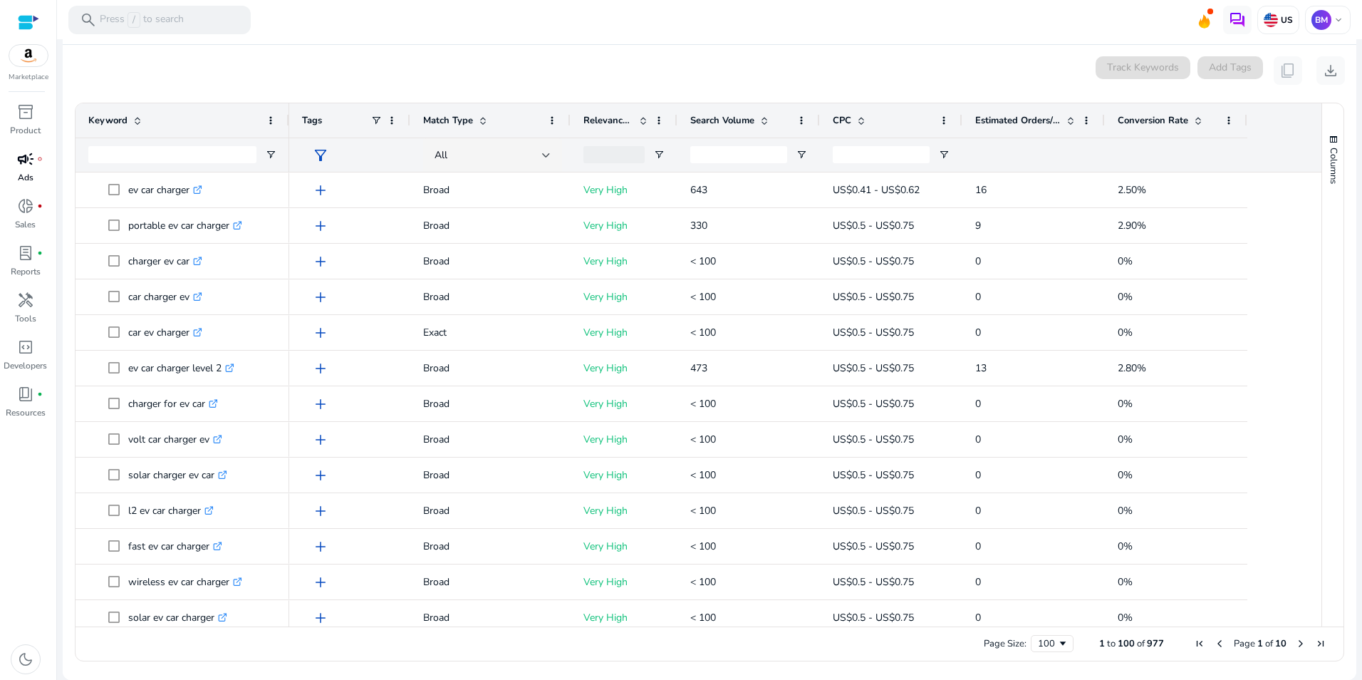
drag, startPoint x: 1184, startPoint y: 622, endPoint x: 46, endPoint y: 167, distance: 1224.8
click at [48, 170] on mat-sidenav-container "**********" at bounding box center [681, 340] width 1362 height 680
click at [319, 54] on mat-card "0 keyword(s) selected Track Keywords Add Tags content_copy download Press SPACE…" at bounding box center [710, 362] width 1294 height 635
click at [1144, 109] on div "Conversion Rate" at bounding box center [1168, 120] width 101 height 27
click at [1151, 119] on span "Conversion Rate" at bounding box center [1153, 120] width 71 height 13
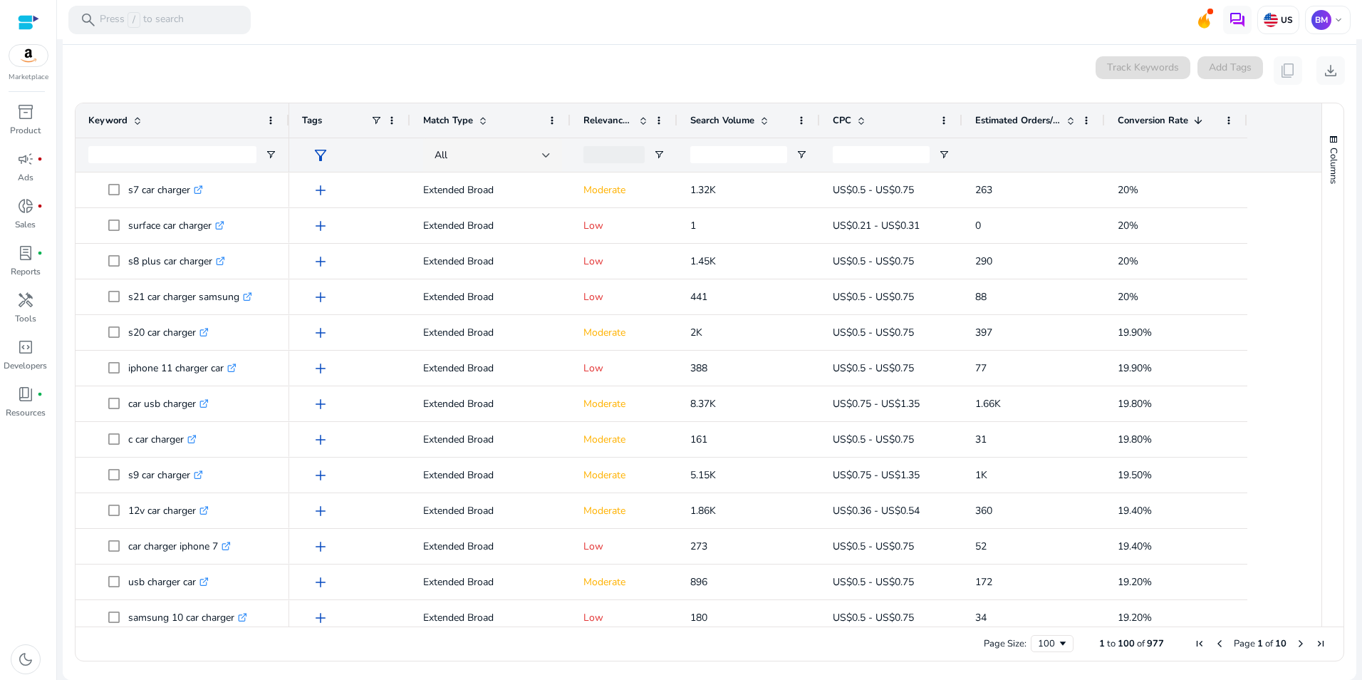
click at [1151, 119] on span "Conversion Rate" at bounding box center [1153, 120] width 71 height 13
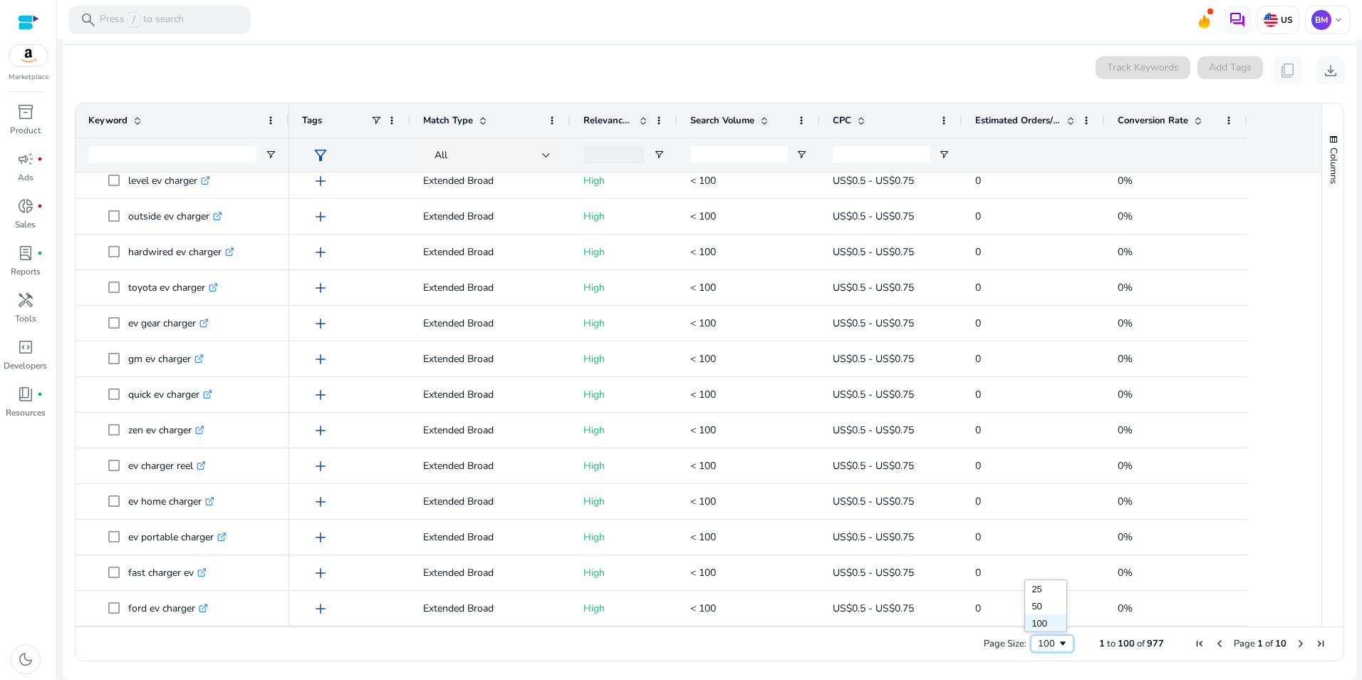
click at [1050, 642] on div "100" at bounding box center [1047, 643] width 19 height 13
click at [1152, 646] on span "977" at bounding box center [1155, 643] width 17 height 13
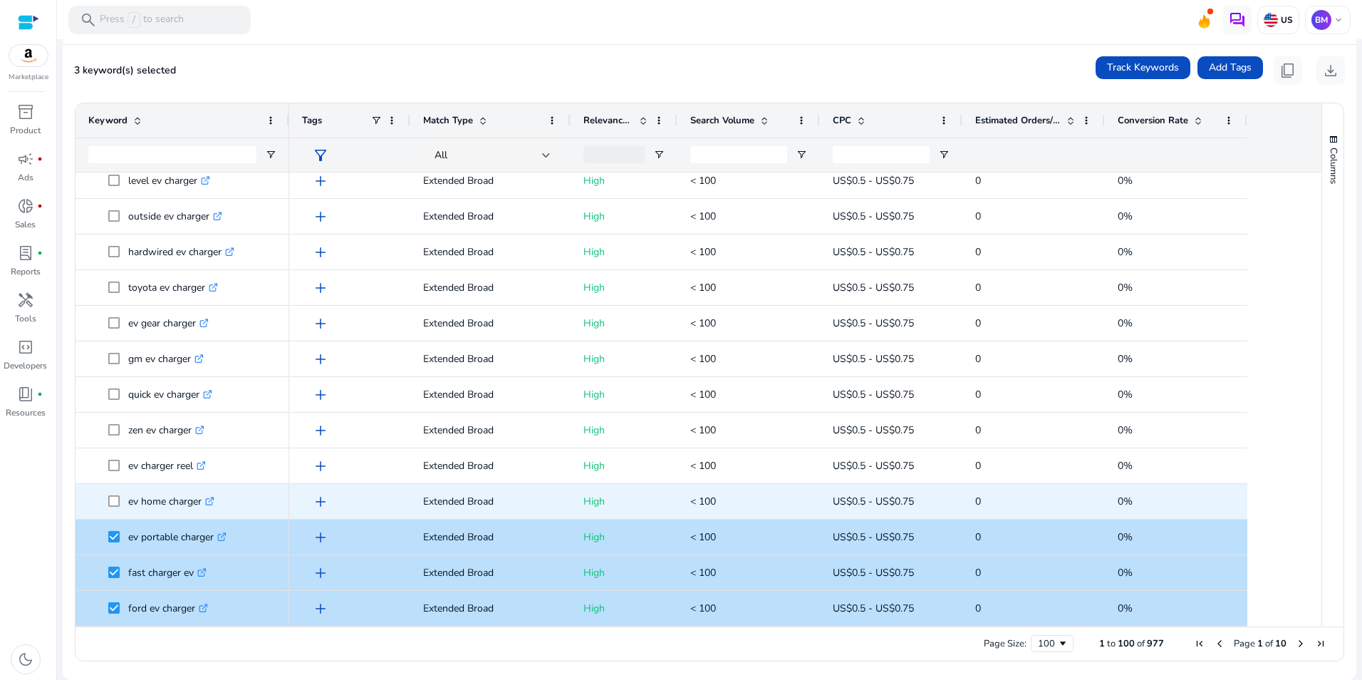
click at [115, 495] on span at bounding box center [118, 501] width 20 height 29
click at [115, 509] on span at bounding box center [118, 501] width 20 height 29
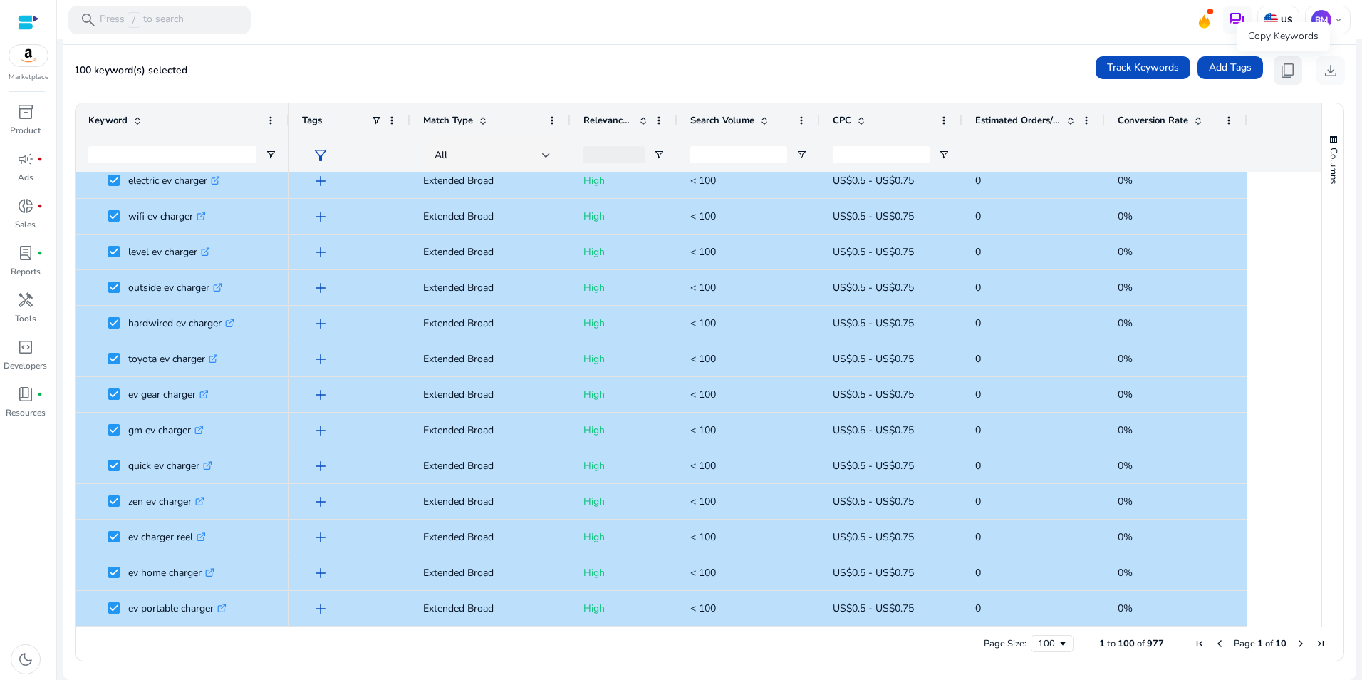
click at [1281, 73] on span "content_copy" at bounding box center [1288, 70] width 17 height 17
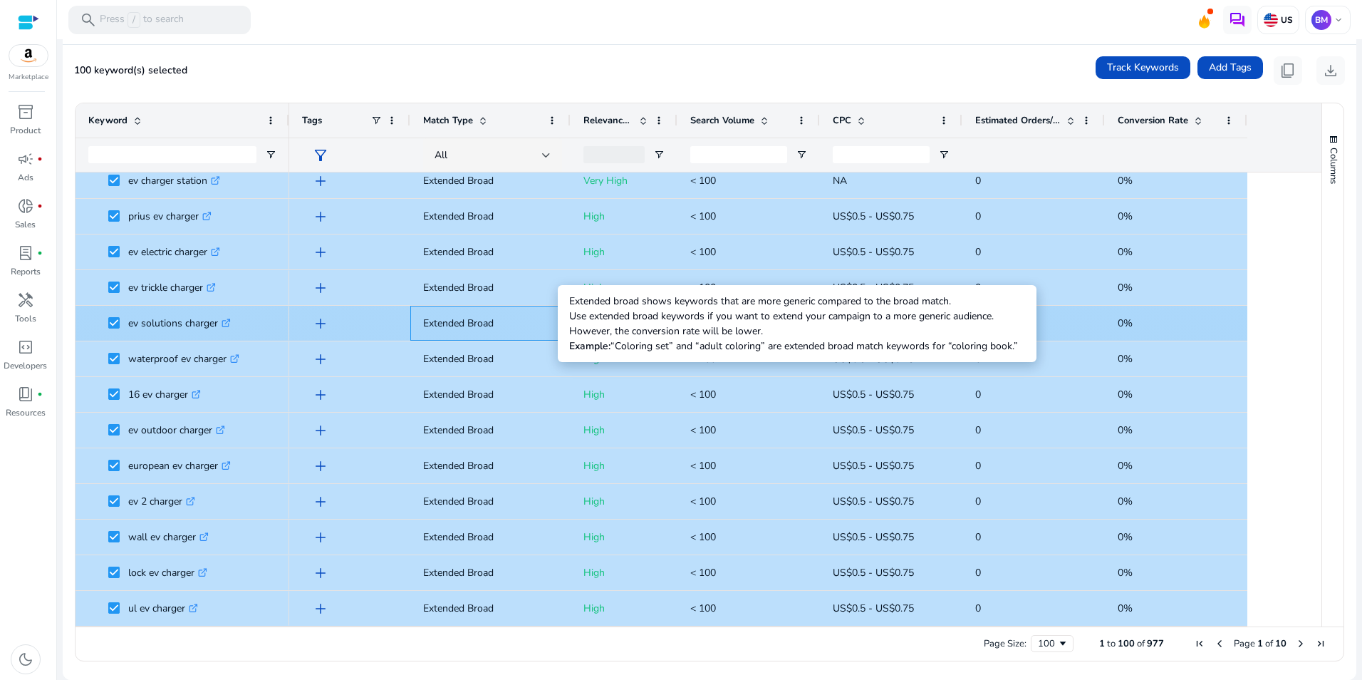
click at [452, 322] on p "Extended Broad" at bounding box center [490, 323] width 135 height 29
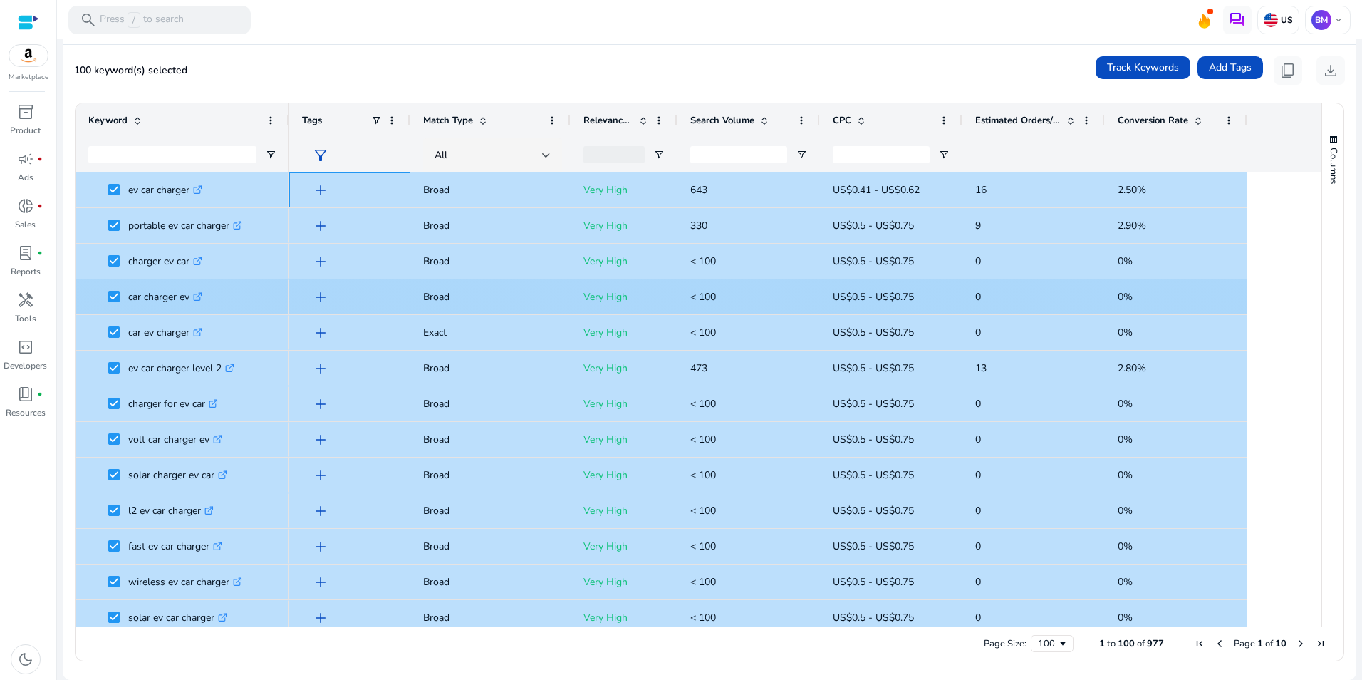
drag, startPoint x: 396, startPoint y: 185, endPoint x: 691, endPoint y: 281, distance: 310.3
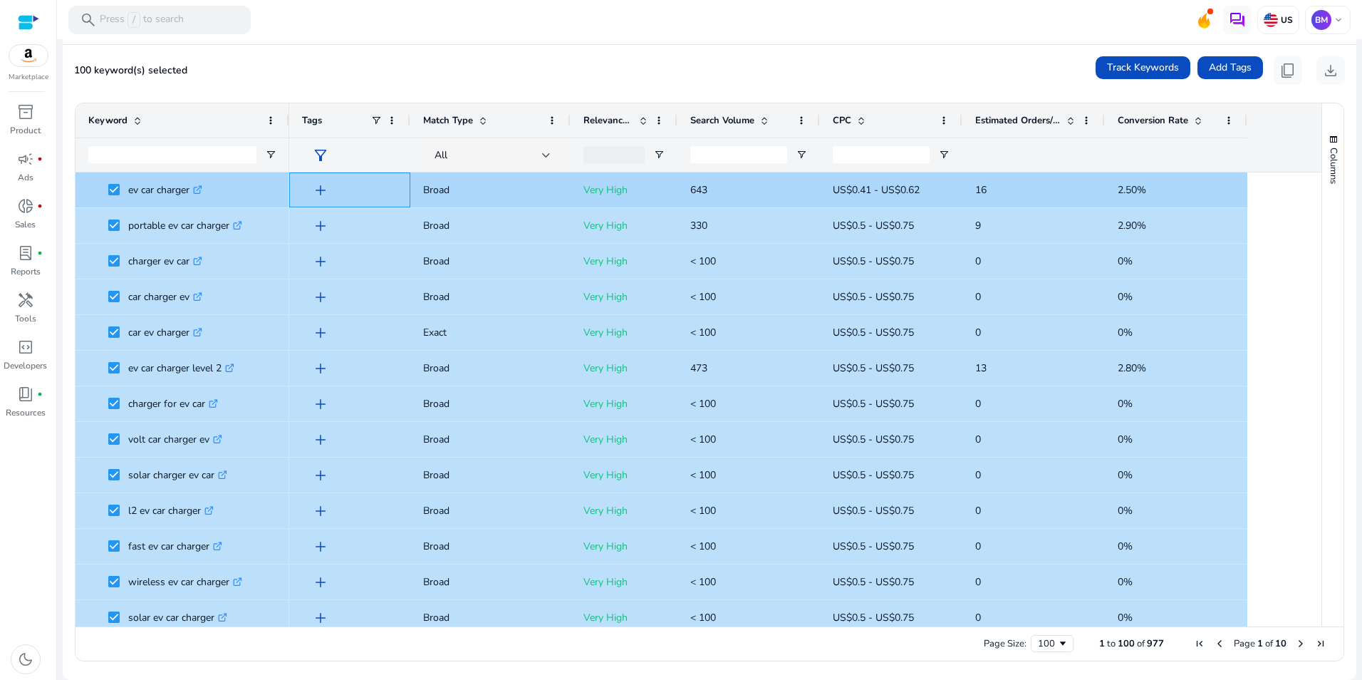
click at [378, 180] on div "add" at bounding box center [353, 190] width 88 height 26
click at [323, 191] on span "add" at bounding box center [320, 190] width 17 height 17
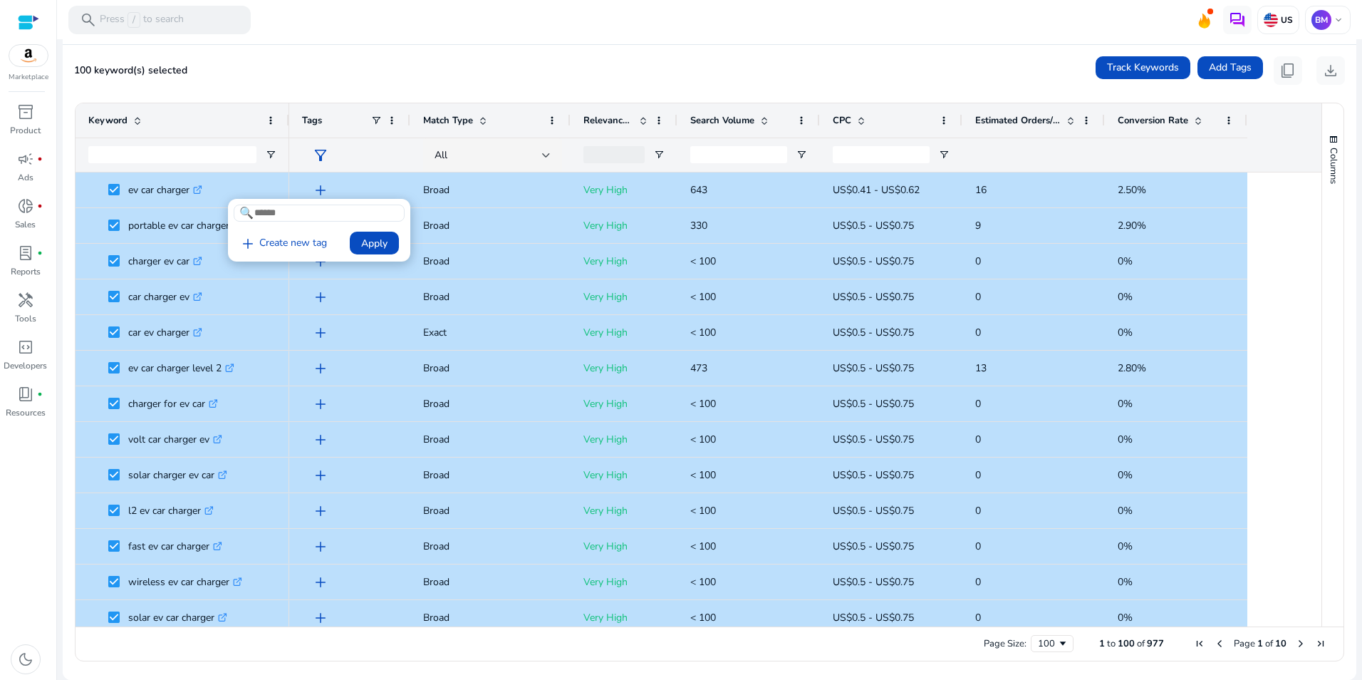
click at [351, 180] on div at bounding box center [681, 340] width 1362 height 680
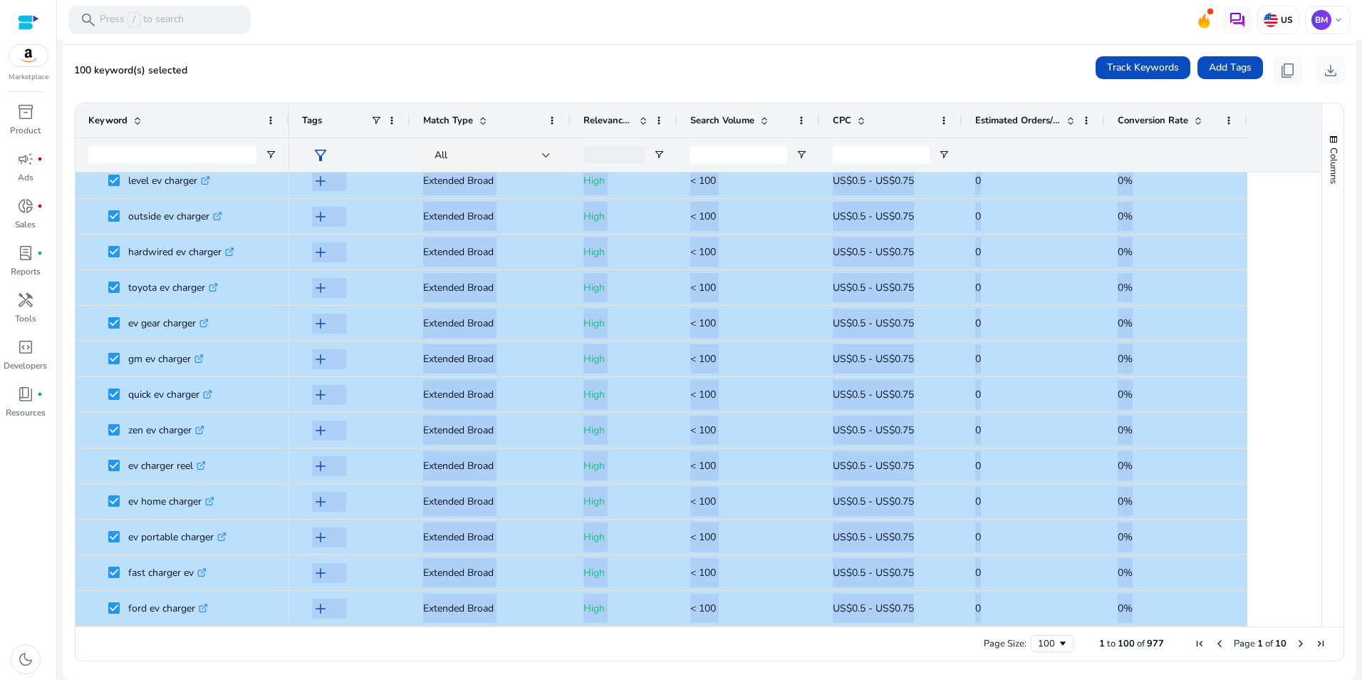
drag, startPoint x: 422, startPoint y: 180, endPoint x: 1172, endPoint y: 636, distance: 877.7
click at [1172, 636] on div "Drag here to set row groups Drag here to set column labels Keyword Tags 16" at bounding box center [710, 382] width 1270 height 559
copy body "Broad Very High 643 US$0.41 - US$0.62 16 2.50% add Extended Broad High < 100 US…"
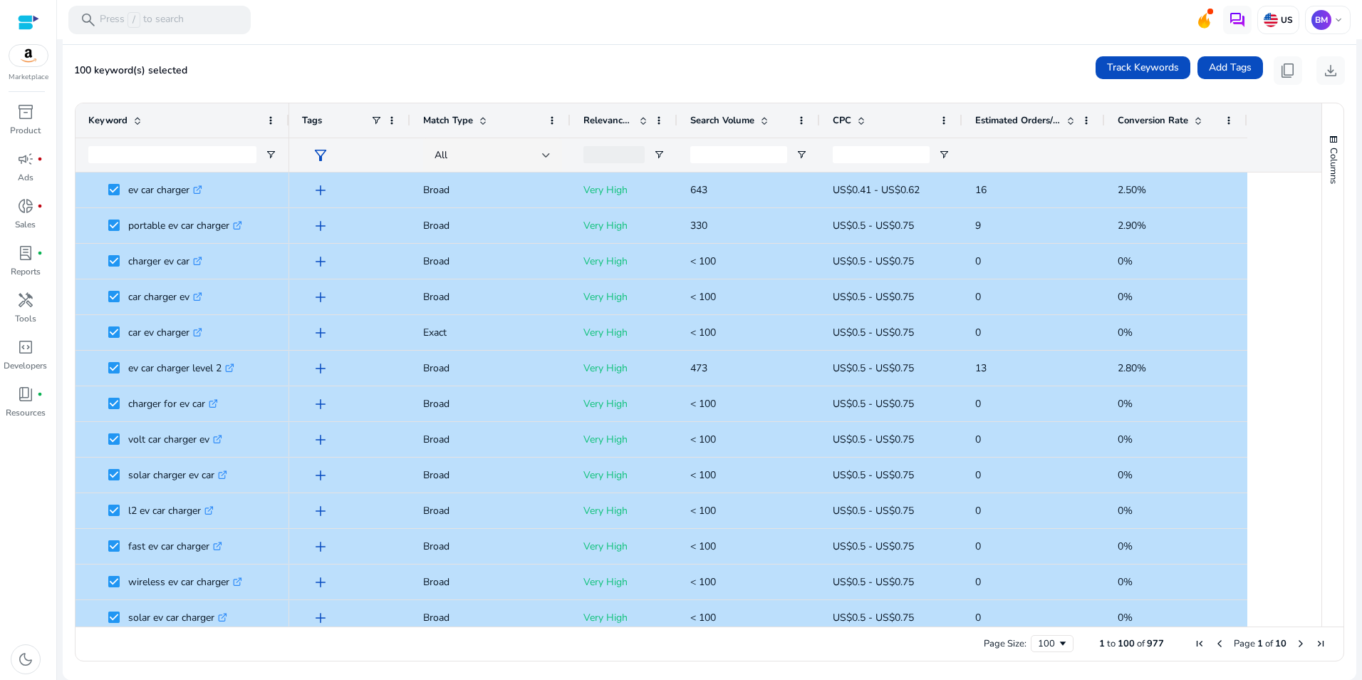
click at [926, 46] on mat-card "100 keyword(s) selected Track Keywords Add Tags content_copy download Press SPA…" at bounding box center [710, 362] width 1294 height 635
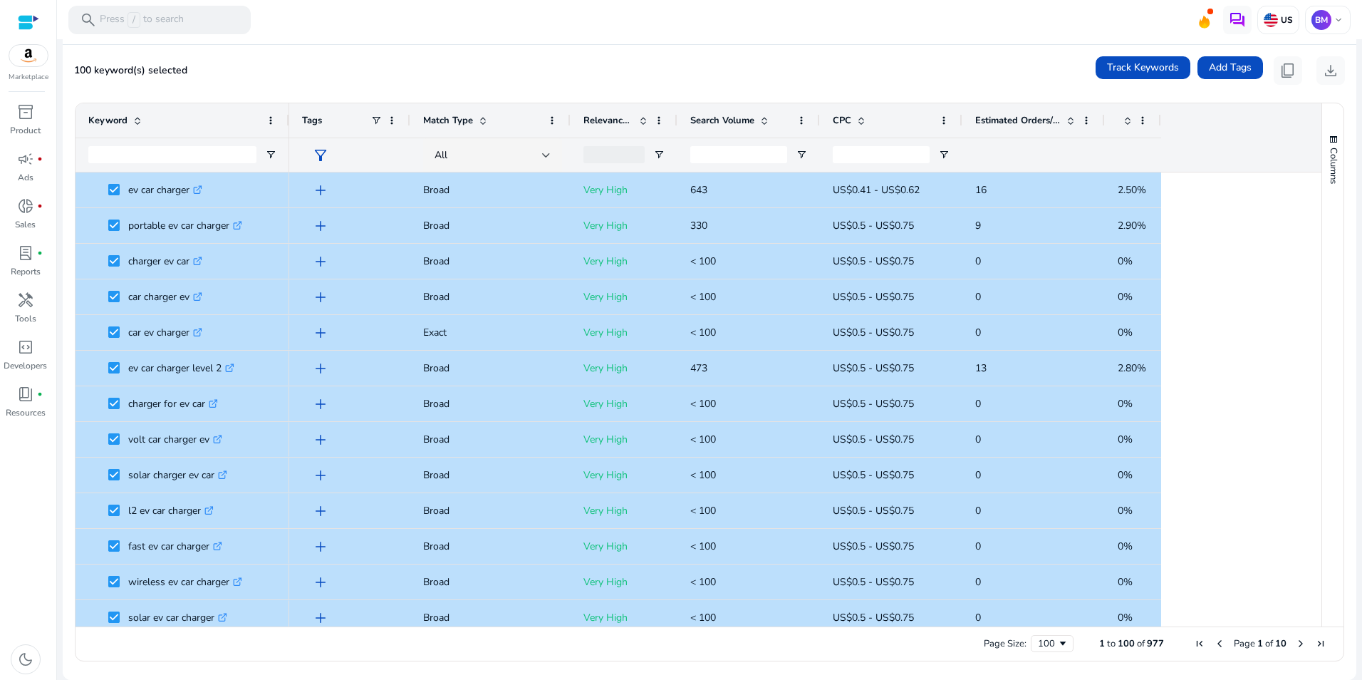
drag, startPoint x: 1245, startPoint y: 120, endPoint x: 1143, endPoint y: 133, distance: 102.7
click at [1158, 133] on div at bounding box center [1161, 120] width 6 height 34
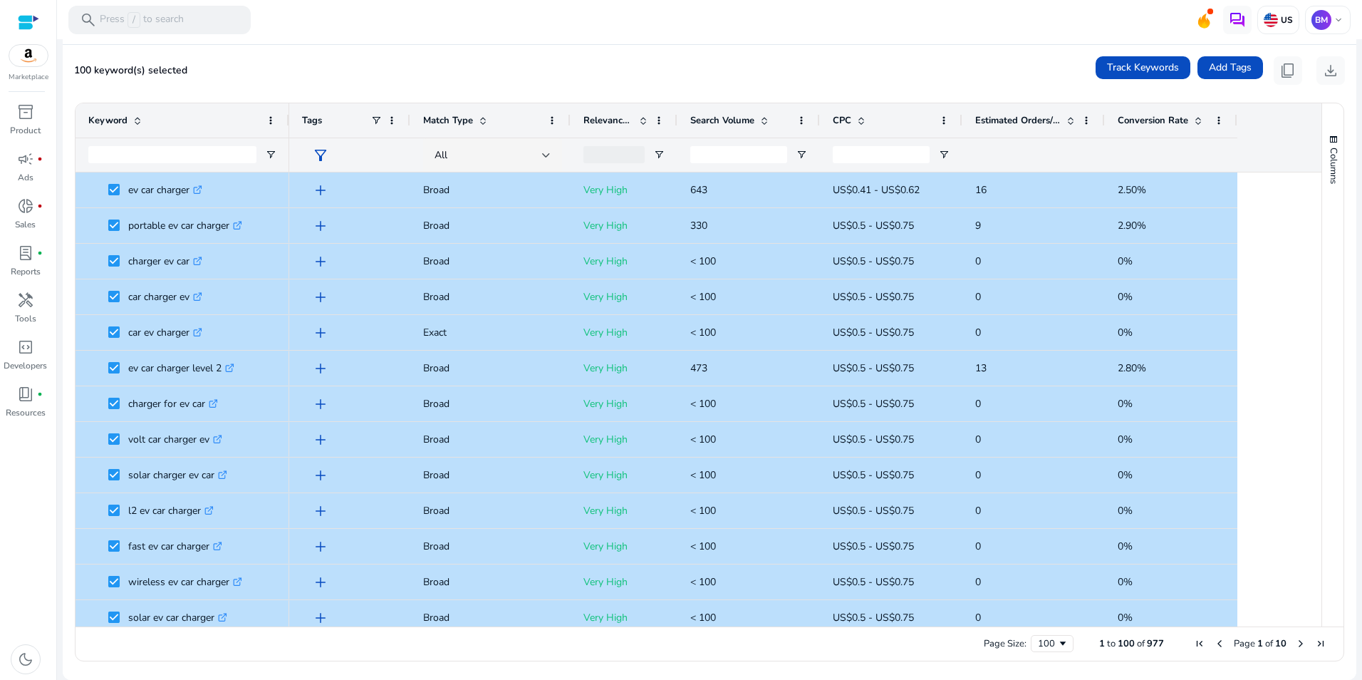
drag, startPoint x: 1142, startPoint y: 129, endPoint x: 1234, endPoint y: 113, distance: 93.3
click at [1234, 113] on div at bounding box center [1237, 120] width 6 height 34
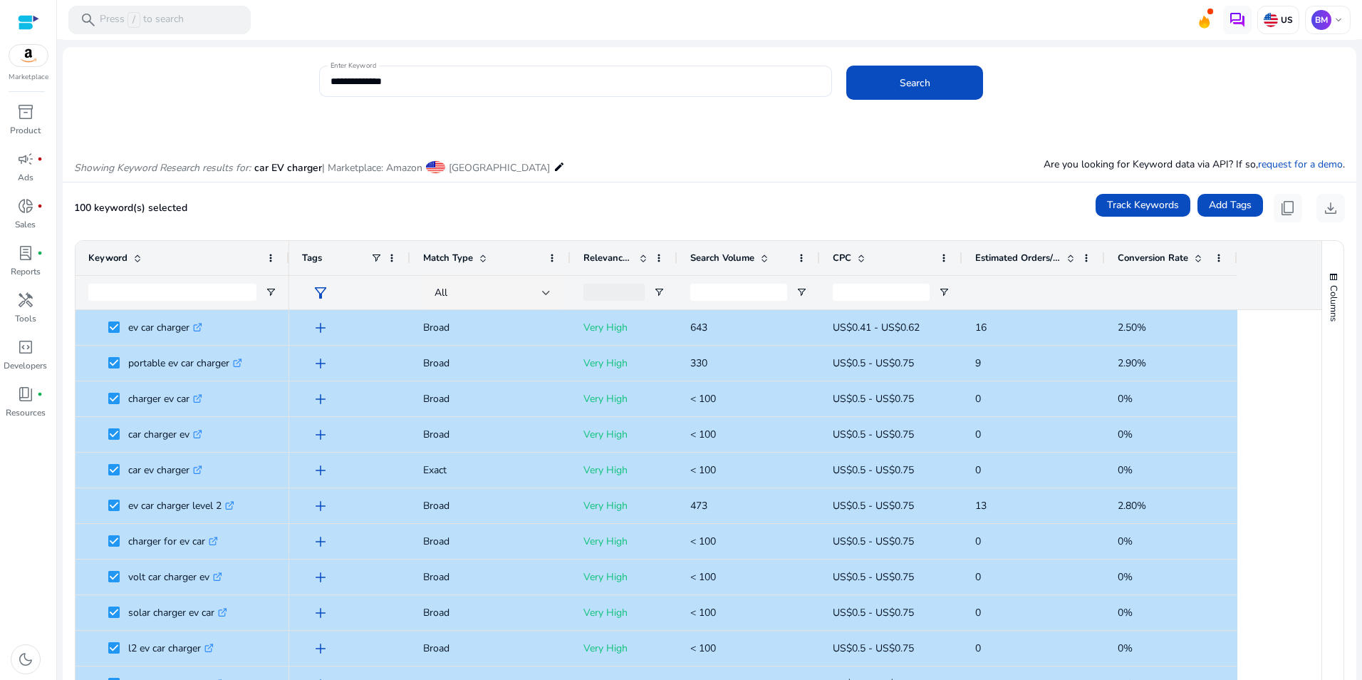
scroll to position [41, 0]
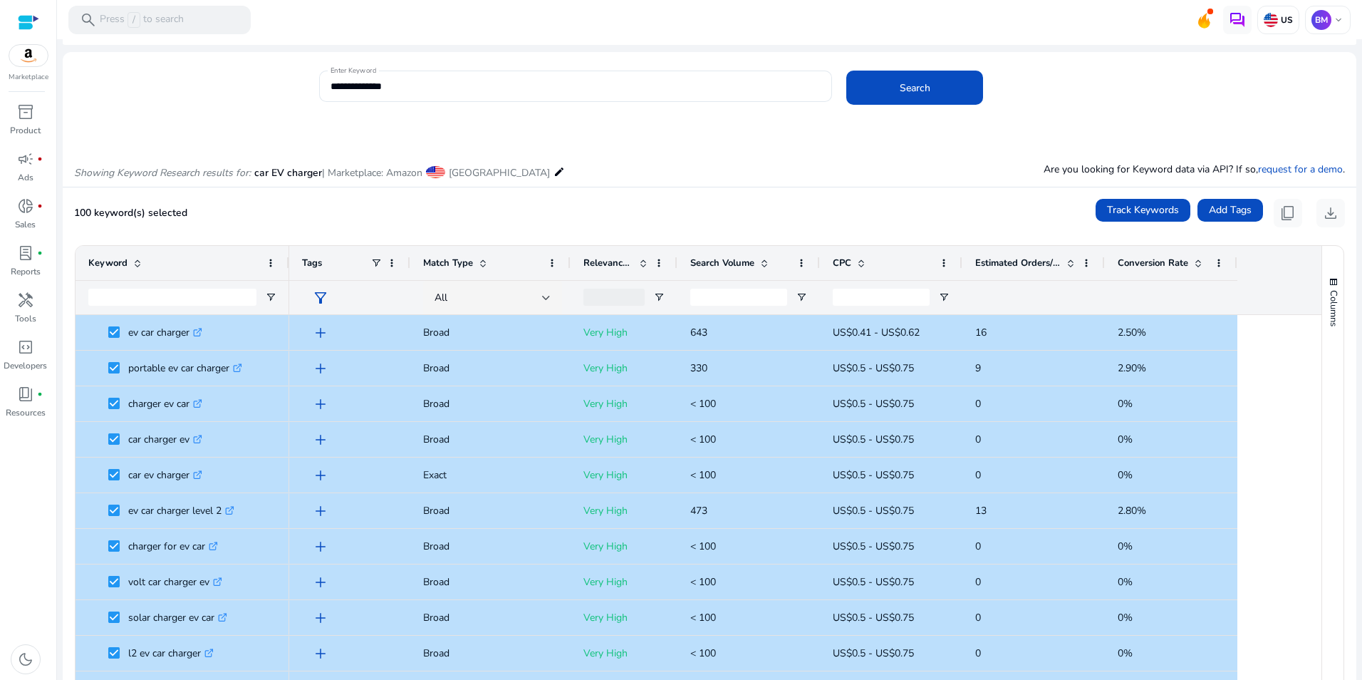
click at [1140, 267] on span "Conversion Rate" at bounding box center [1153, 263] width 71 height 13
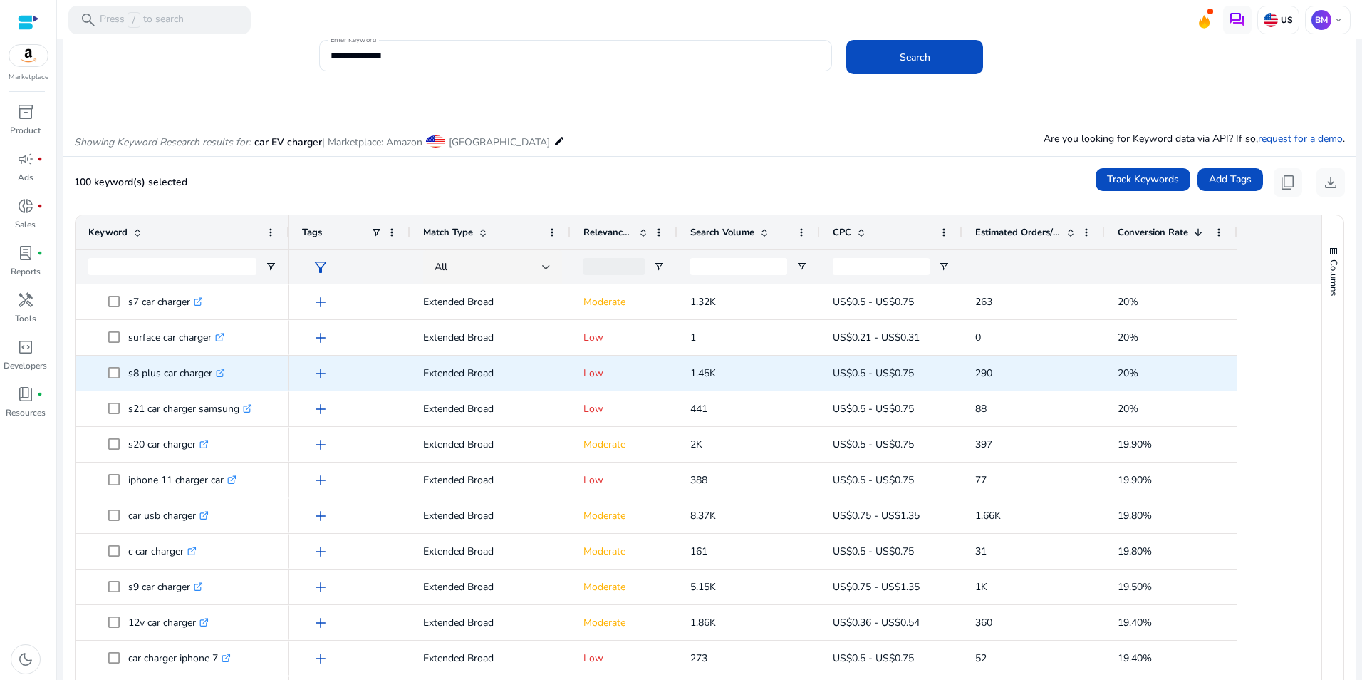
scroll to position [143, 0]
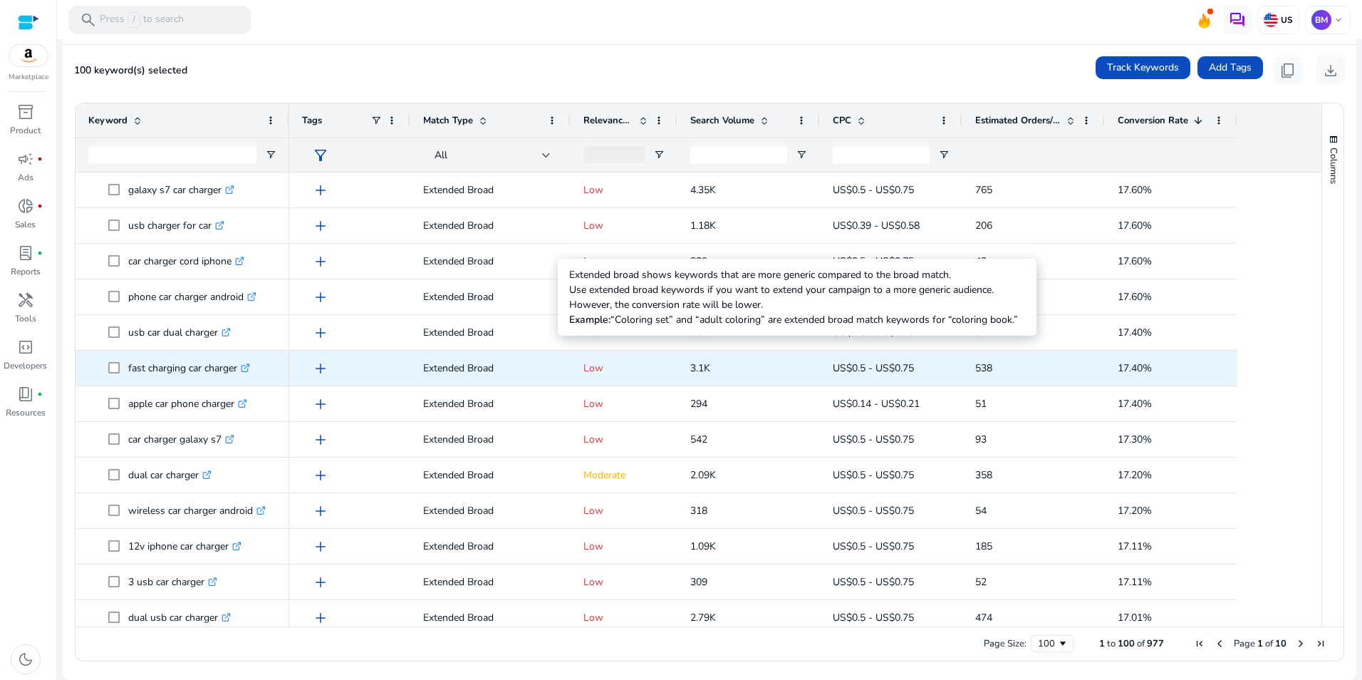
scroll to position [1496, 0]
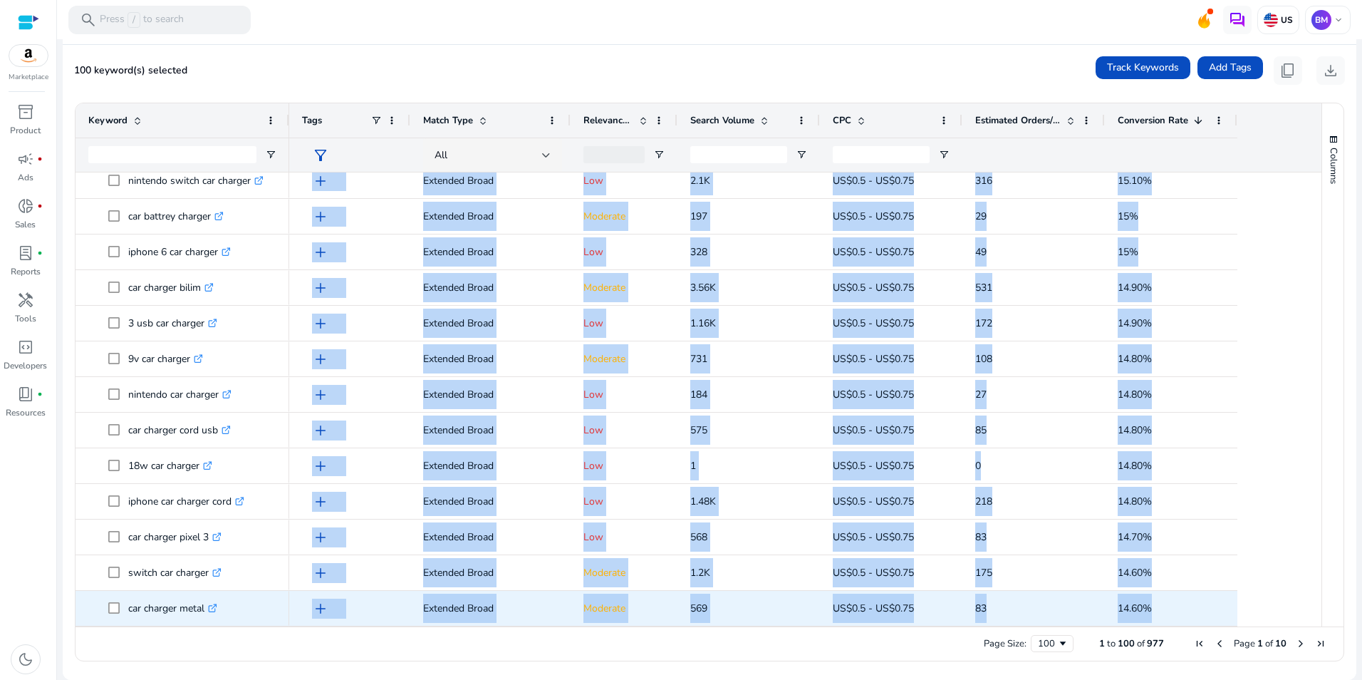
drag, startPoint x: 1248, startPoint y: 619, endPoint x: 1177, endPoint y: 608, distance: 72.2
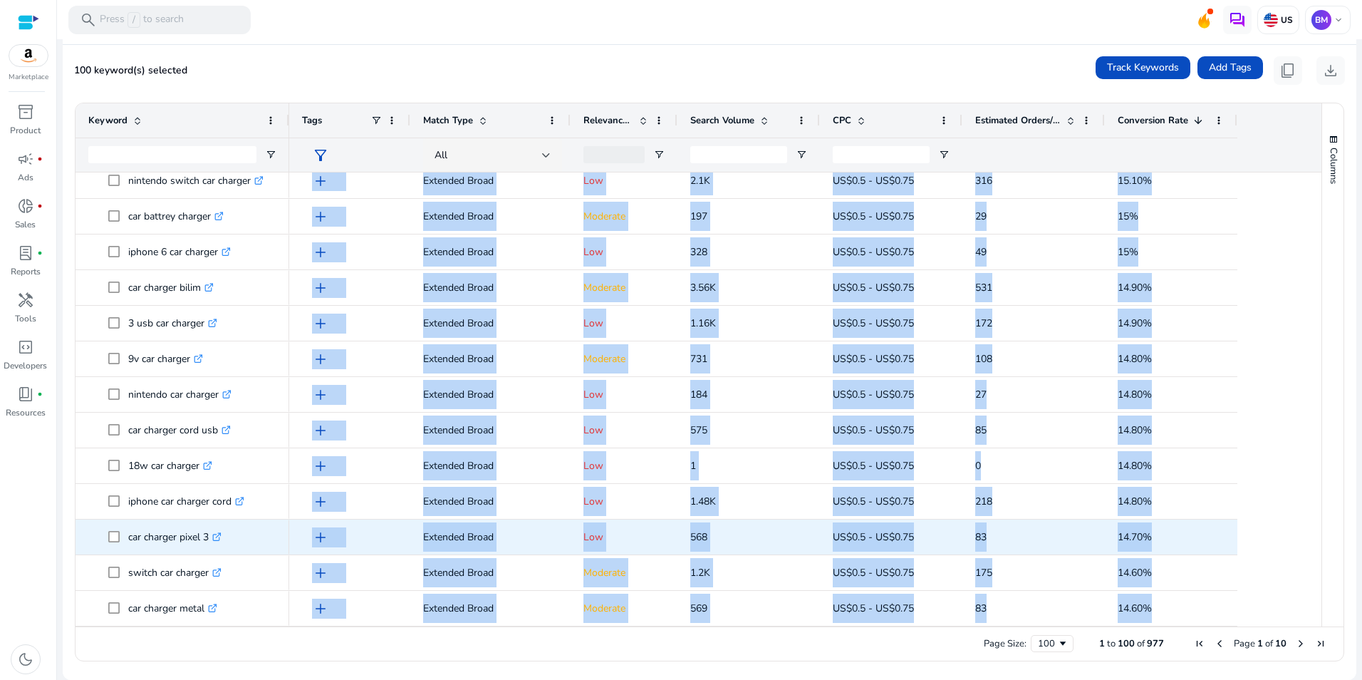
copy div "add Extended Broad Moderate 1.32K US$0.5 - US$0.75 263 20% add Extended Broad L…"
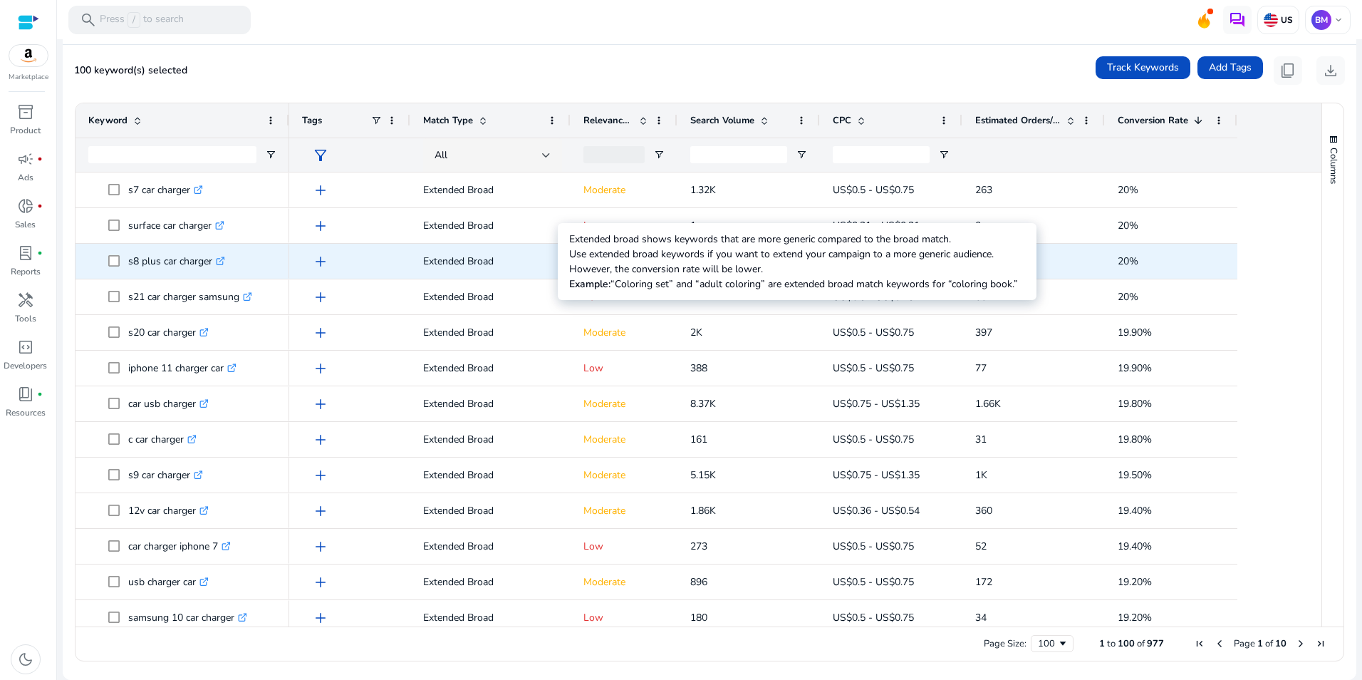
click at [554, 273] on p "Extended Broad" at bounding box center [490, 261] width 135 height 29
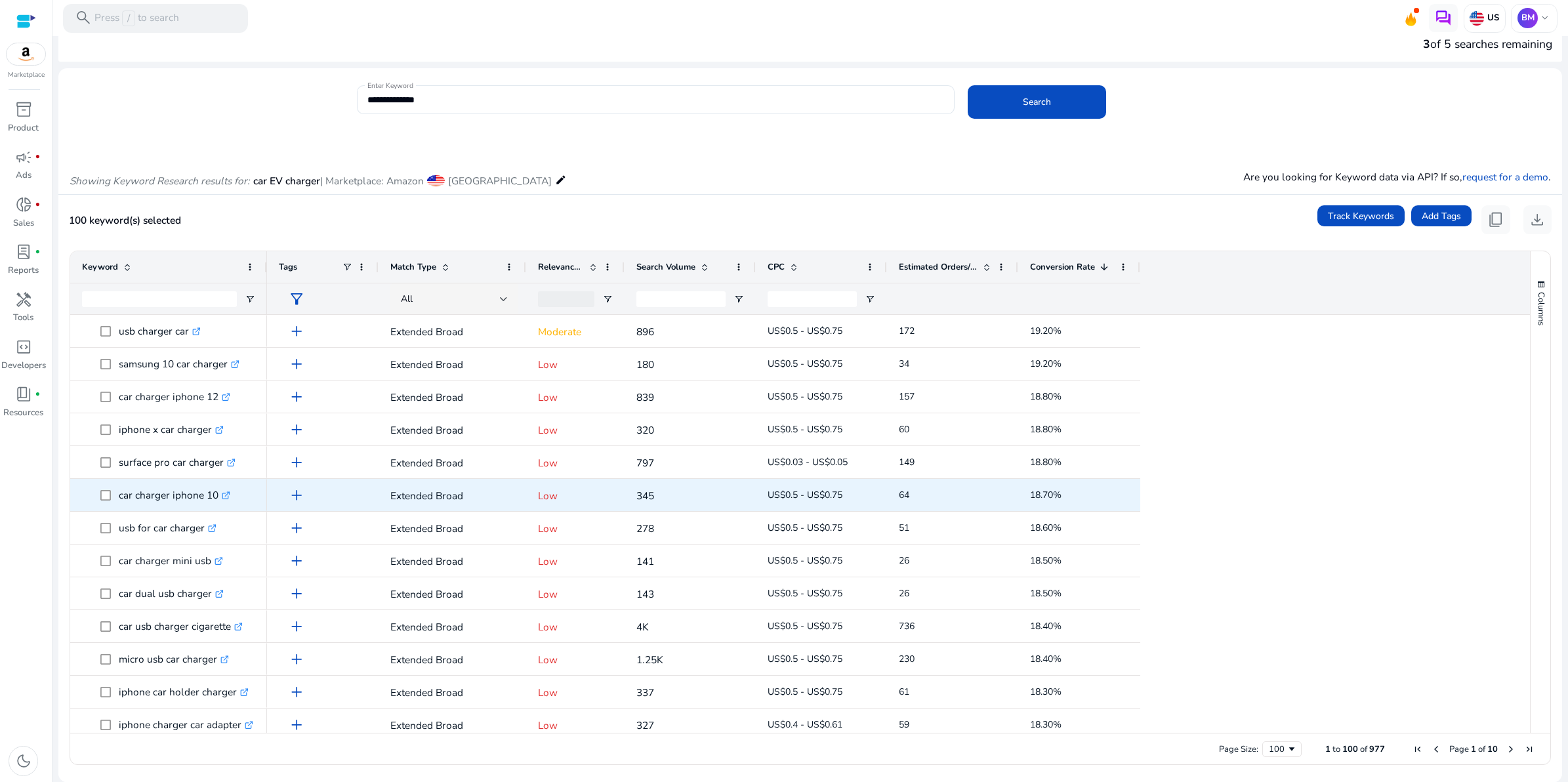
scroll to position [410, 0]
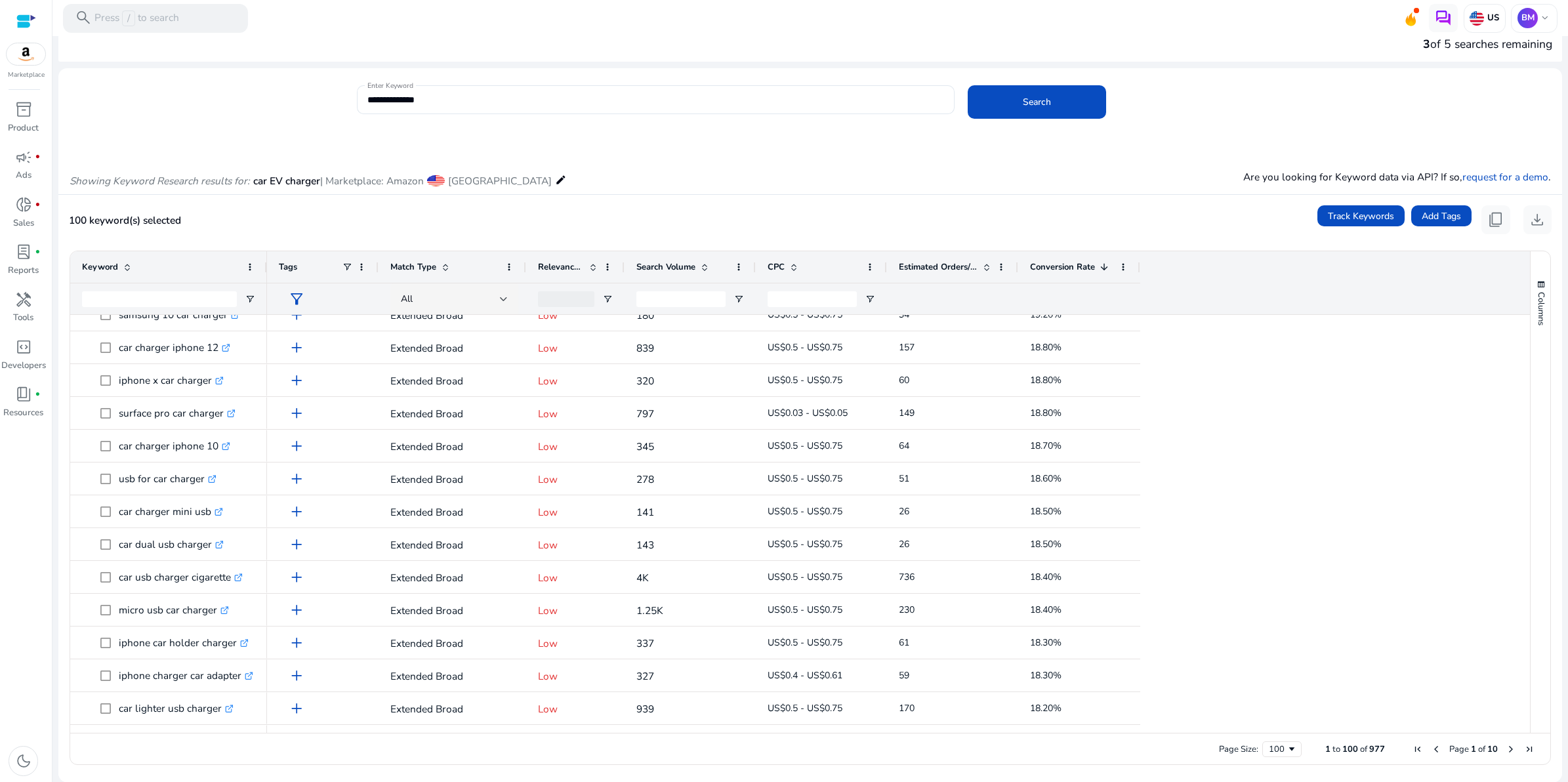
click at [737, 192] on div "Showing Keyword Research results for: car EV charger | Marketplace: Amazon Unit…" at bounding box center [809, 166] width 1504 height 56
click at [1254, 117] on div "**********" at bounding box center [955, 107] width 1195 height 42
click at [976, 204] on mat-card "100 keyword(s) selected Track Keywords Add Tags content_copy download Press SPA…" at bounding box center [809, 489] width 1504 height 588
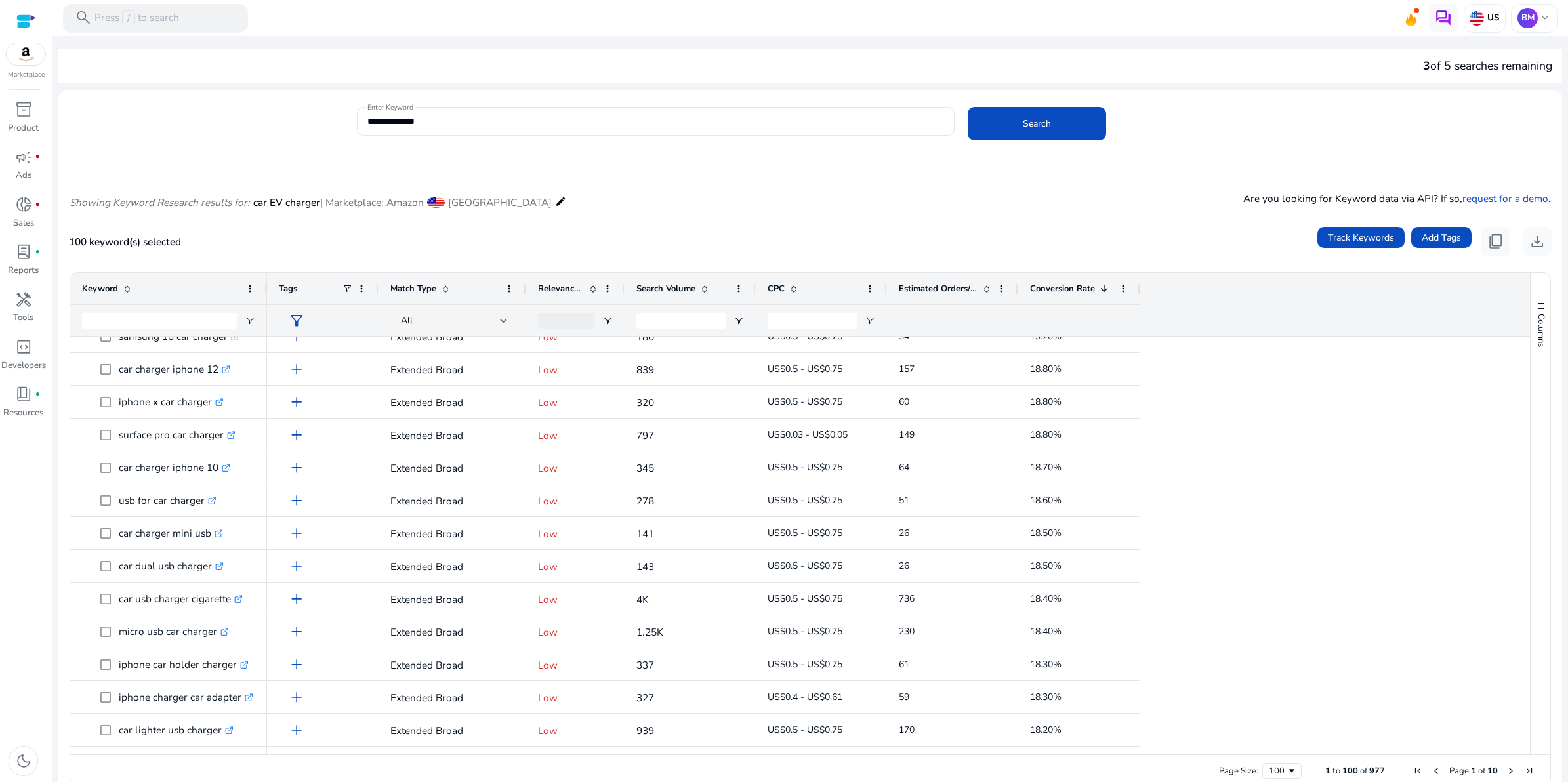
scroll to position [0, 0]
